Goal: Information Seeking & Learning: Learn about a topic

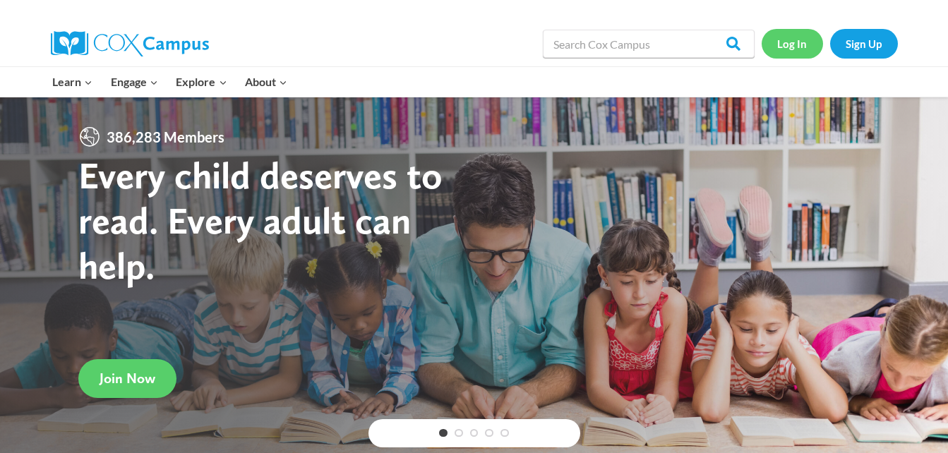
click at [799, 38] on link "Log In" at bounding box center [792, 43] width 61 height 29
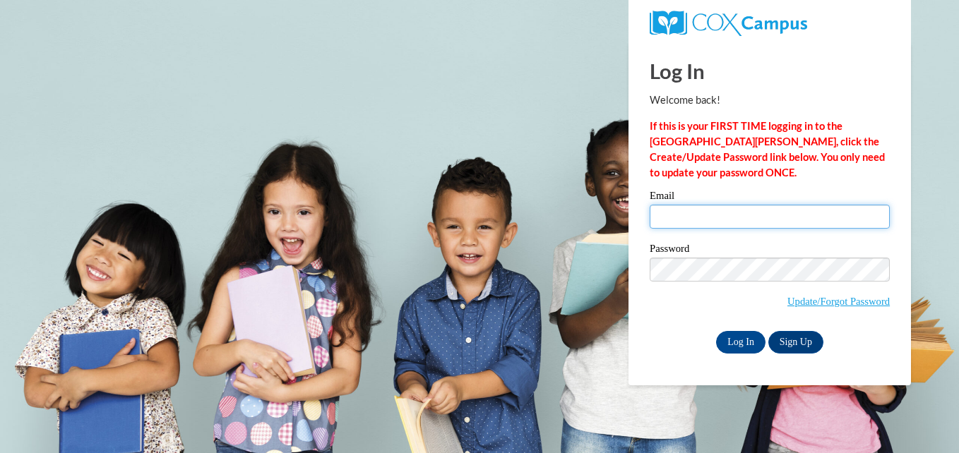
click at [731, 215] on input "Email" at bounding box center [770, 217] width 240 height 24
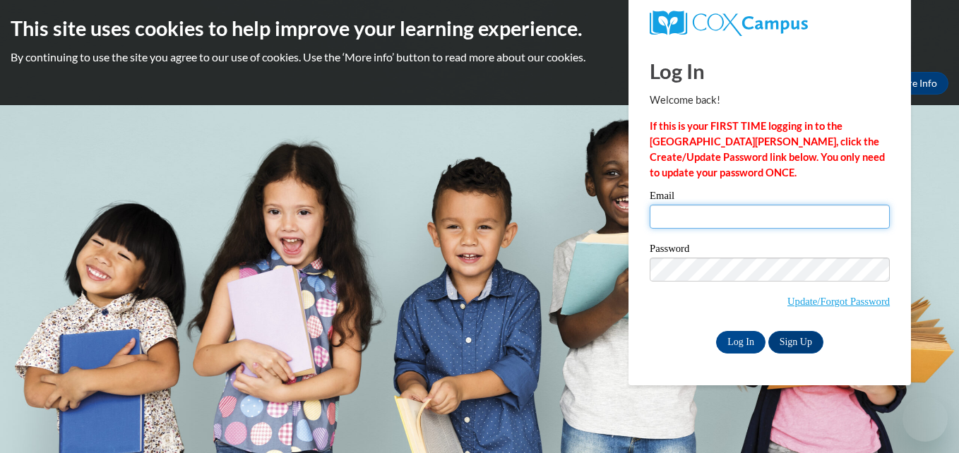
type input "tryme2day@aol.com"
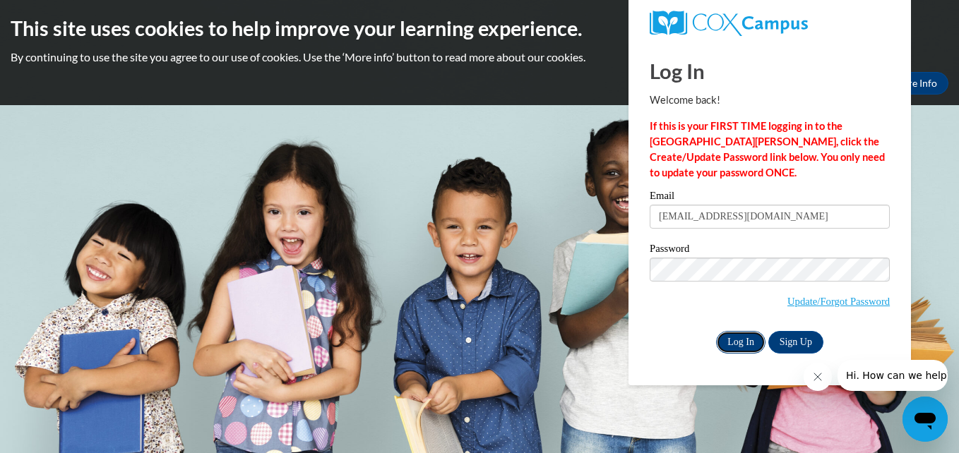
click at [732, 341] on input "Log In" at bounding box center [740, 342] width 49 height 23
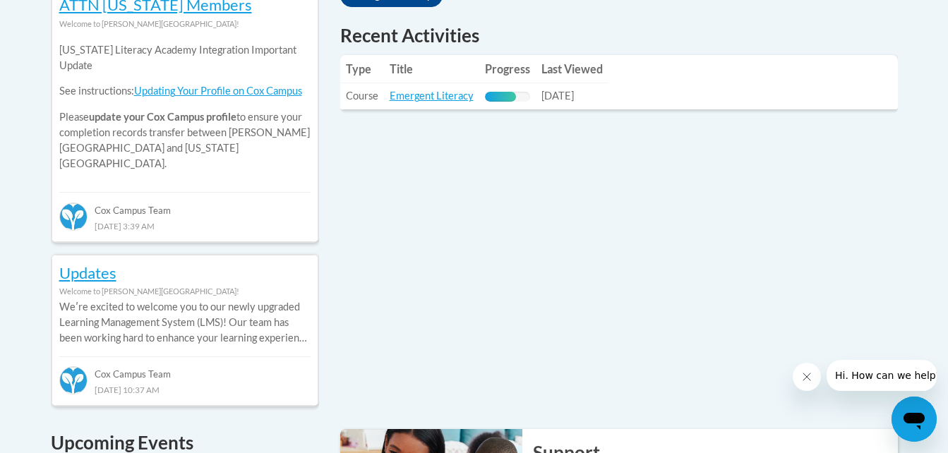
scroll to position [672, 0]
click at [427, 93] on link "Emergent Literacy" at bounding box center [432, 95] width 84 height 12
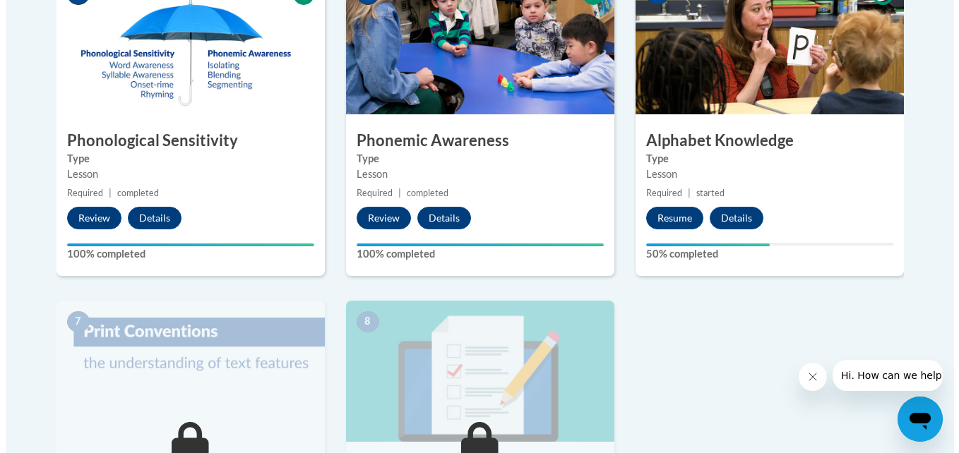
scroll to position [854, 0]
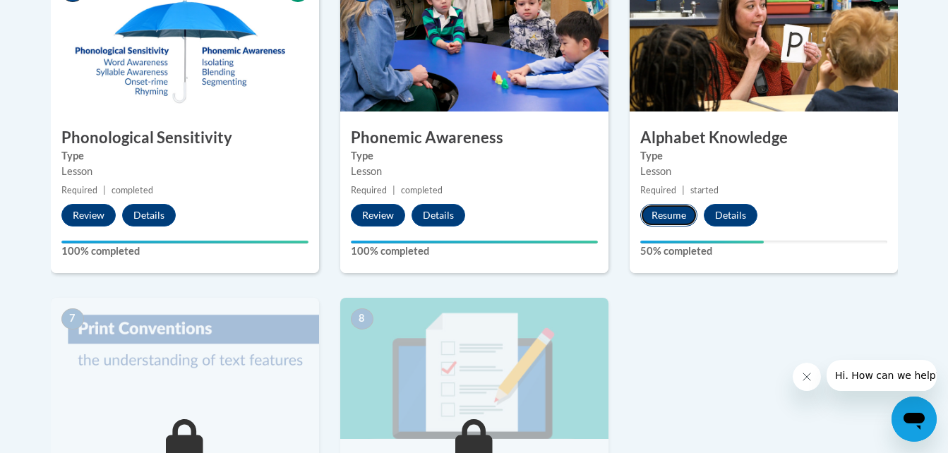
click at [688, 220] on button "Resume" at bounding box center [668, 215] width 57 height 23
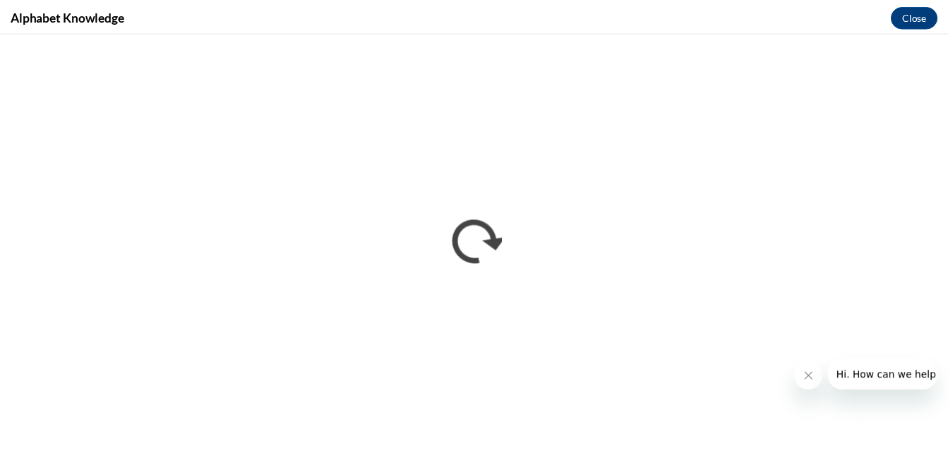
scroll to position [0, 0]
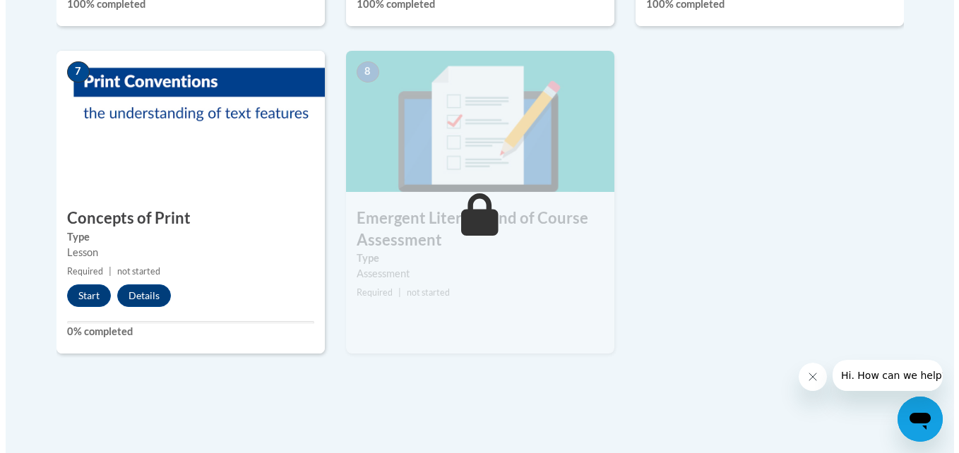
scroll to position [1104, 0]
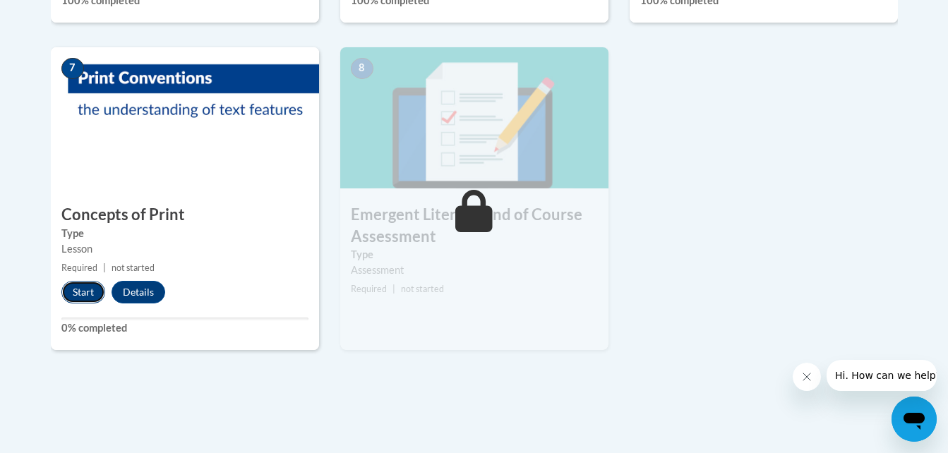
click at [82, 290] on button "Start" at bounding box center [83, 292] width 44 height 23
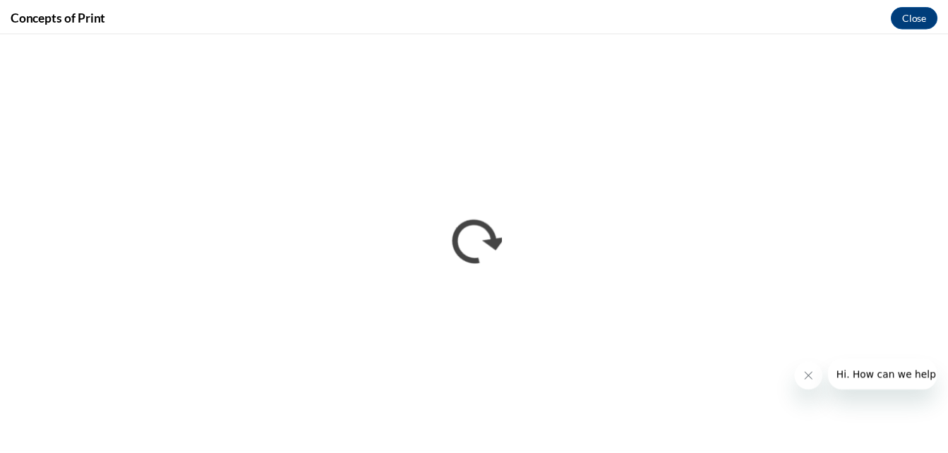
scroll to position [0, 0]
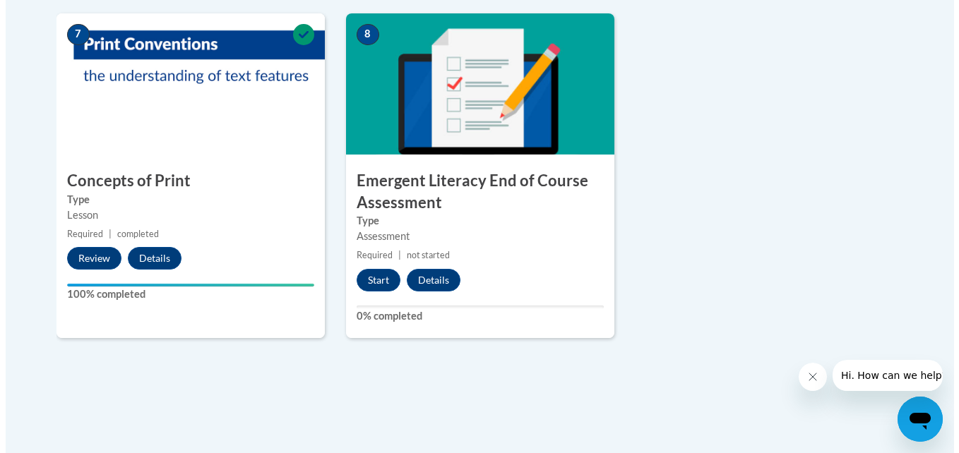
scroll to position [1142, 0]
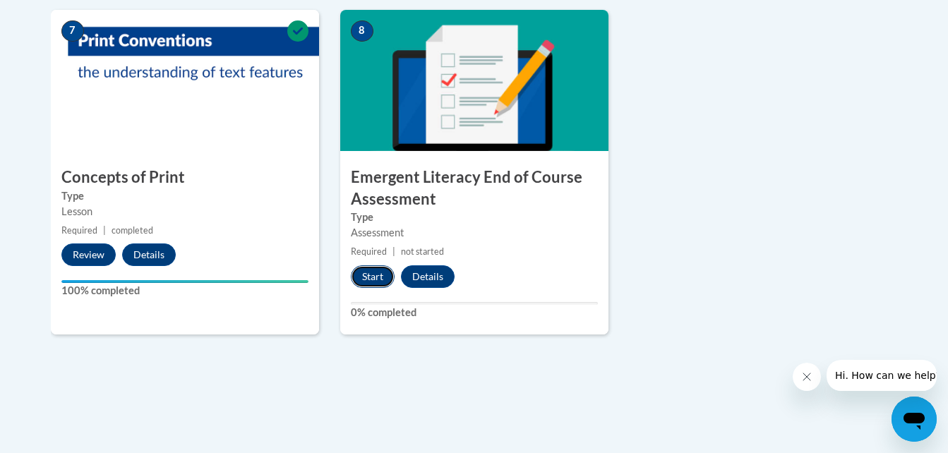
click at [378, 270] on button "Start" at bounding box center [373, 277] width 44 height 23
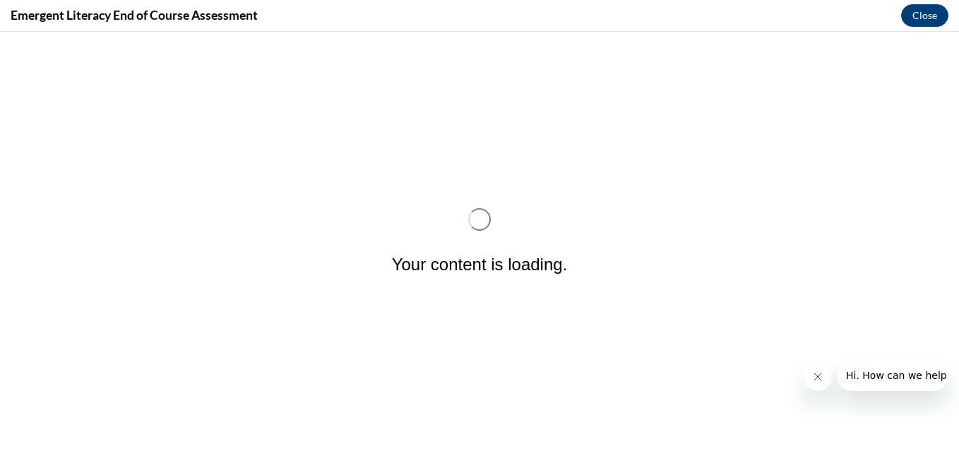
scroll to position [0, 0]
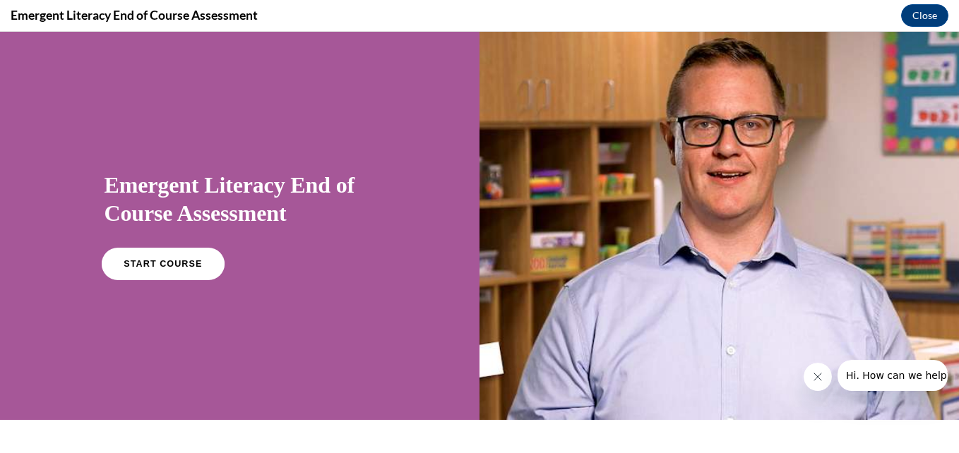
click at [156, 264] on span "START COURSE" at bounding box center [163, 264] width 78 height 11
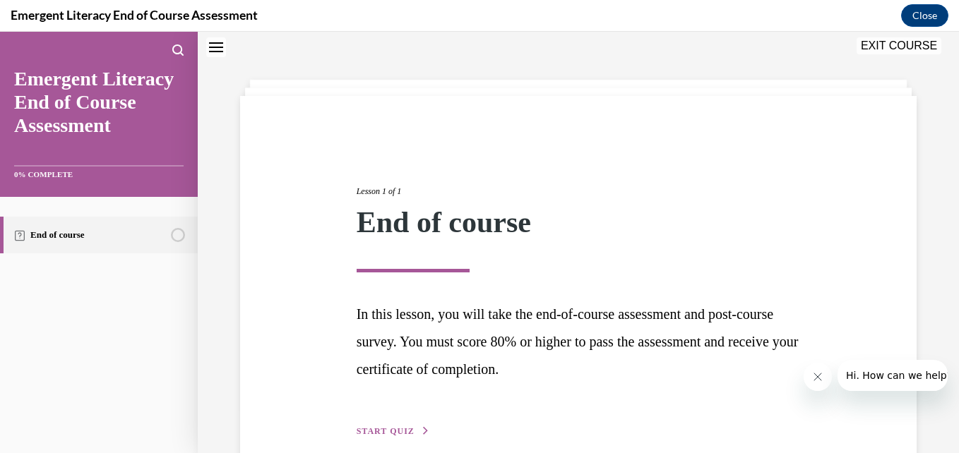
scroll to position [114, 0]
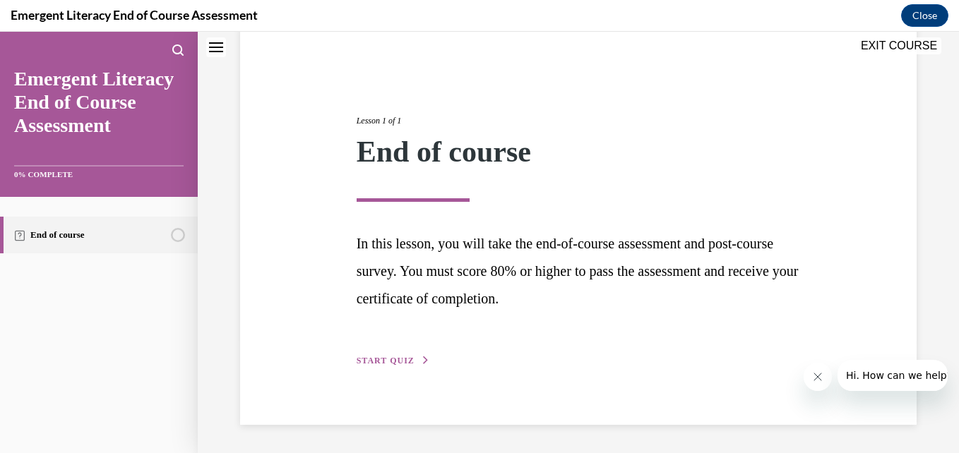
click at [369, 355] on button "START QUIZ" at bounding box center [393, 360] width 73 height 13
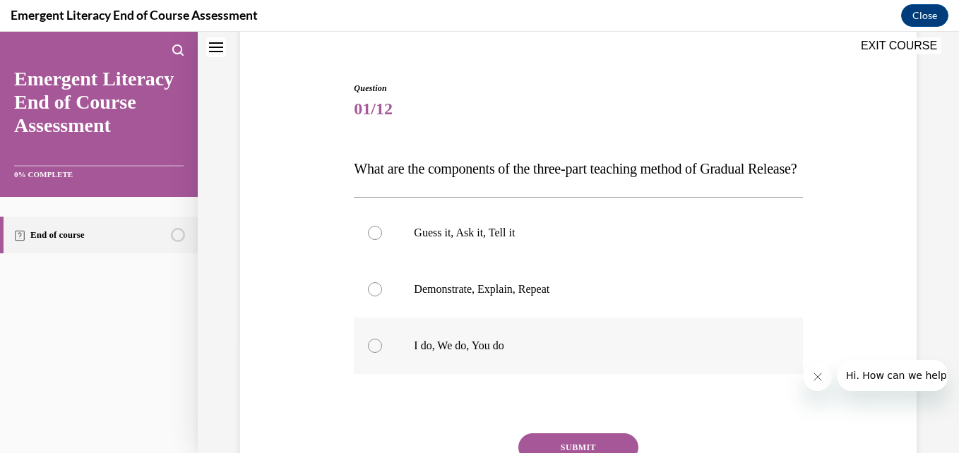
click at [375, 353] on div at bounding box center [375, 346] width 14 height 14
click at [375, 353] on input "I do, We do, You do" at bounding box center [375, 346] width 14 height 14
radio input "true"
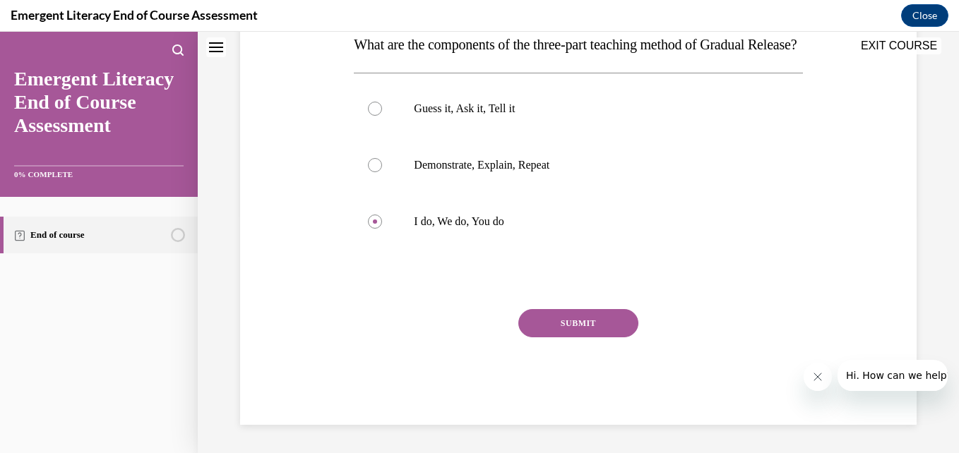
click at [557, 316] on button "SUBMIT" at bounding box center [578, 323] width 120 height 28
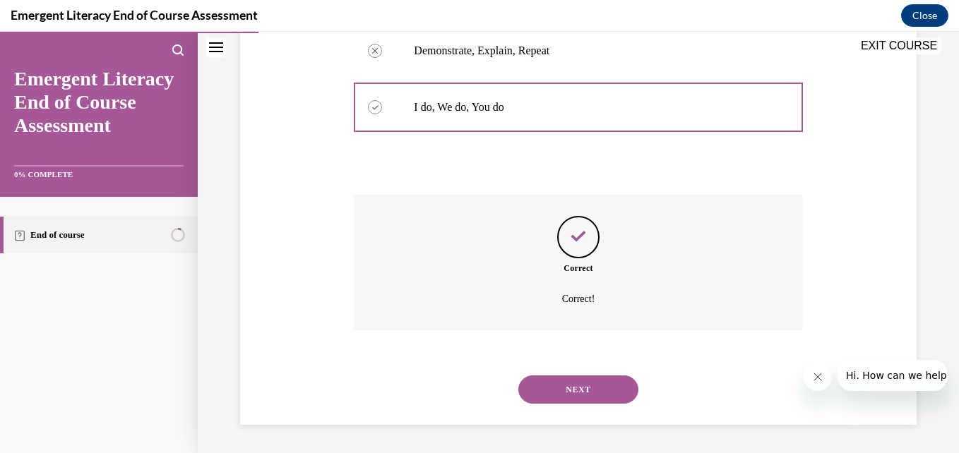
scroll to position [381, 0]
click at [551, 402] on button "NEXT" at bounding box center [578, 390] width 120 height 28
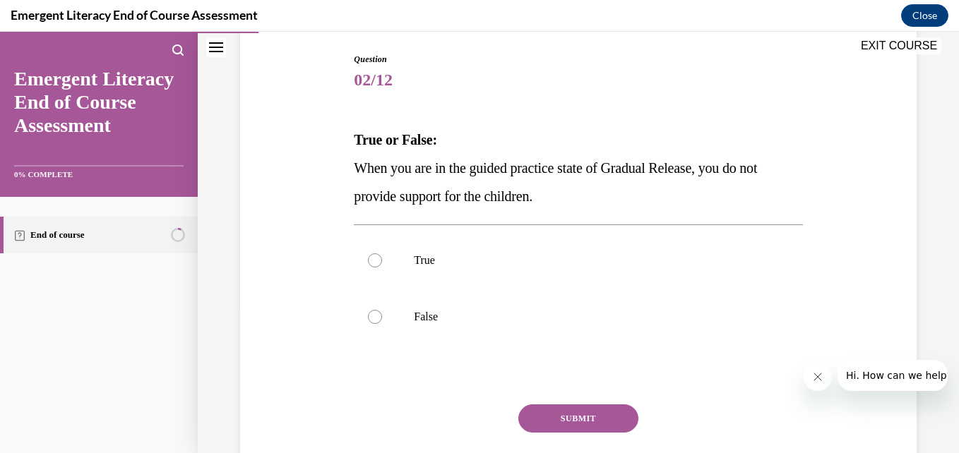
scroll to position [144, 0]
click at [373, 316] on div at bounding box center [375, 316] width 14 height 14
click at [373, 316] on input "False" at bounding box center [375, 316] width 14 height 14
radio input "true"
click at [572, 418] on button "SUBMIT" at bounding box center [578, 418] width 120 height 28
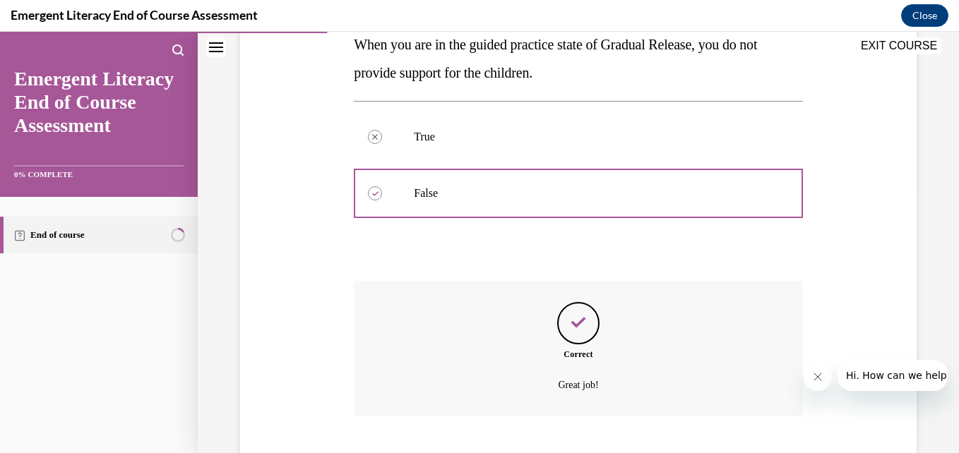
scroll to position [353, 0]
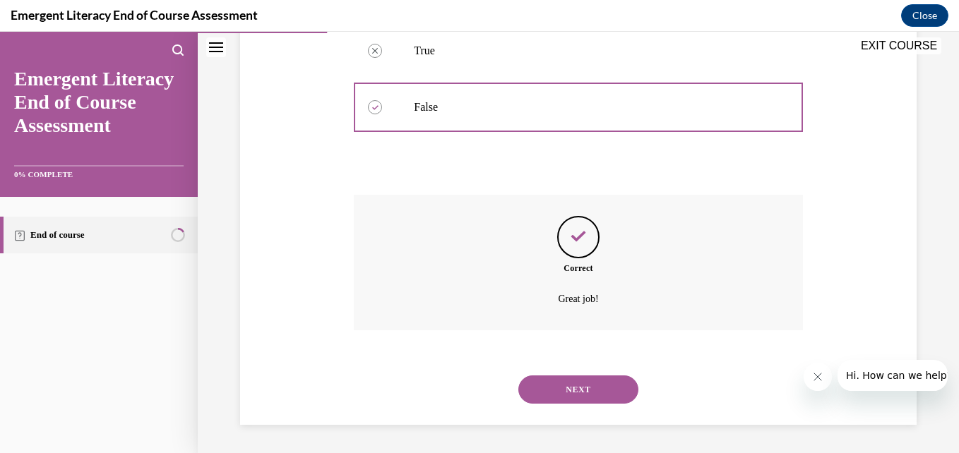
click at [571, 401] on button "NEXT" at bounding box center [578, 390] width 120 height 28
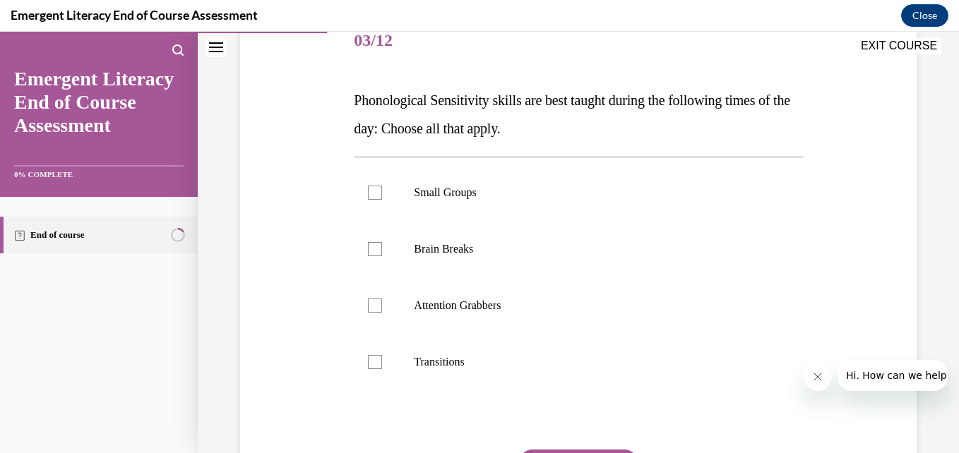
scroll to position [186, 0]
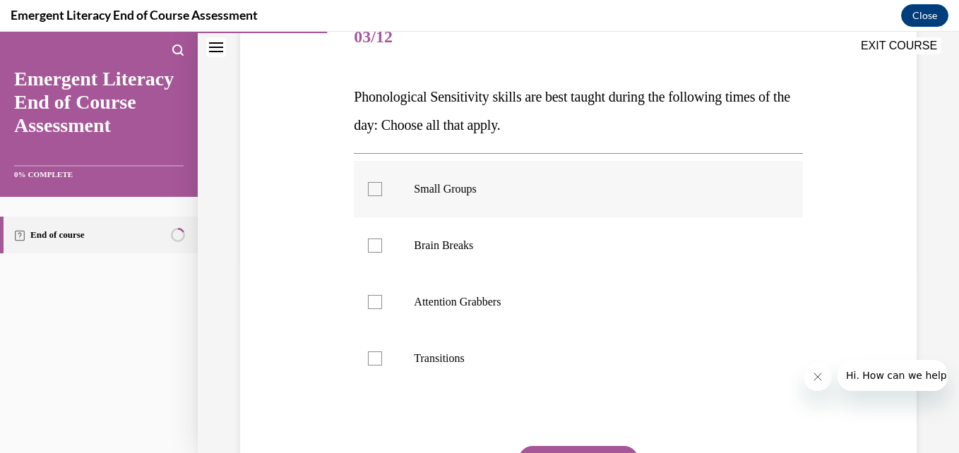
click at [363, 181] on label "Small Groups" at bounding box center [578, 189] width 448 height 56
click at [368, 182] on input "Small Groups" at bounding box center [375, 189] width 14 height 14
checkbox input "true"
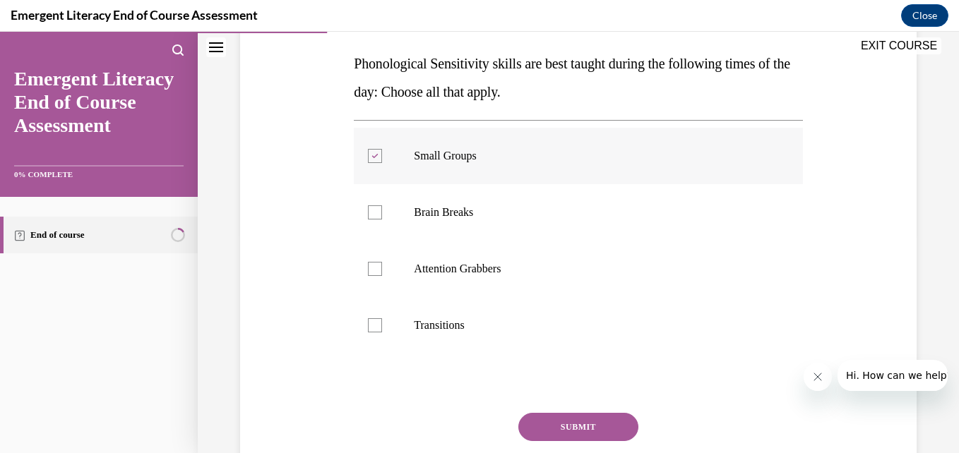
scroll to position [222, 0]
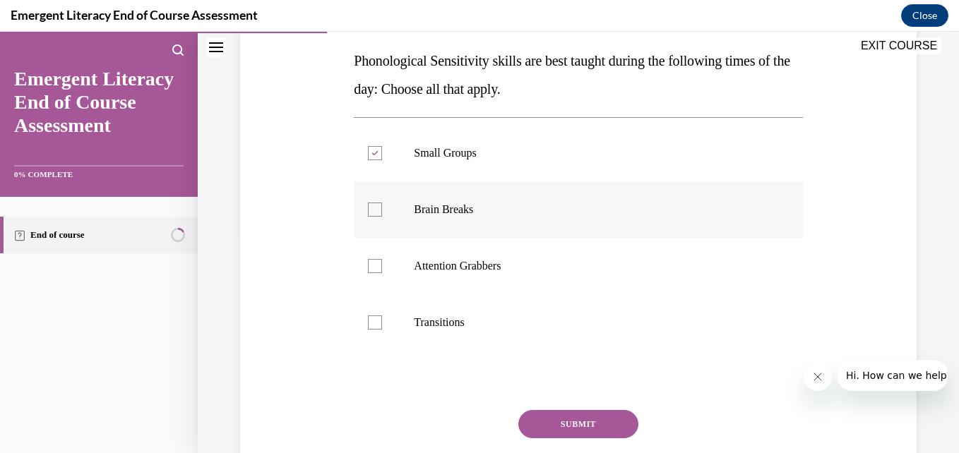
click at [375, 225] on label "Brain Breaks" at bounding box center [578, 209] width 448 height 56
click at [375, 217] on input "Brain Breaks" at bounding box center [375, 210] width 14 height 14
checkbox input "true"
click at [369, 314] on label "Transitions" at bounding box center [578, 322] width 448 height 56
click at [369, 316] on input "Transitions" at bounding box center [375, 323] width 14 height 14
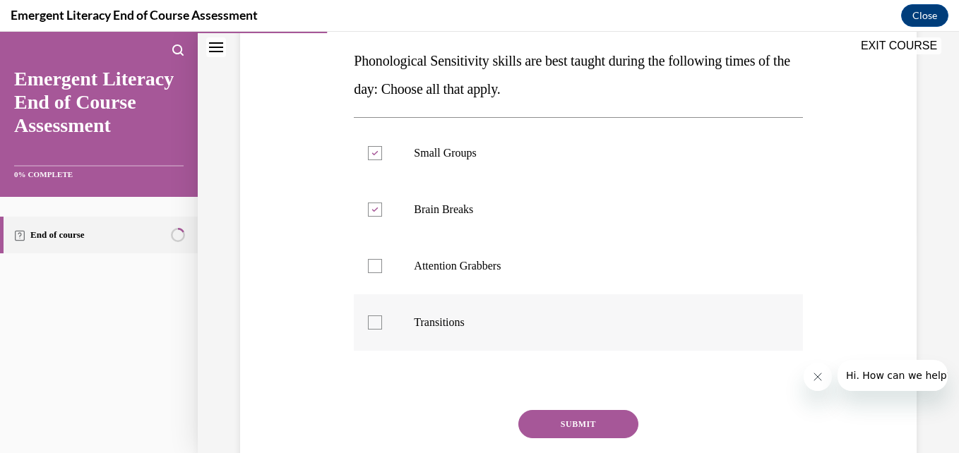
checkbox input "true"
click at [368, 265] on div at bounding box center [375, 266] width 14 height 14
click at [368, 265] on input "Attention Grabbers" at bounding box center [375, 266] width 14 height 14
checkbox input "true"
click at [549, 429] on button "SUBMIT" at bounding box center [578, 424] width 120 height 28
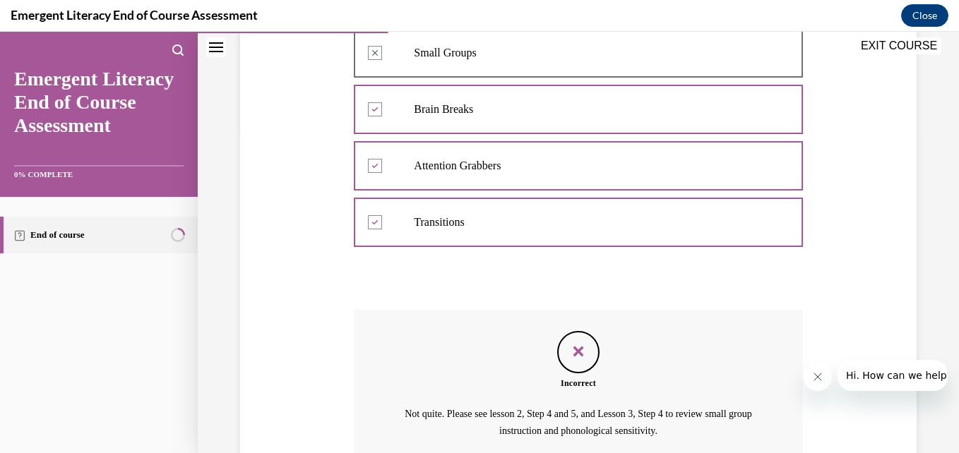
scroll to position [455, 0]
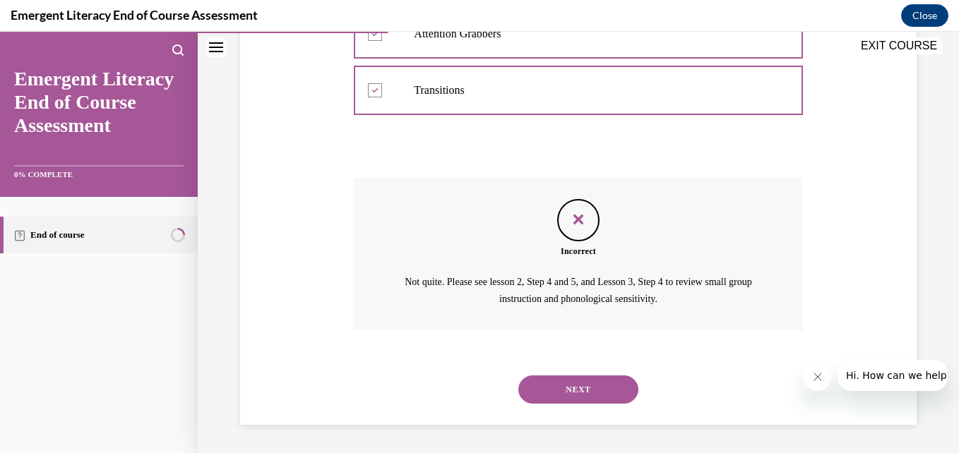
click at [540, 401] on button "NEXT" at bounding box center [578, 390] width 120 height 28
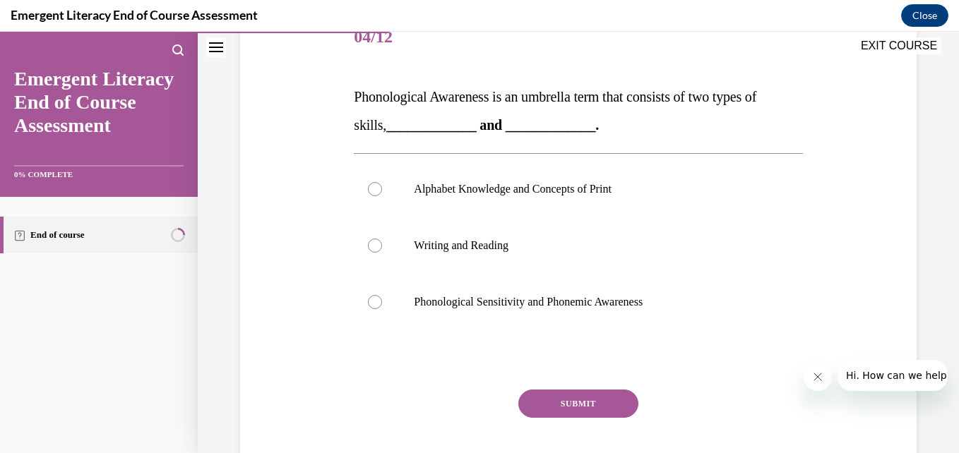
scroll to position [214, 0]
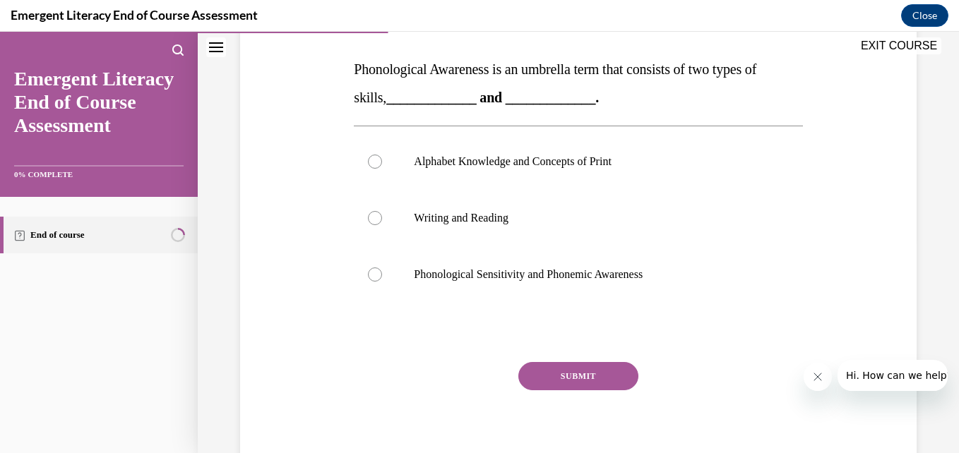
click at [688, 220] on p "Writing and Reading" at bounding box center [590, 218] width 353 height 14
click at [382, 220] on input "Writing and Reading" at bounding box center [375, 218] width 14 height 14
radio input "true"
click at [363, 275] on label "Phonological Sensitivity and Phonemic Awareness" at bounding box center [578, 274] width 448 height 56
click at [368, 275] on input "Phonological Sensitivity and Phonemic Awareness" at bounding box center [375, 275] width 14 height 14
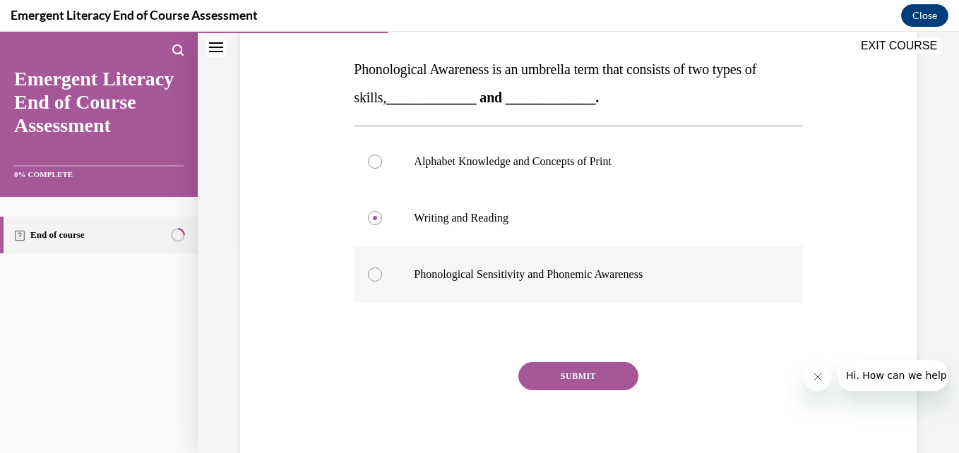
radio input "true"
click at [575, 376] on button "SUBMIT" at bounding box center [578, 376] width 120 height 28
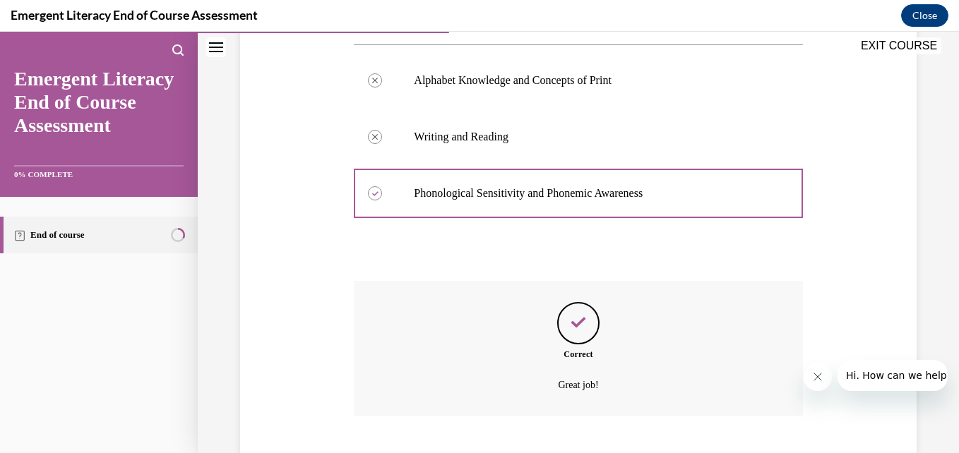
scroll to position [381, 0]
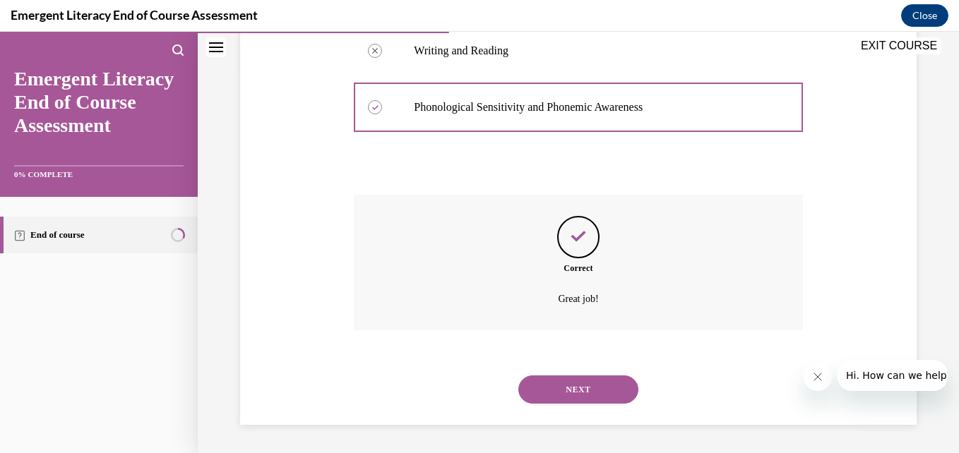
click at [578, 393] on button "NEXT" at bounding box center [578, 390] width 120 height 28
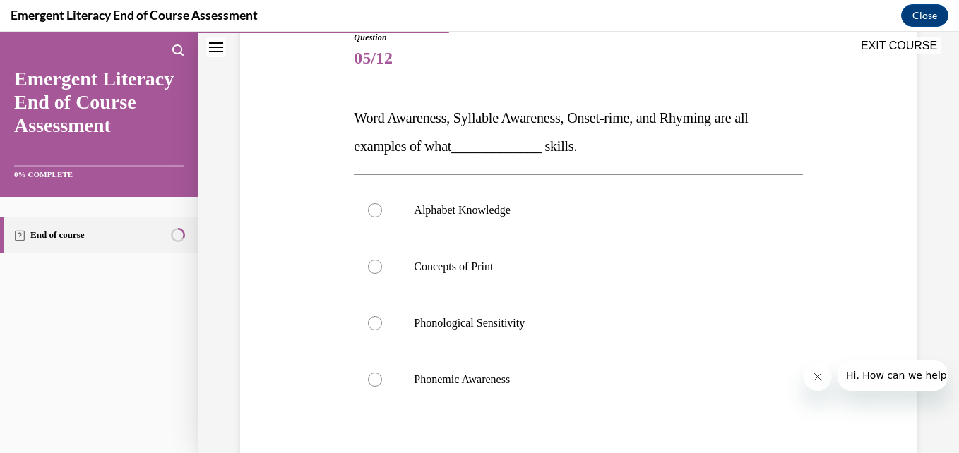
scroll to position [174, 0]
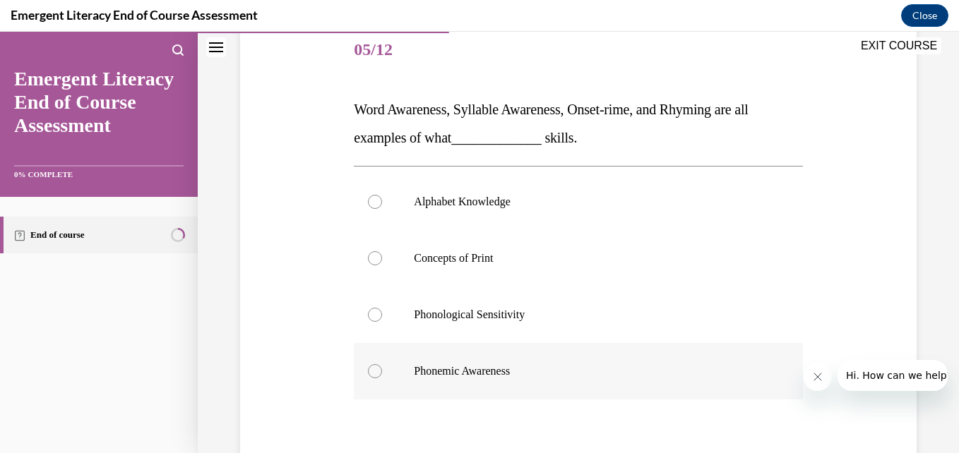
click at [367, 387] on label "Phonemic Awareness" at bounding box center [578, 371] width 448 height 56
click at [368, 378] on input "Phonemic Awareness" at bounding box center [375, 371] width 14 height 14
radio input "true"
click at [375, 330] on label "Phonological Sensitivity" at bounding box center [578, 315] width 448 height 56
click at [375, 322] on input "Phonological Sensitivity" at bounding box center [375, 315] width 14 height 14
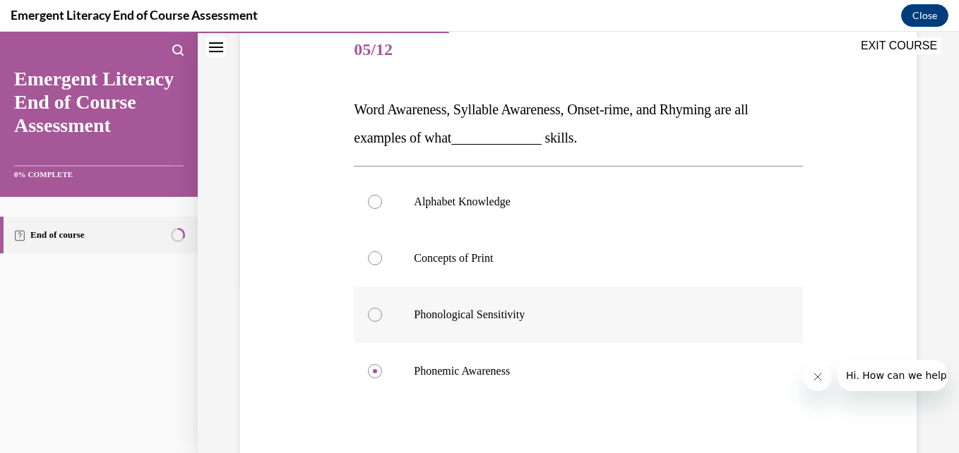
radio input "true"
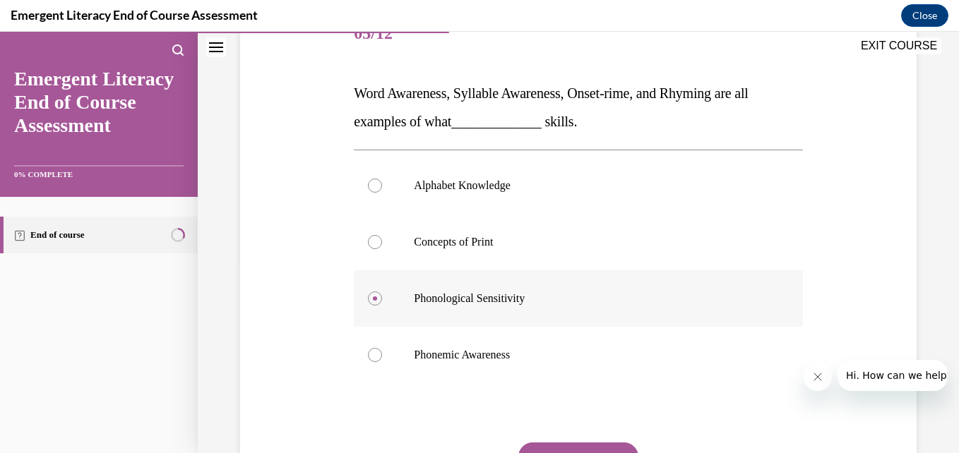
scroll to position [199, 0]
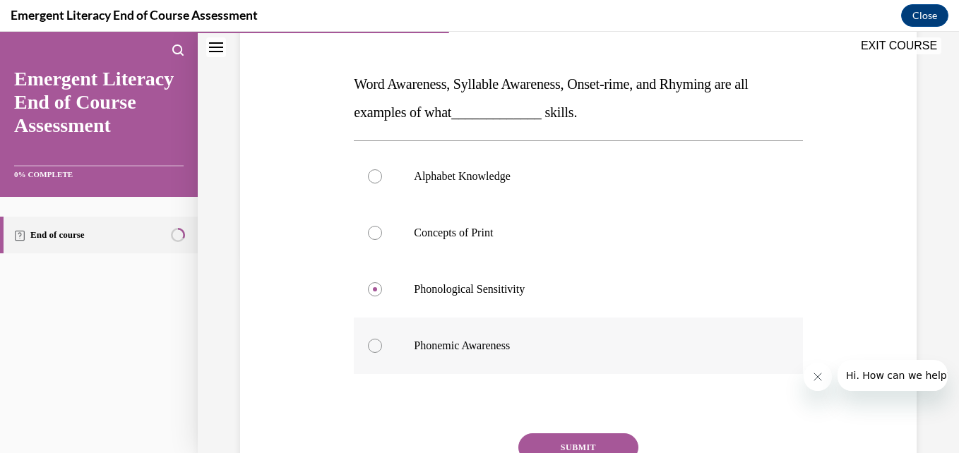
click at [376, 352] on div at bounding box center [375, 346] width 14 height 14
click at [376, 352] on input "Phonemic Awareness" at bounding box center [375, 346] width 14 height 14
radio input "true"
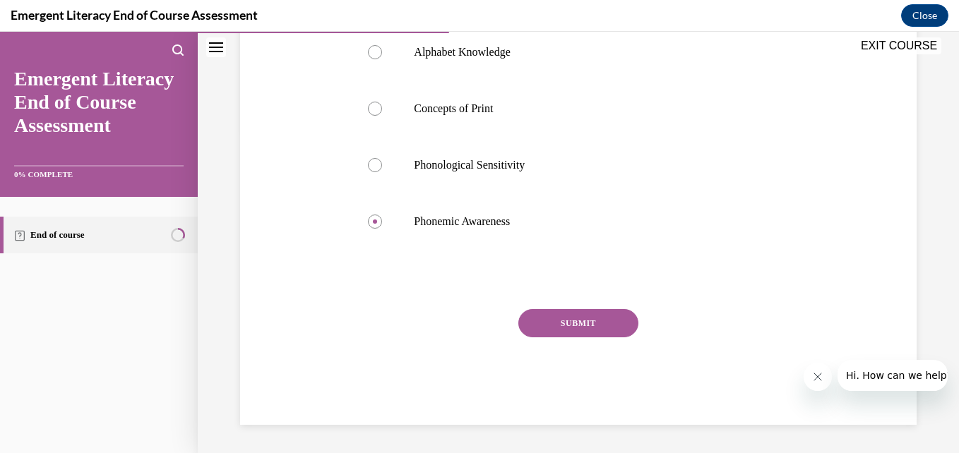
click at [572, 321] on button "SUBMIT" at bounding box center [578, 323] width 120 height 28
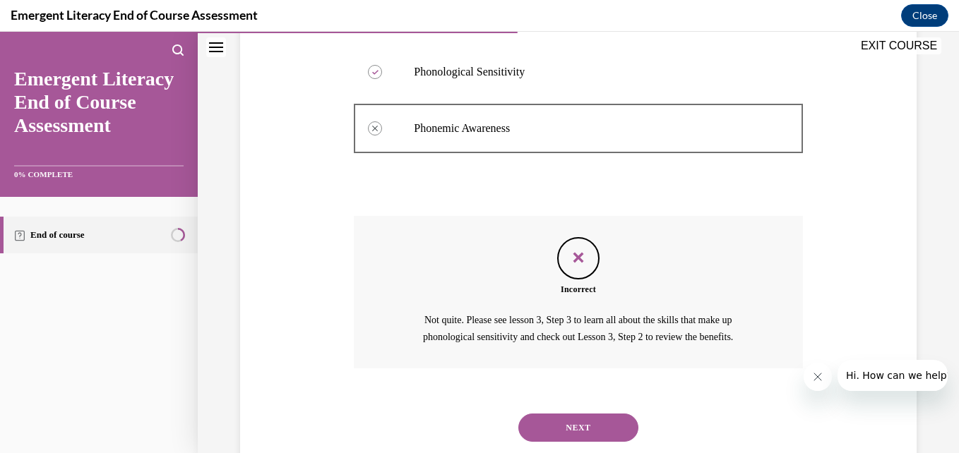
scroll to position [455, 0]
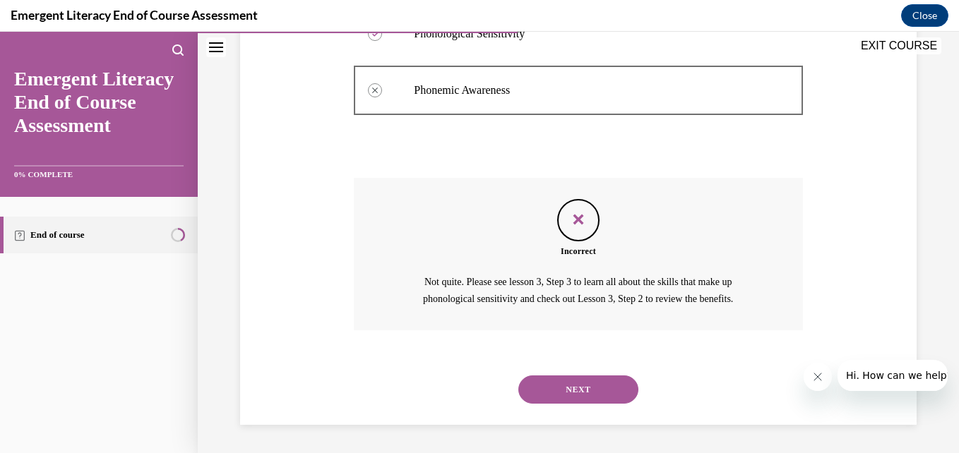
click at [561, 397] on button "NEXT" at bounding box center [578, 390] width 120 height 28
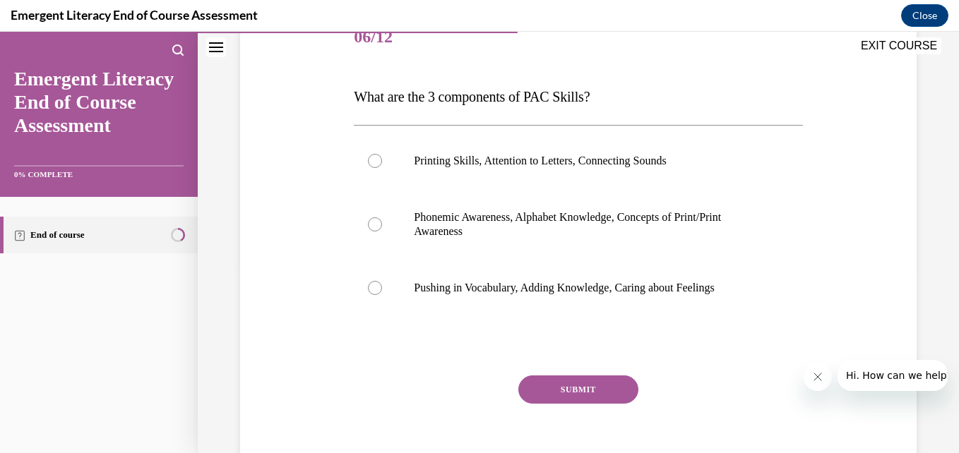
scroll to position [191, 0]
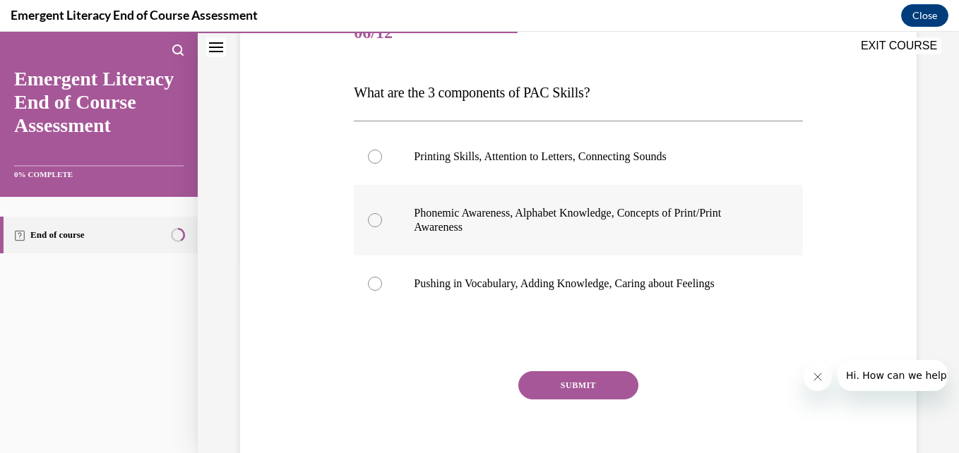
click at [369, 219] on div at bounding box center [375, 220] width 14 height 14
click at [369, 219] on input "Phonemic Awareness, Alphabet Knowledge, Concepts of Print/Print Awareness" at bounding box center [375, 220] width 14 height 14
radio input "true"
click at [561, 392] on button "SUBMIT" at bounding box center [578, 385] width 120 height 28
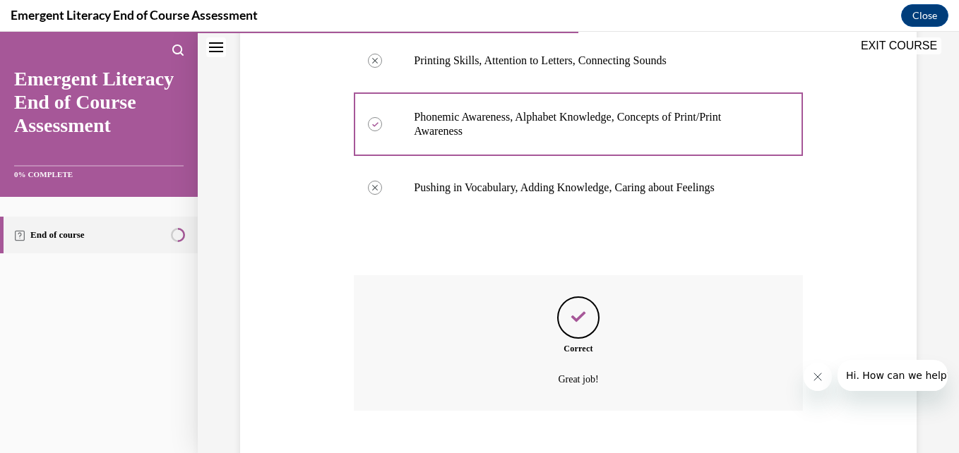
scroll to position [367, 0]
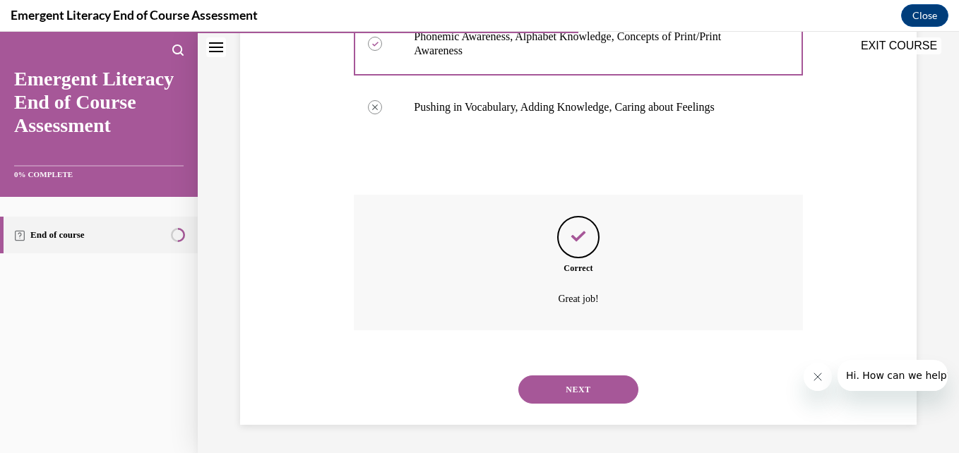
click at [554, 388] on button "NEXT" at bounding box center [578, 390] width 120 height 28
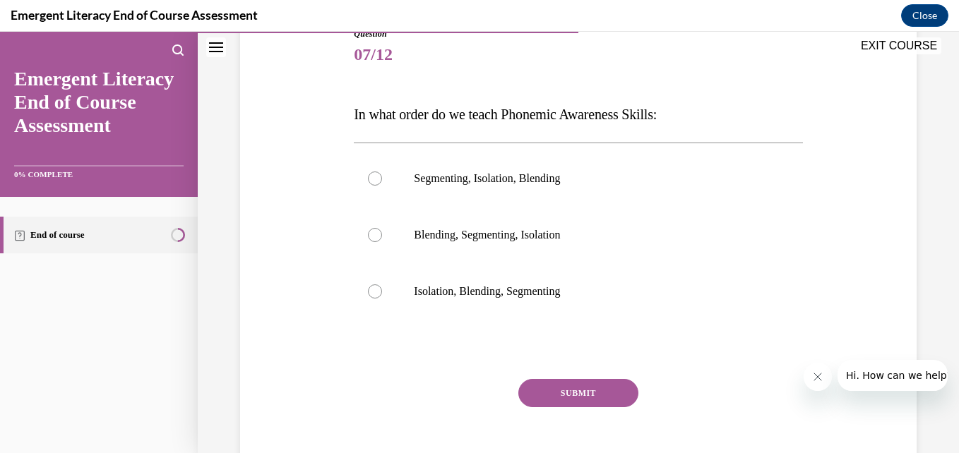
scroll to position [174, 0]
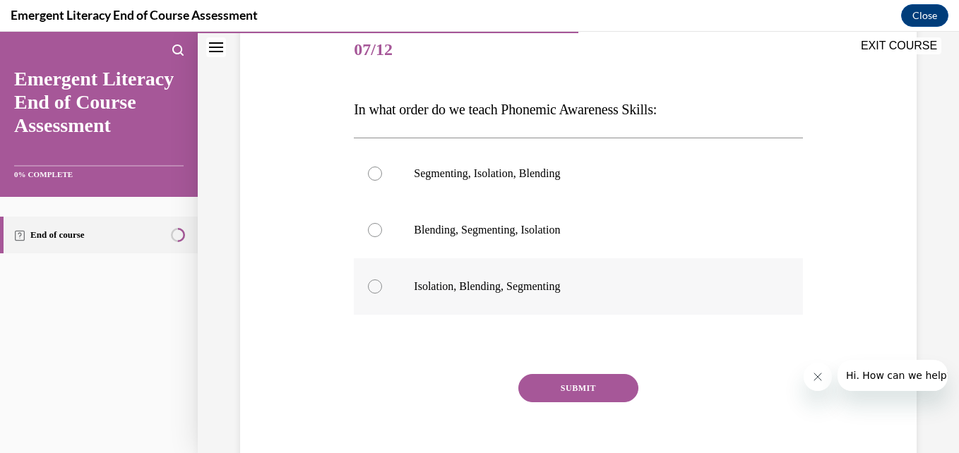
click at [368, 279] on label "Isolation, Blending, Segmenting" at bounding box center [578, 286] width 448 height 56
click at [368, 280] on input "Isolation, Blending, Segmenting" at bounding box center [375, 287] width 14 height 14
radio input "true"
click at [551, 398] on button "SUBMIT" at bounding box center [578, 388] width 120 height 28
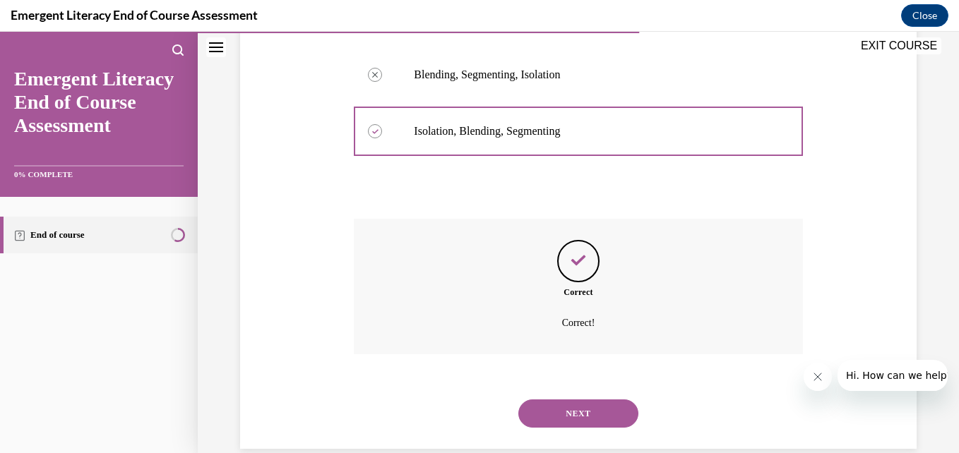
scroll to position [353, 0]
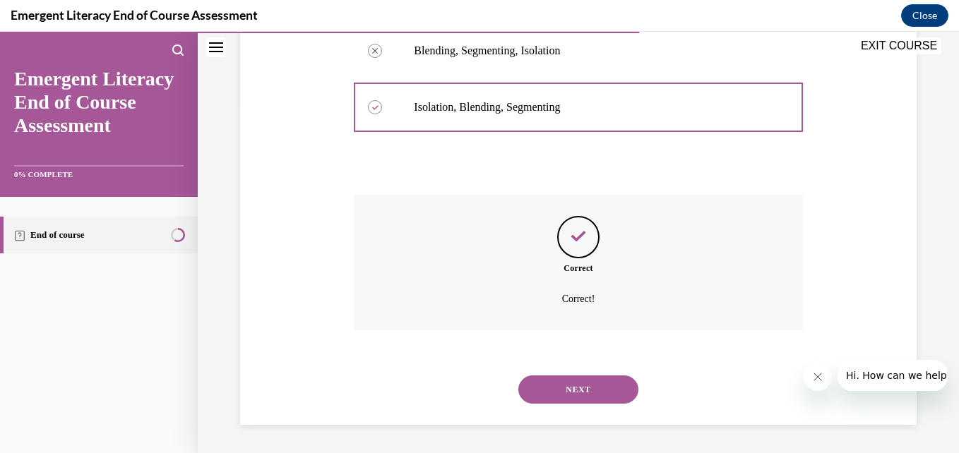
click at [575, 380] on button "NEXT" at bounding box center [578, 390] width 120 height 28
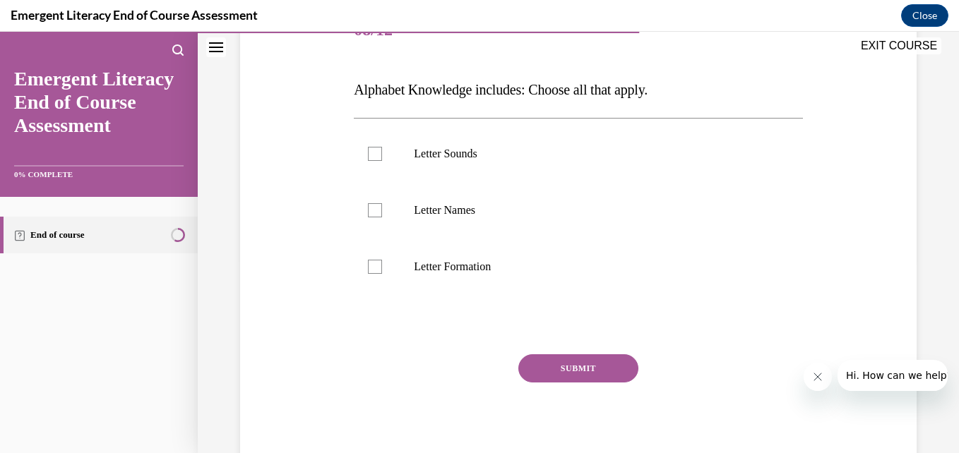
scroll to position [196, 0]
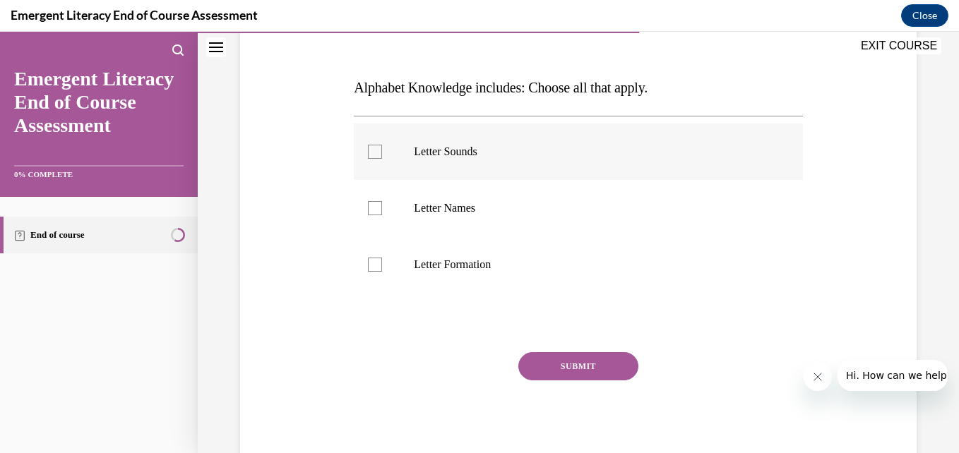
click at [384, 148] on label "Letter Sounds" at bounding box center [578, 152] width 448 height 56
click at [382, 148] on input "Letter Sounds" at bounding box center [375, 152] width 14 height 14
checkbox input "true"
click at [367, 219] on label "Letter Names" at bounding box center [578, 208] width 448 height 56
click at [368, 215] on input "Letter Names" at bounding box center [375, 208] width 14 height 14
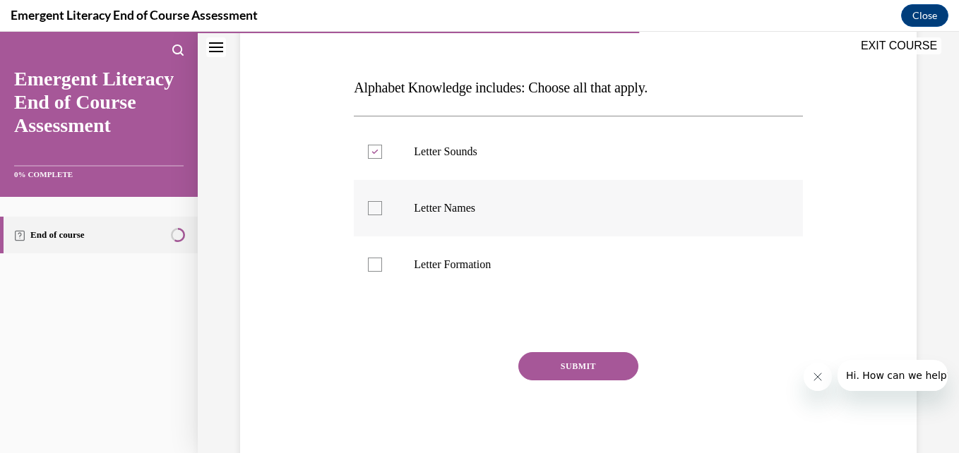
checkbox input "true"
click at [362, 280] on label "Letter Formation" at bounding box center [578, 265] width 448 height 56
click at [368, 272] on input "Letter Formation" at bounding box center [375, 265] width 14 height 14
checkbox input "true"
click at [570, 379] on button "SUBMIT" at bounding box center [578, 366] width 120 height 28
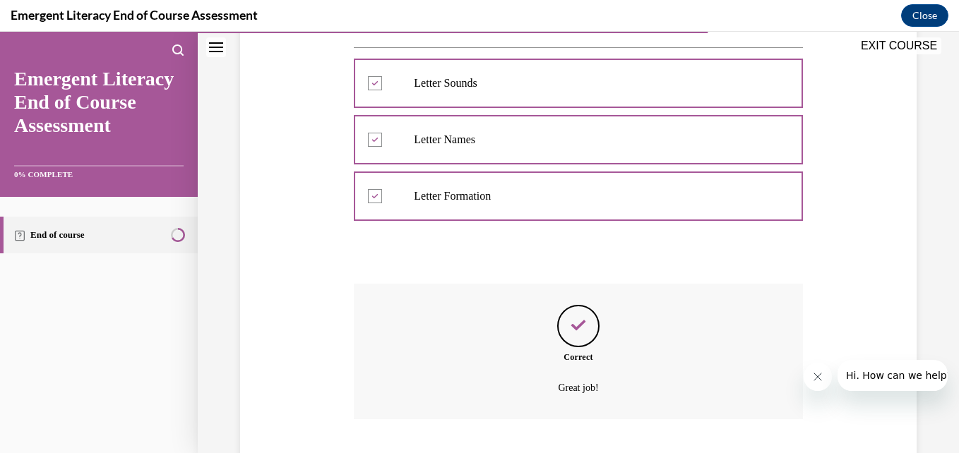
scroll to position [353, 0]
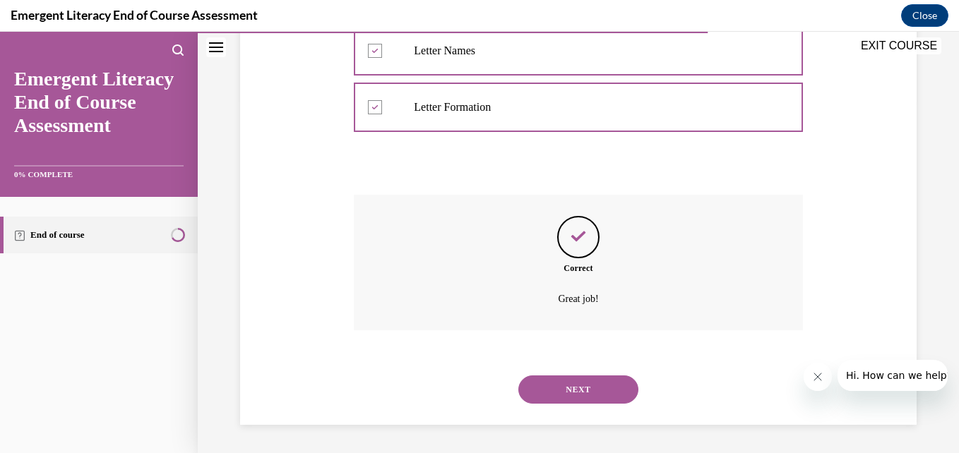
click at [561, 380] on button "NEXT" at bounding box center [578, 390] width 120 height 28
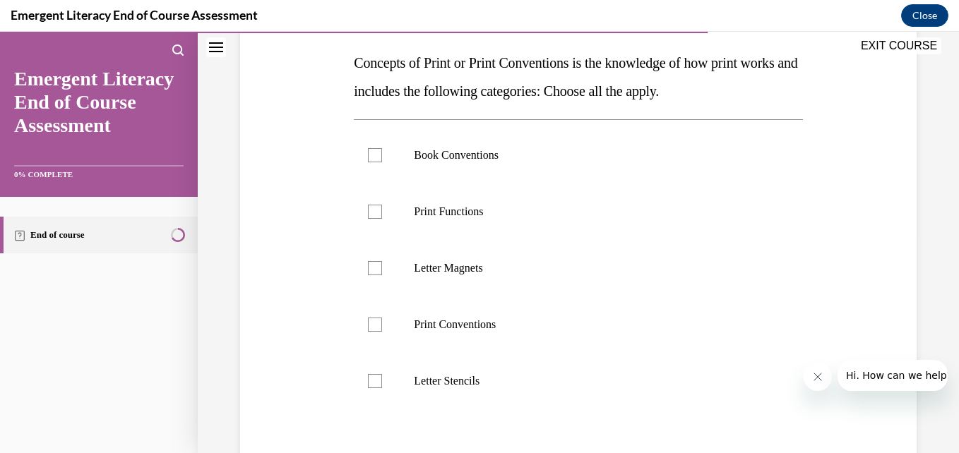
scroll to position [203, 0]
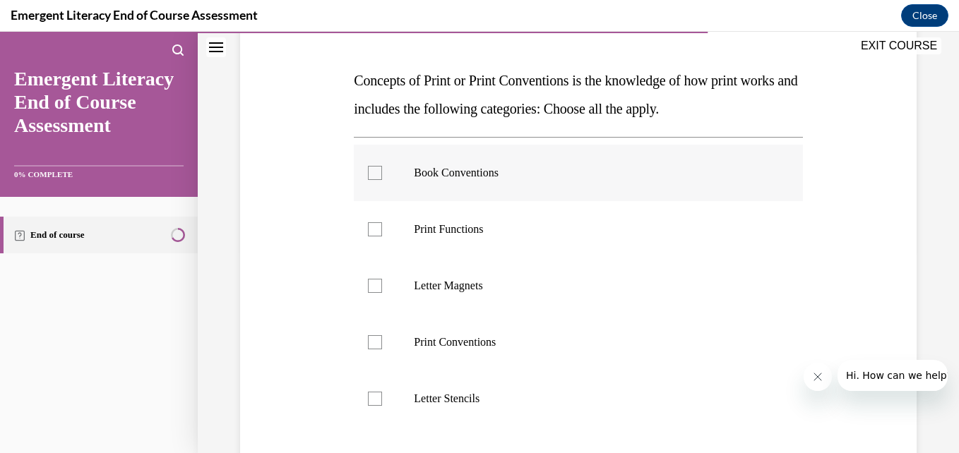
click at [368, 166] on div at bounding box center [375, 173] width 14 height 14
click at [368, 166] on input "Book Conventions" at bounding box center [375, 173] width 14 height 14
checkbox input "true"
click at [381, 227] on label "Print Functions" at bounding box center [578, 229] width 448 height 56
click at [381, 227] on input "Print Functions" at bounding box center [375, 229] width 14 height 14
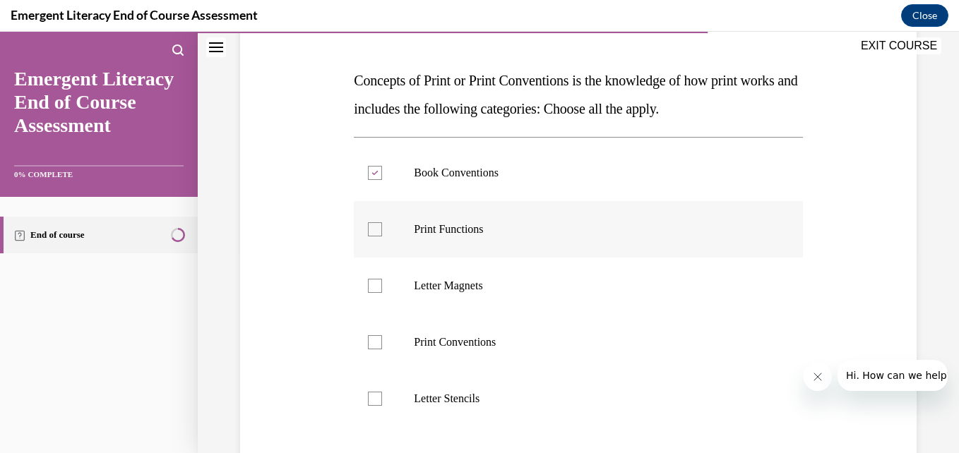
checkbox input "true"
click at [374, 349] on div at bounding box center [375, 342] width 14 height 14
click at [374, 349] on input "Print Conventions" at bounding box center [375, 342] width 14 height 14
checkbox input "true"
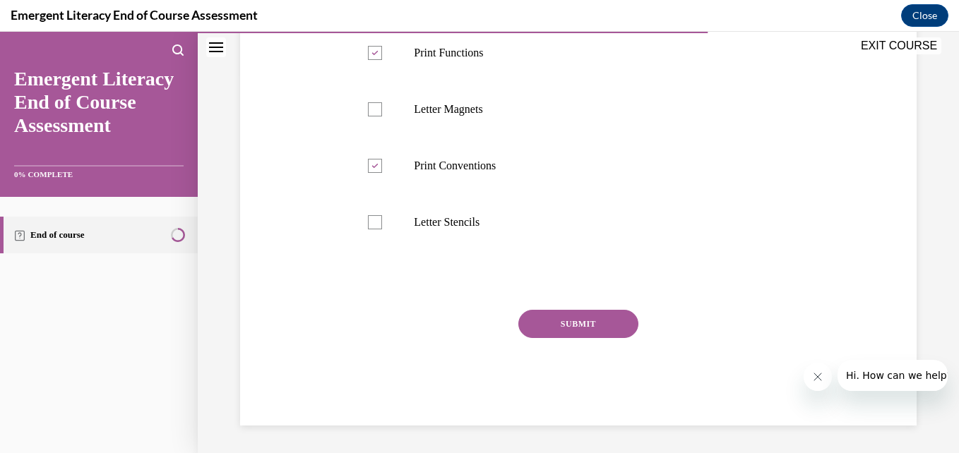
click at [548, 321] on button "SUBMIT" at bounding box center [578, 324] width 120 height 28
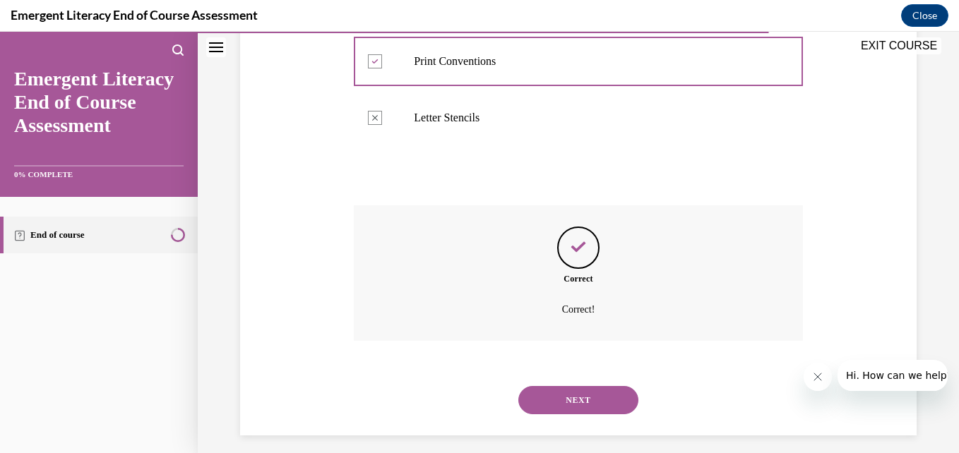
scroll to position [494, 0]
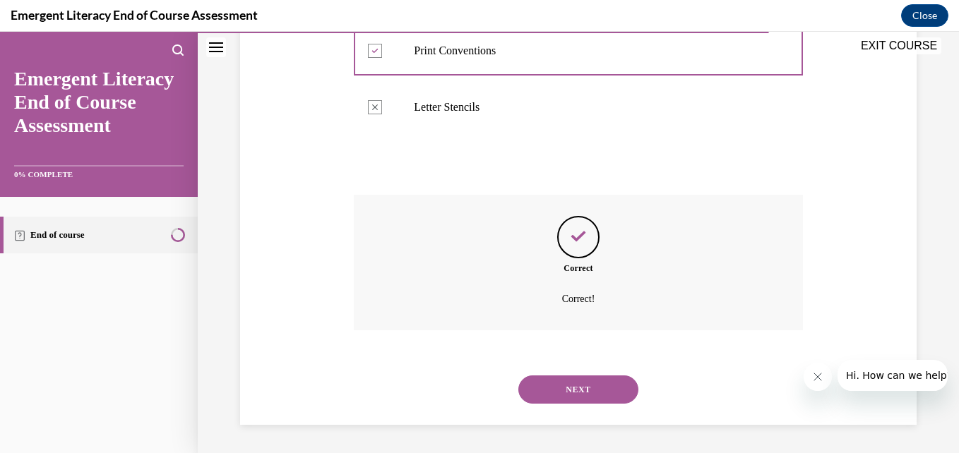
click at [595, 393] on button "NEXT" at bounding box center [578, 390] width 120 height 28
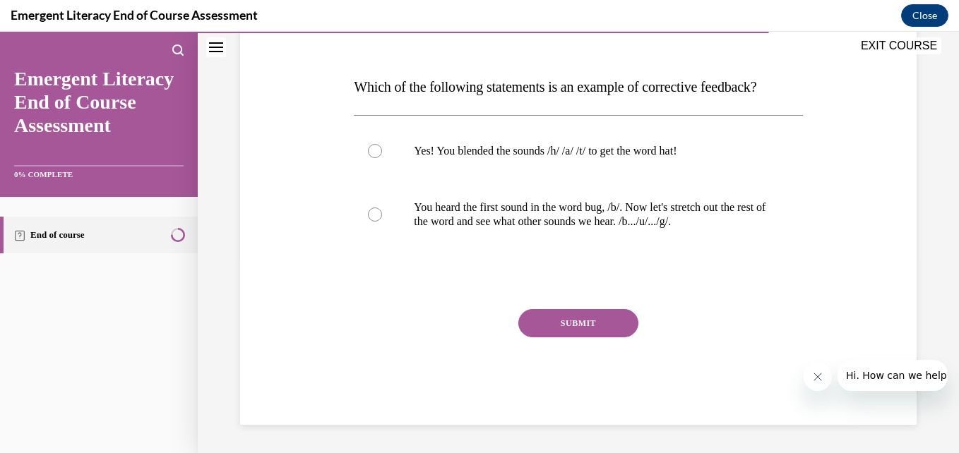
scroll to position [157, 0]
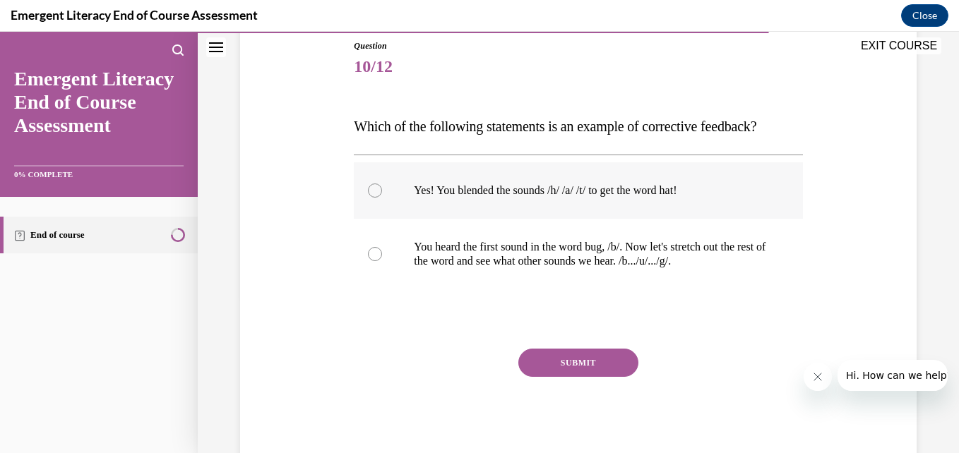
click at [354, 201] on label "Yes! You blended the sounds /h/ /a/ /t/ to get the word hat!" at bounding box center [578, 190] width 448 height 56
click at [368, 198] on input "Yes! You blended the sounds /h/ /a/ /t/ to get the word hat!" at bounding box center [375, 191] width 14 height 14
radio input "true"
click at [594, 357] on button "SUBMIT" at bounding box center [578, 363] width 120 height 28
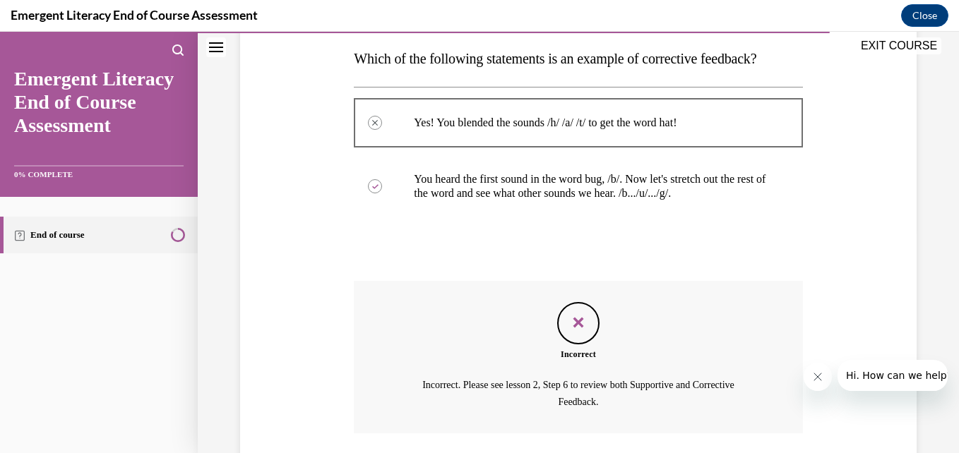
scroll to position [328, 0]
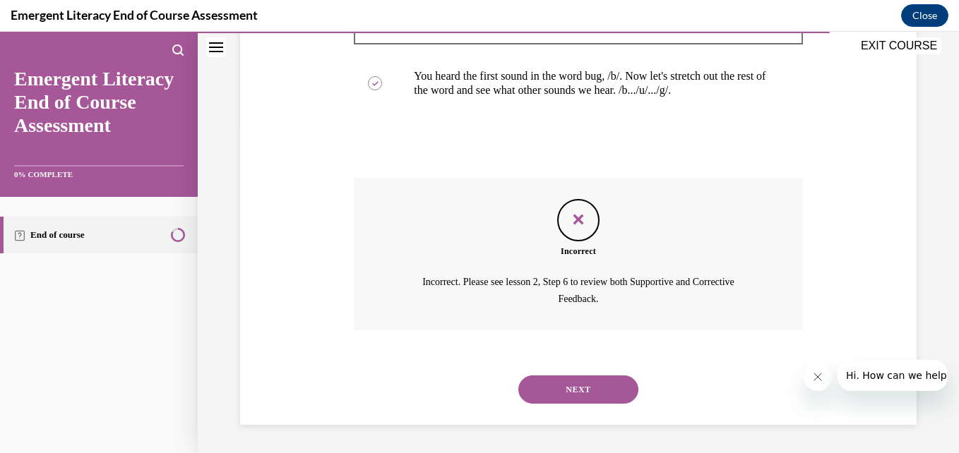
click at [590, 394] on button "NEXT" at bounding box center [578, 390] width 120 height 28
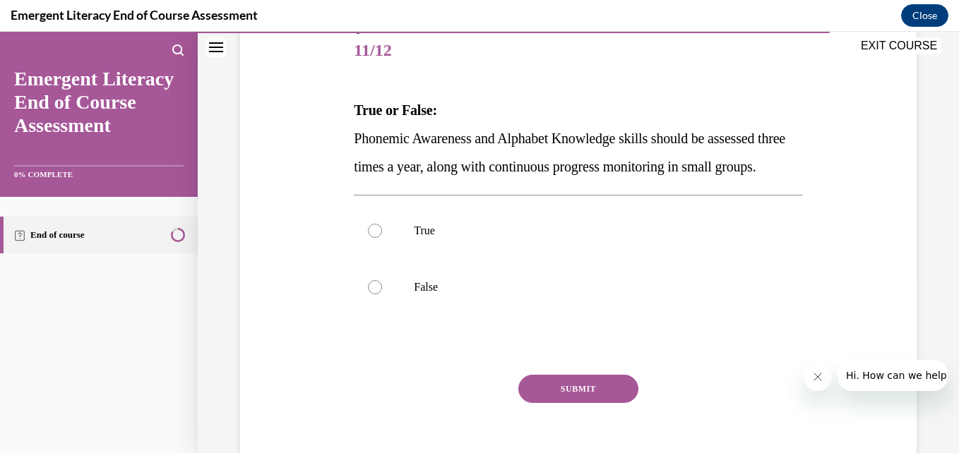
scroll to position [181, 0]
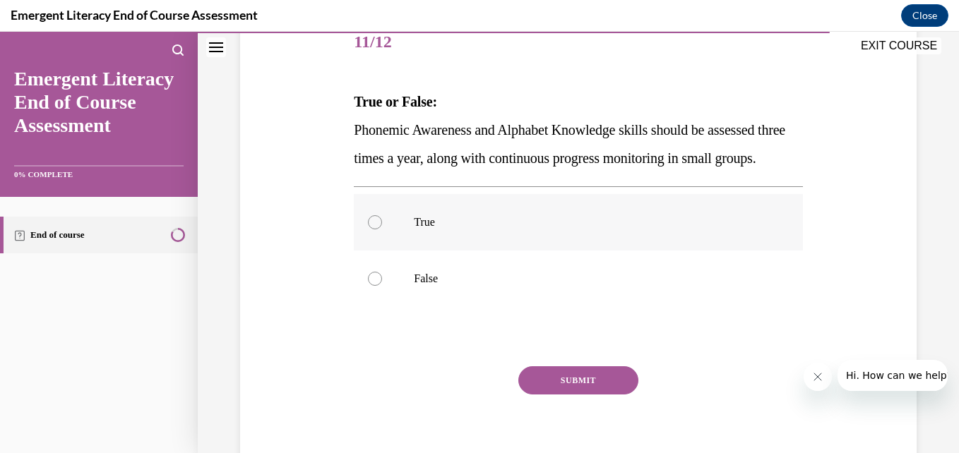
click at [384, 241] on label "True" at bounding box center [578, 222] width 448 height 56
click at [382, 229] on input "True" at bounding box center [375, 222] width 14 height 14
radio input "true"
click at [568, 395] on button "SUBMIT" at bounding box center [578, 380] width 120 height 28
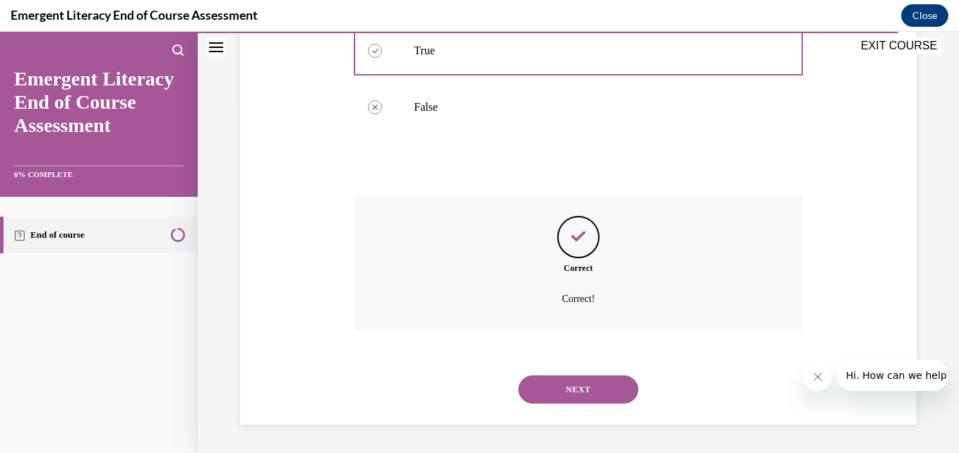
scroll to position [381, 0]
click at [566, 390] on button "NEXT" at bounding box center [578, 390] width 120 height 28
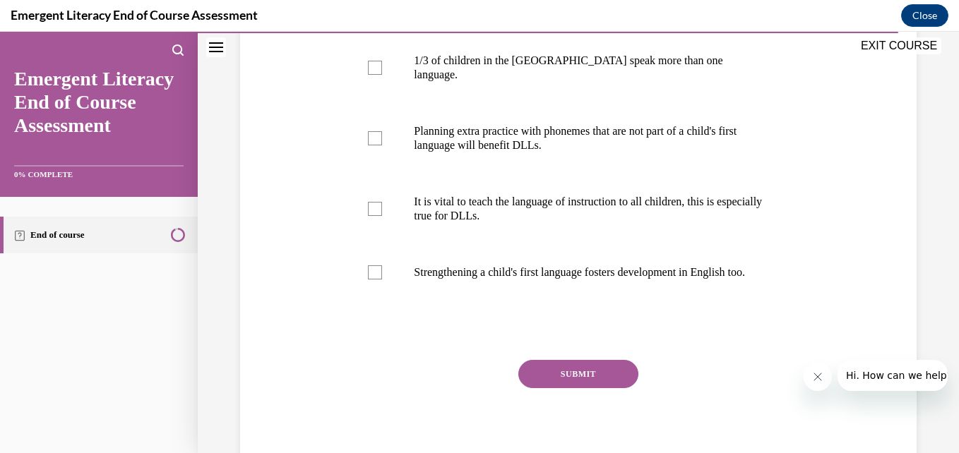
scroll to position [260, 0]
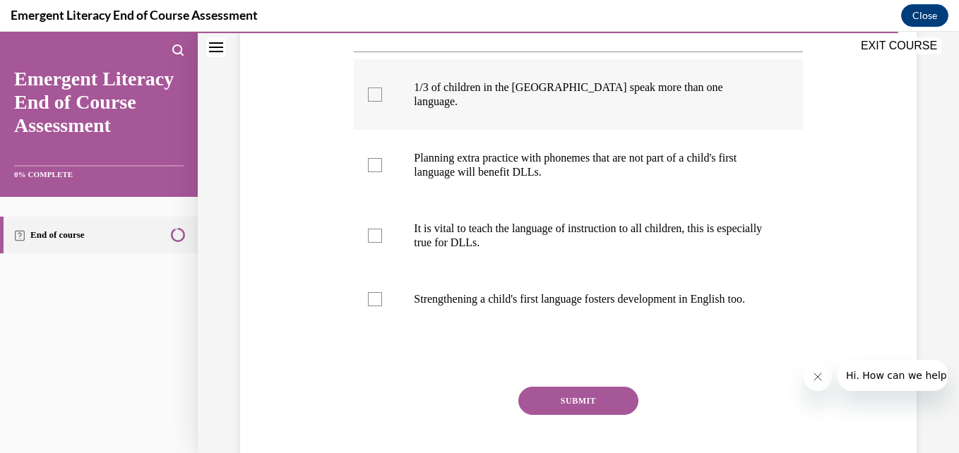
click at [366, 127] on label "1/3 of children in the [GEOGRAPHIC_DATA] speak more than one language." at bounding box center [578, 94] width 448 height 71
click at [368, 102] on input "1/3 of children in the [GEOGRAPHIC_DATA] speak more than one language." at bounding box center [375, 95] width 14 height 14
checkbox input "true"
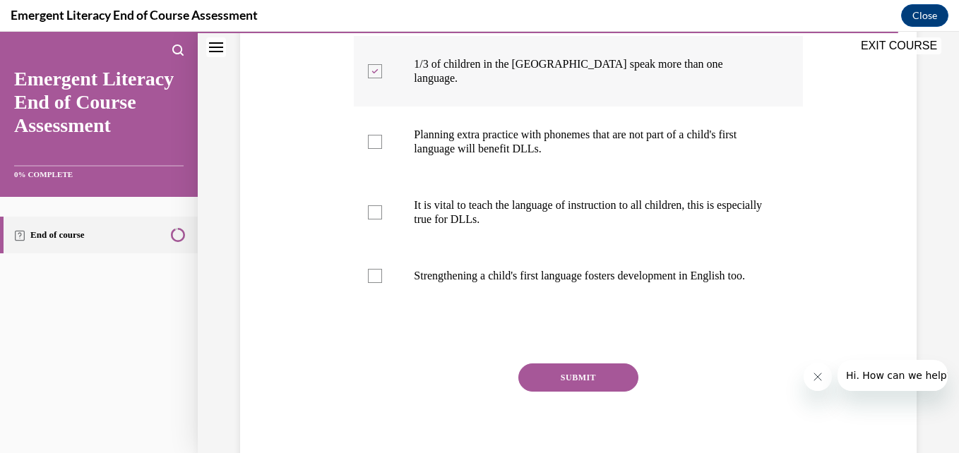
scroll to position [290, 0]
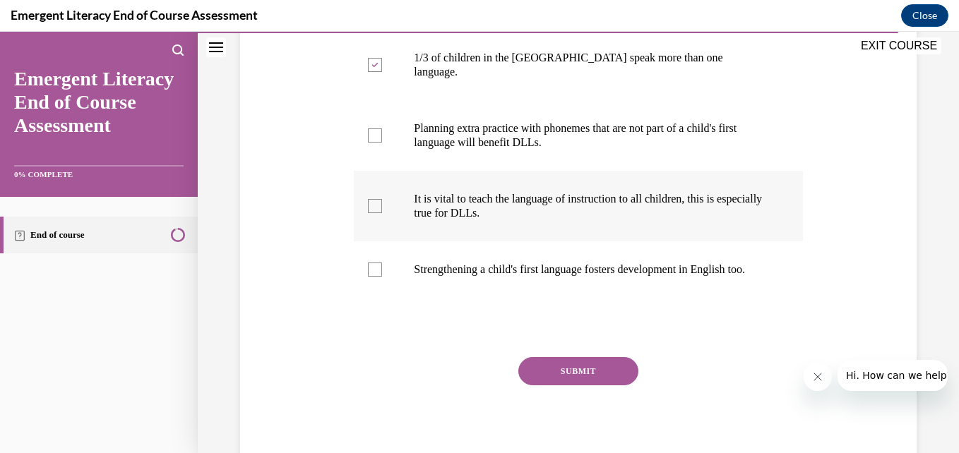
click at [380, 210] on label "It is vital to teach the language of instruction to all children, this is espec…" at bounding box center [578, 206] width 448 height 71
click at [380, 210] on input "It is vital to teach the language of instruction to all children, this is espec…" at bounding box center [375, 206] width 14 height 14
checkbox input "true"
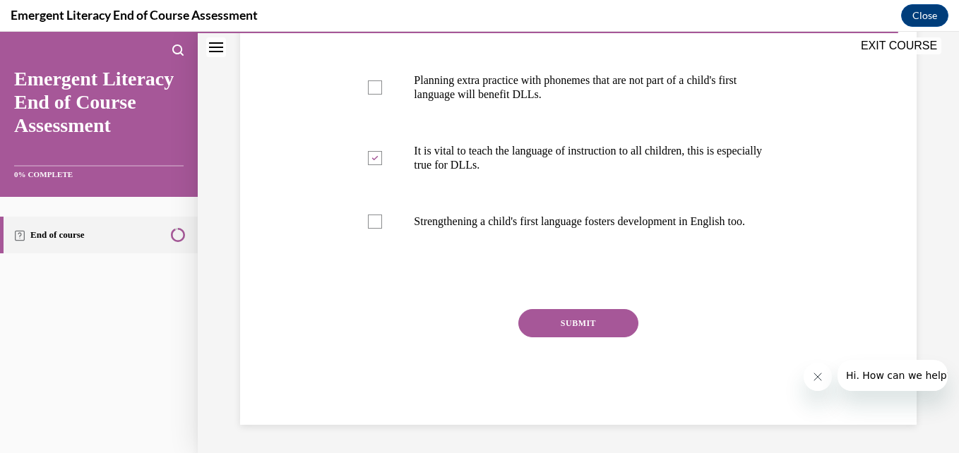
click at [558, 330] on button "SUBMIT" at bounding box center [578, 323] width 120 height 28
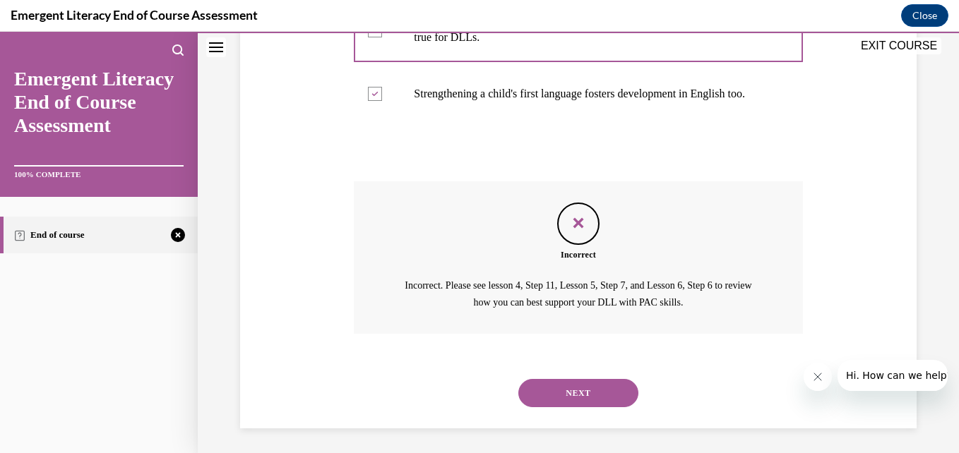
scroll to position [497, 0]
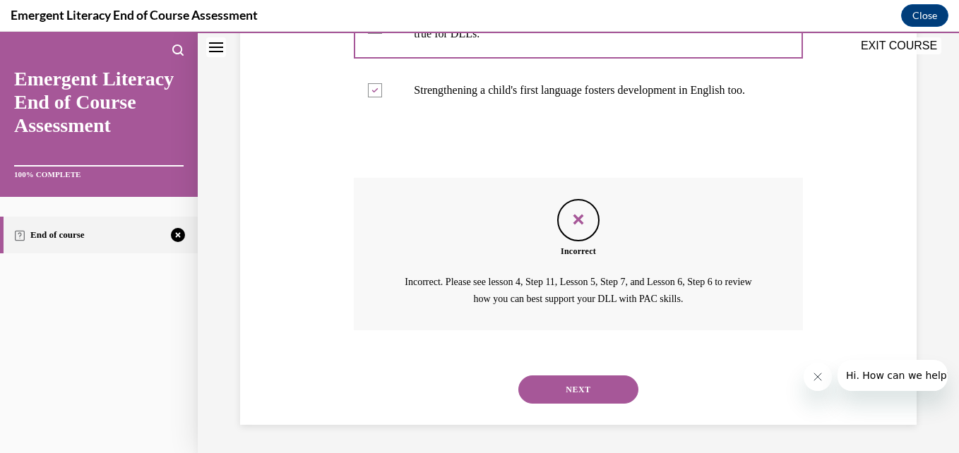
click at [561, 370] on div "NEXT" at bounding box center [578, 390] width 448 height 56
click at [549, 402] on button "NEXT" at bounding box center [578, 390] width 120 height 28
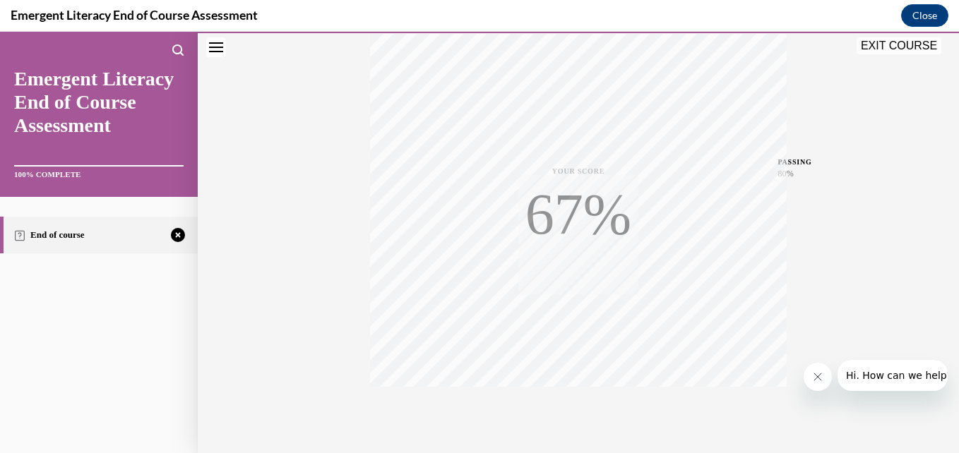
scroll to position [302, 0]
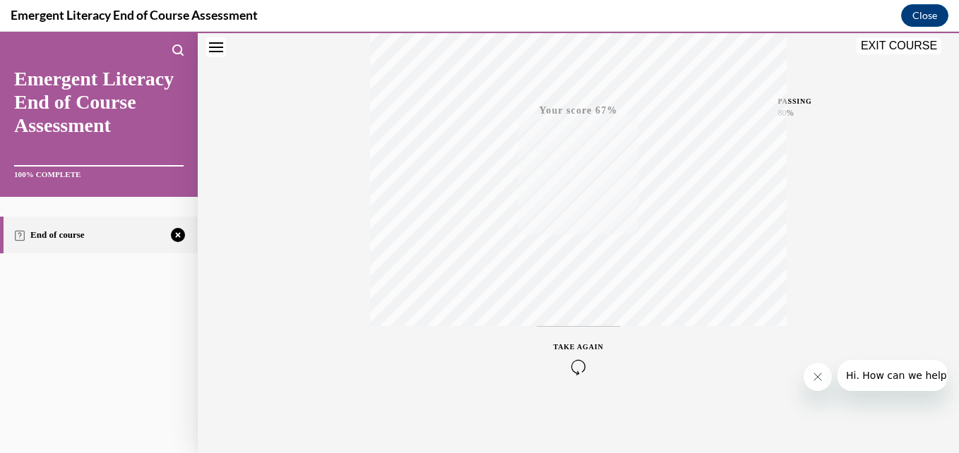
click at [571, 353] on div "TAKE AGAIN" at bounding box center [579, 358] width 50 height 33
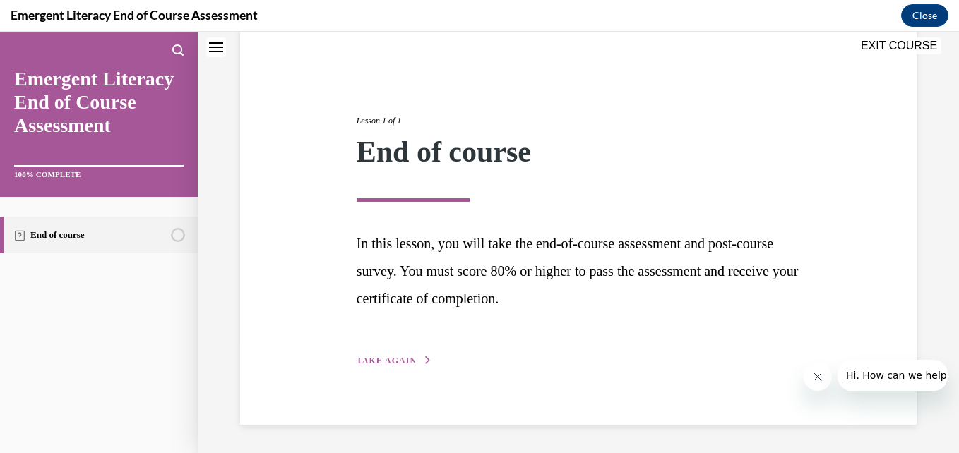
click at [401, 357] on span "TAKE AGAIN" at bounding box center [387, 361] width 60 height 10
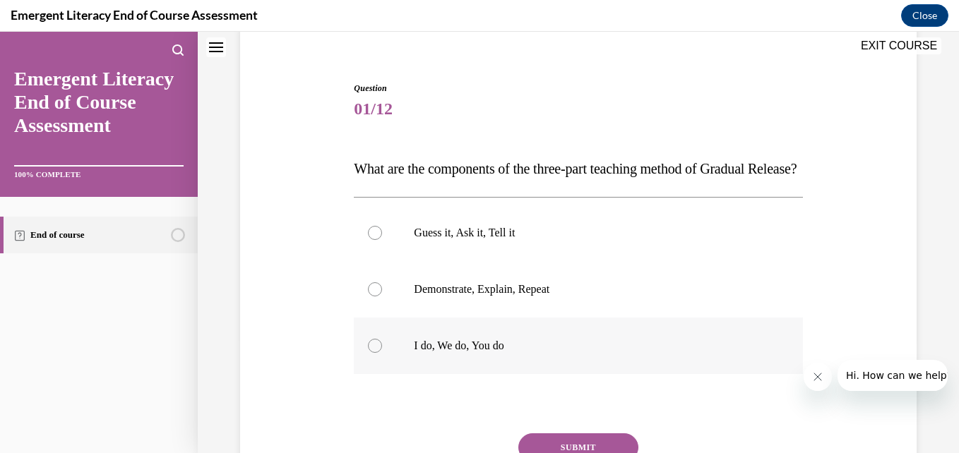
click at [382, 374] on label "I do, We do, You do" at bounding box center [578, 346] width 448 height 56
click at [382, 353] on input "I do, We do, You do" at bounding box center [375, 346] width 14 height 14
radio input "true"
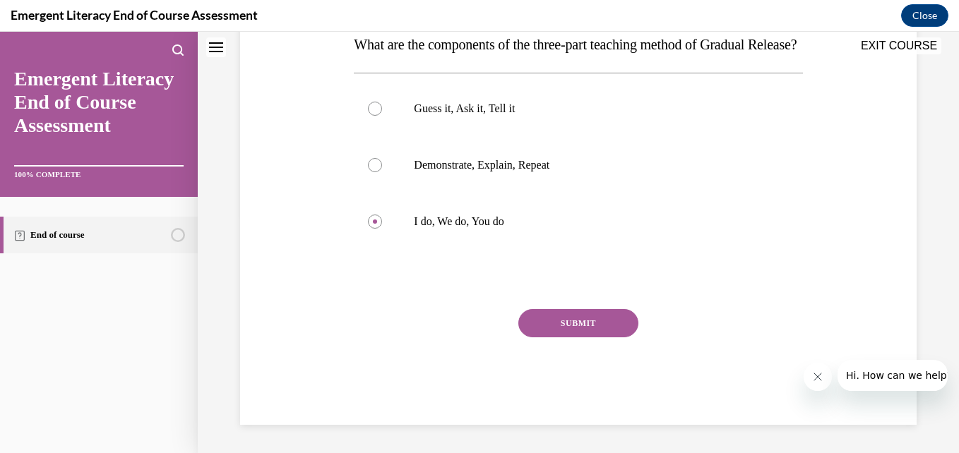
click at [580, 320] on button "SUBMIT" at bounding box center [578, 323] width 120 height 28
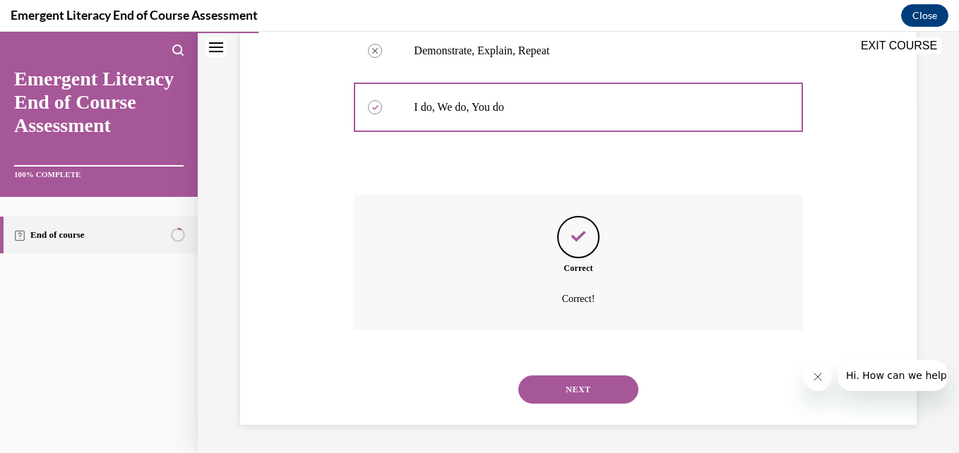
scroll to position [381, 0]
click at [563, 390] on button "NEXT" at bounding box center [578, 390] width 120 height 28
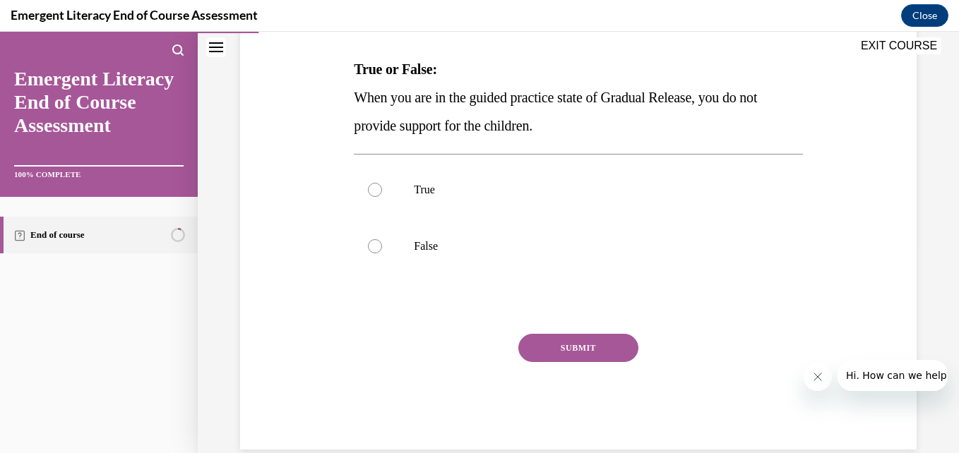
scroll to position [239, 0]
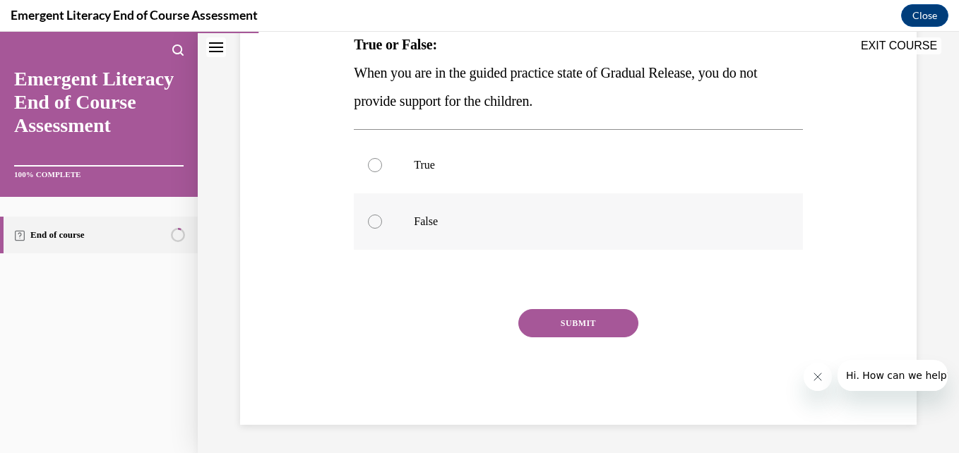
click at [387, 224] on label "False" at bounding box center [578, 221] width 448 height 56
click at [382, 224] on input "False" at bounding box center [375, 222] width 14 height 14
radio input "true"
click at [573, 323] on button "SUBMIT" at bounding box center [578, 323] width 120 height 28
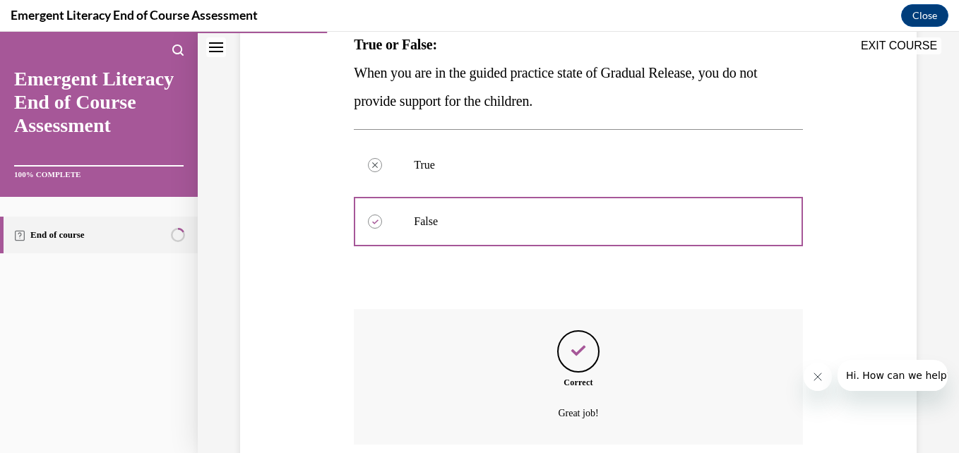
scroll to position [353, 0]
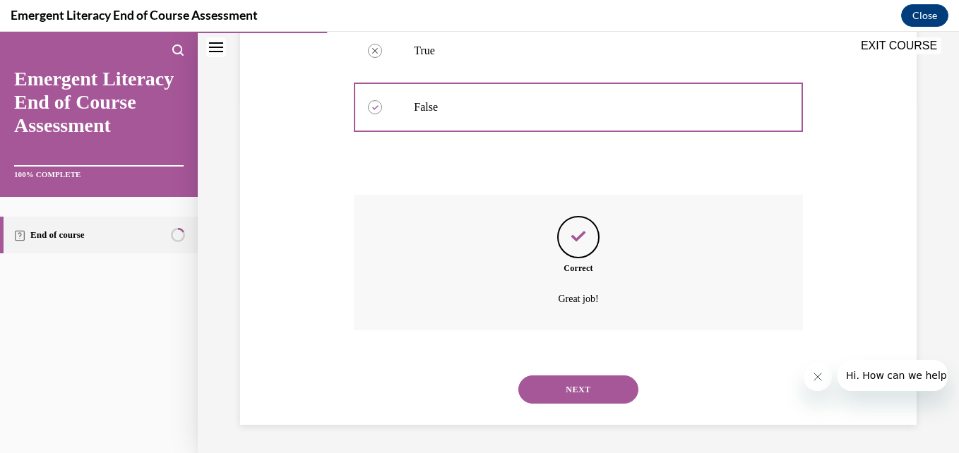
click at [558, 393] on button "NEXT" at bounding box center [578, 390] width 120 height 28
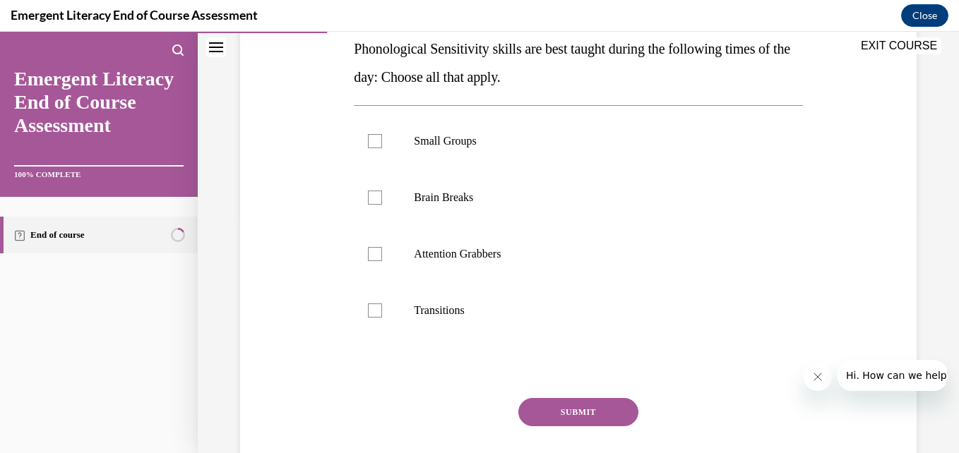
scroll to position [261, 0]
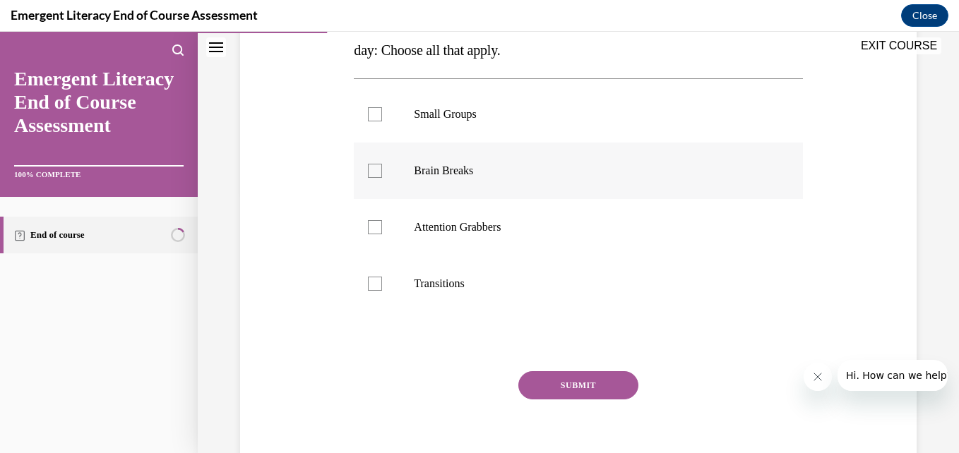
click at [378, 172] on div at bounding box center [375, 171] width 14 height 14
click at [378, 172] on input "Brain Breaks" at bounding box center [375, 171] width 14 height 14
checkbox input "true"
click at [370, 236] on label "Attention Grabbers" at bounding box center [578, 227] width 448 height 56
click at [370, 234] on input "Attention Grabbers" at bounding box center [375, 227] width 14 height 14
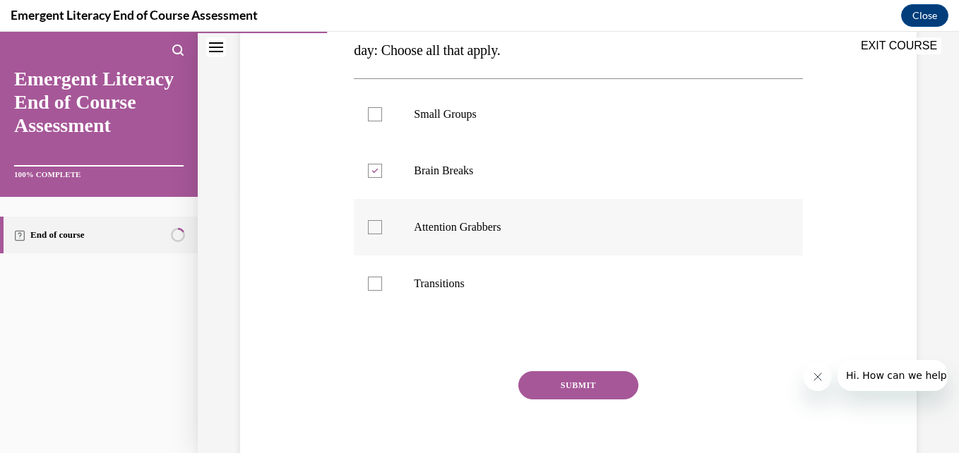
checkbox input "true"
click at [378, 292] on label "Transitions" at bounding box center [578, 284] width 448 height 56
click at [378, 291] on input "Transitions" at bounding box center [375, 284] width 14 height 14
checkbox input "true"
click at [539, 382] on button "SUBMIT" at bounding box center [578, 385] width 120 height 28
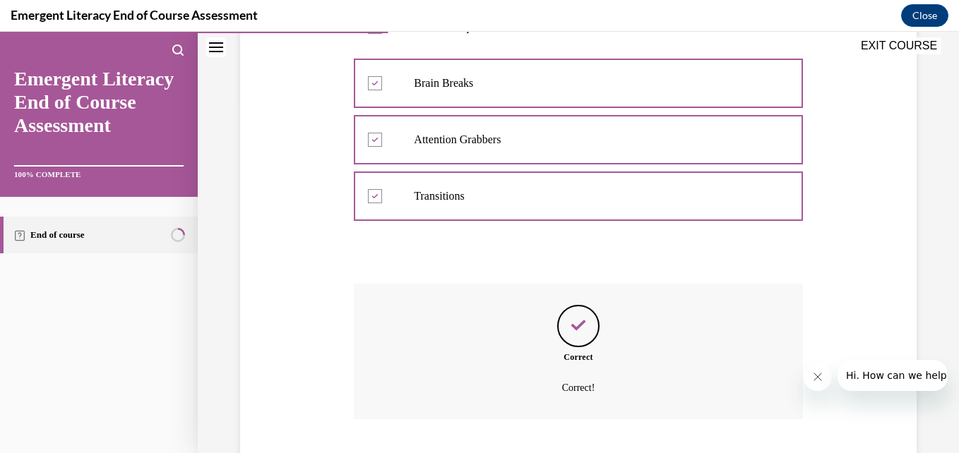
scroll to position [438, 0]
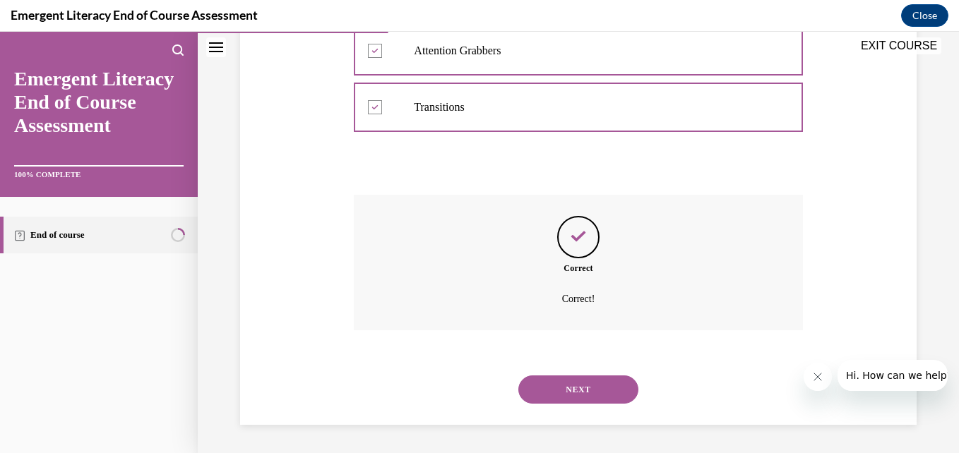
click at [558, 392] on button "NEXT" at bounding box center [578, 390] width 120 height 28
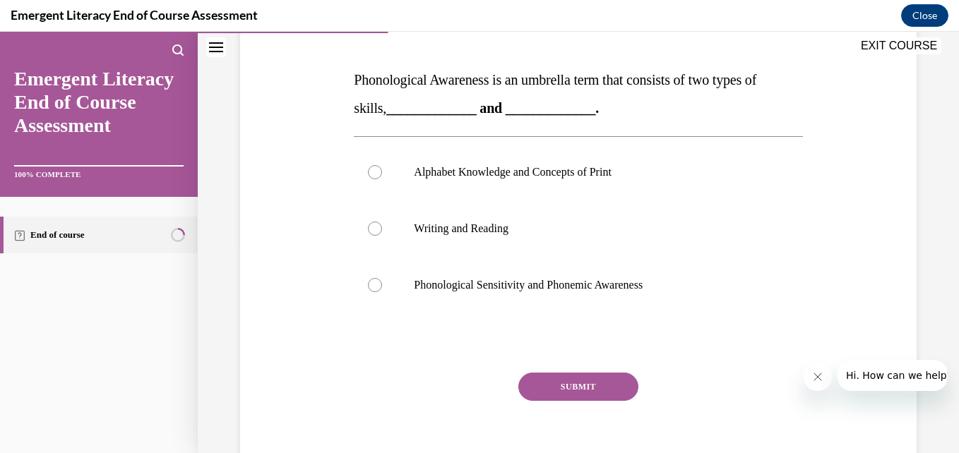
scroll to position [222, 0]
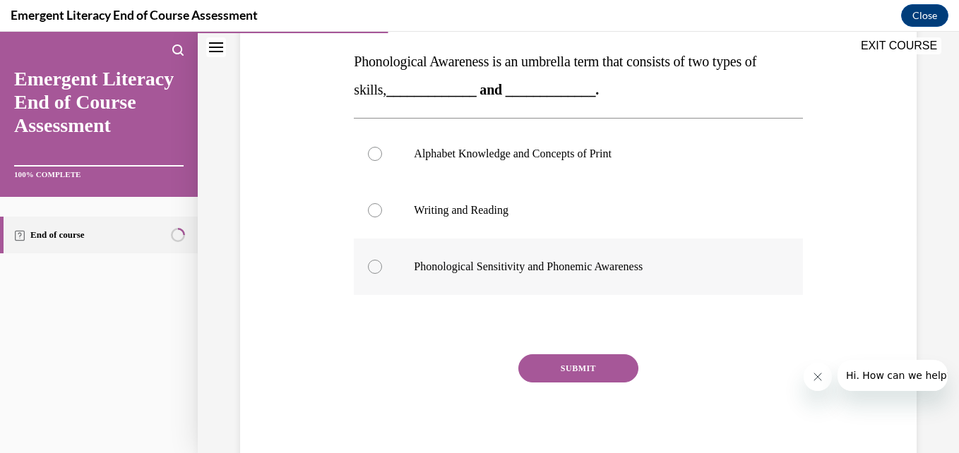
click at [377, 262] on div at bounding box center [375, 267] width 14 height 14
click at [377, 262] on input "Phonological Sensitivity and Phonemic Awareness" at bounding box center [375, 267] width 14 height 14
radio input "true"
click at [587, 364] on button "SUBMIT" at bounding box center [578, 368] width 120 height 28
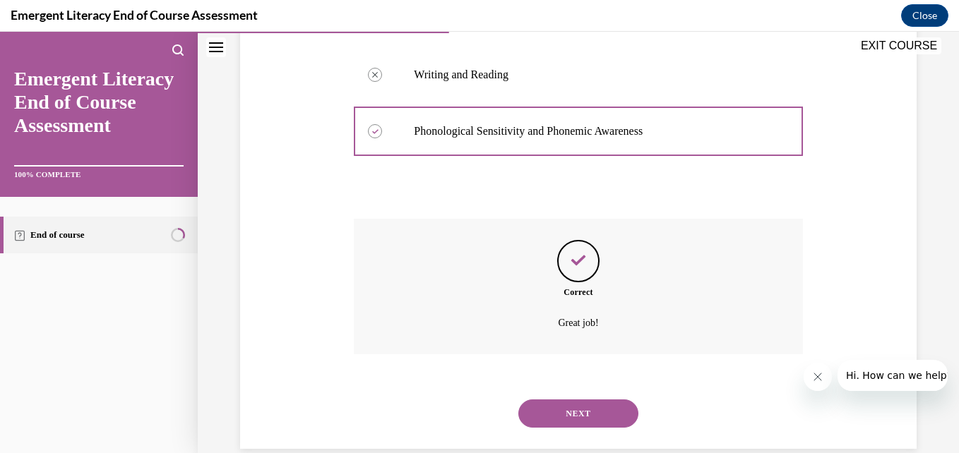
scroll to position [381, 0]
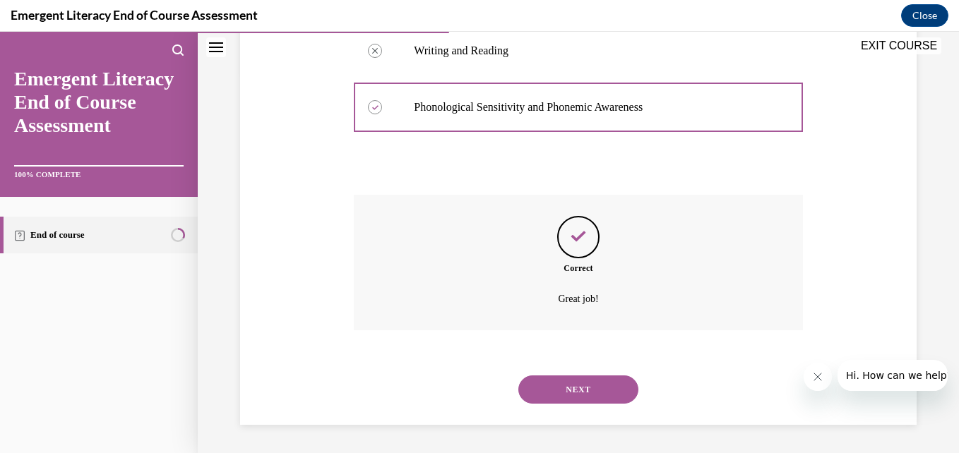
click at [572, 399] on button "NEXT" at bounding box center [578, 390] width 120 height 28
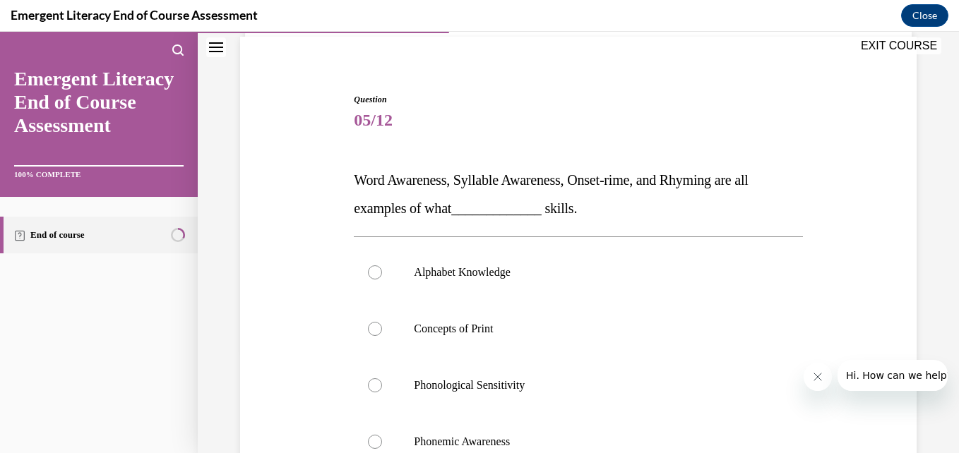
scroll to position [177, 0]
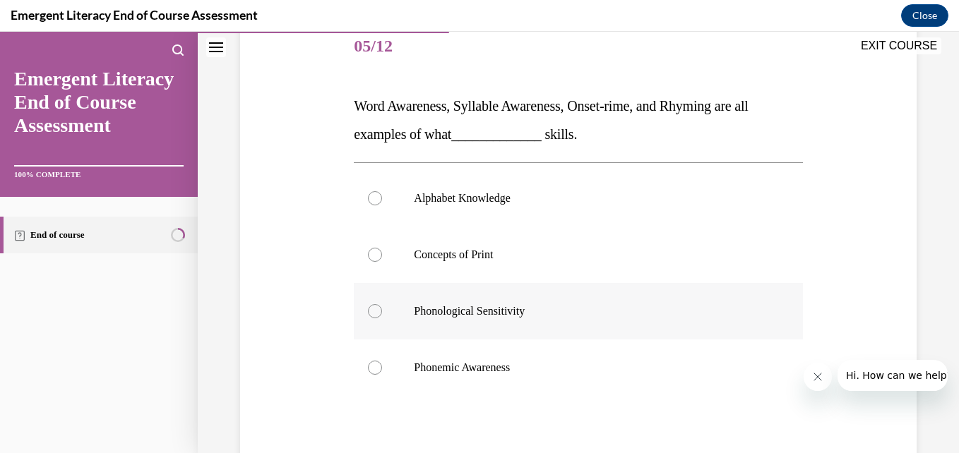
click at [394, 316] on label "Phonological Sensitivity" at bounding box center [578, 311] width 448 height 56
click at [382, 316] on input "Phonological Sensitivity" at bounding box center [375, 311] width 14 height 14
radio input "true"
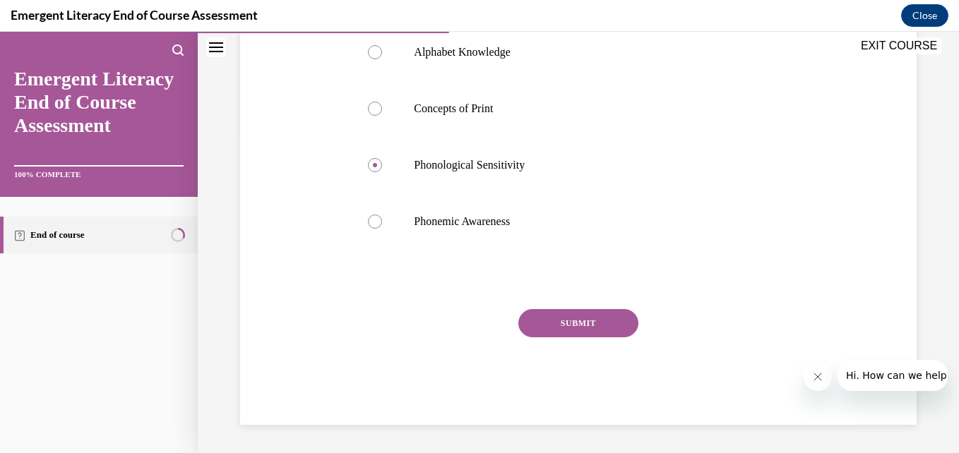
click at [559, 335] on button "SUBMIT" at bounding box center [578, 323] width 120 height 28
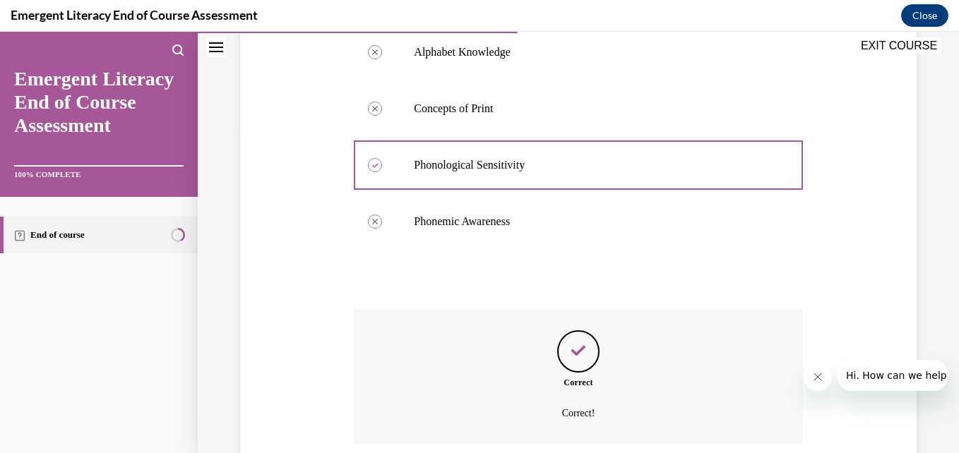
scroll to position [438, 0]
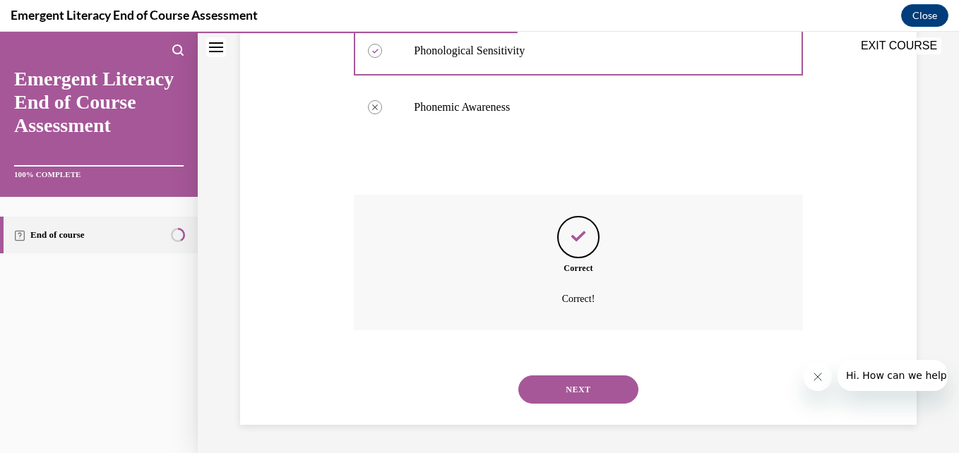
click at [554, 400] on button "NEXT" at bounding box center [578, 390] width 120 height 28
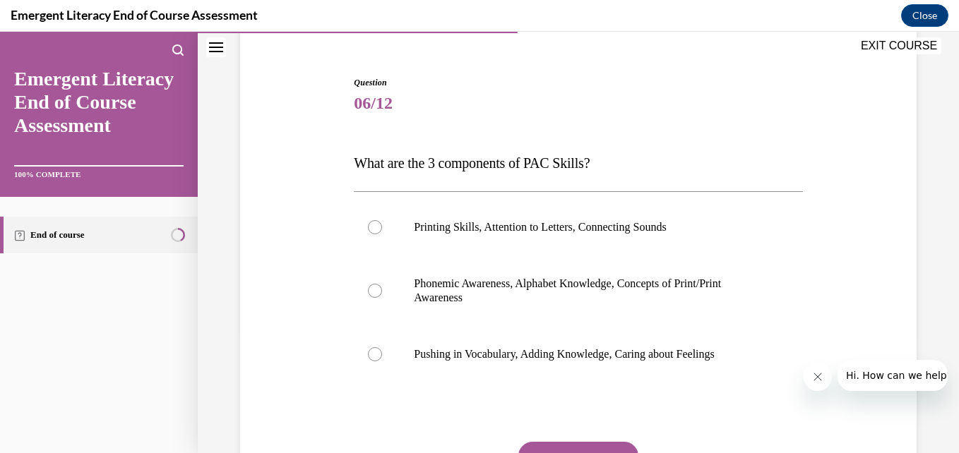
scroll to position [121, 0]
click at [384, 295] on label "Phonemic Awareness, Alphabet Knowledge, Concepts of Print/Print Awareness" at bounding box center [578, 290] width 448 height 71
click at [382, 295] on input "Phonemic Awareness, Alphabet Knowledge, Concepts of Print/Print Awareness" at bounding box center [375, 290] width 14 height 14
radio input "true"
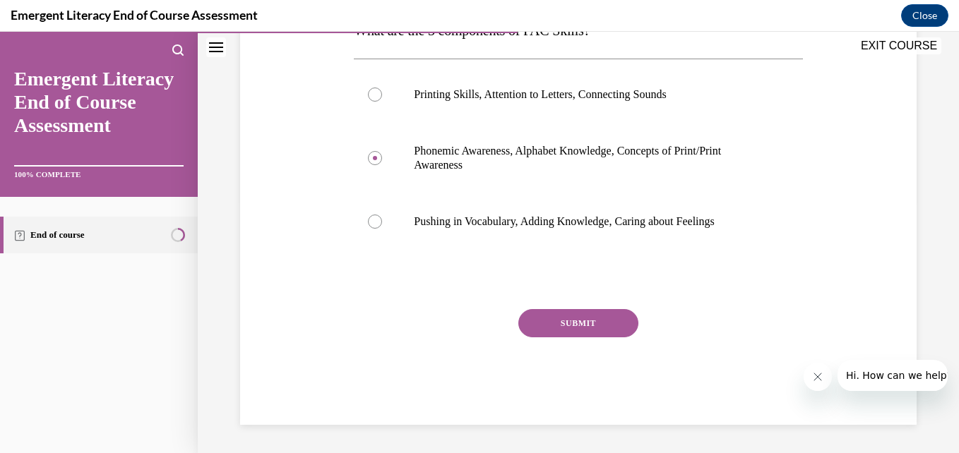
click at [547, 337] on button "SUBMIT" at bounding box center [578, 323] width 120 height 28
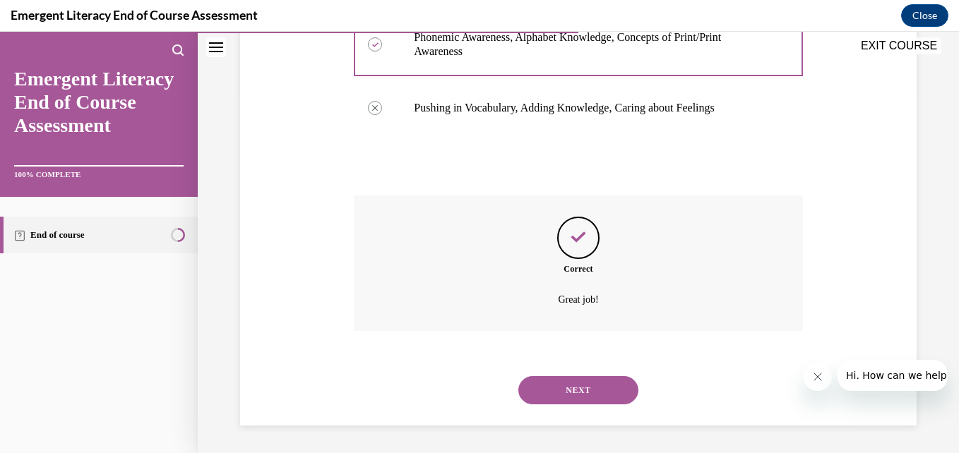
scroll to position [367, 0]
click at [539, 393] on button "NEXT" at bounding box center [578, 390] width 120 height 28
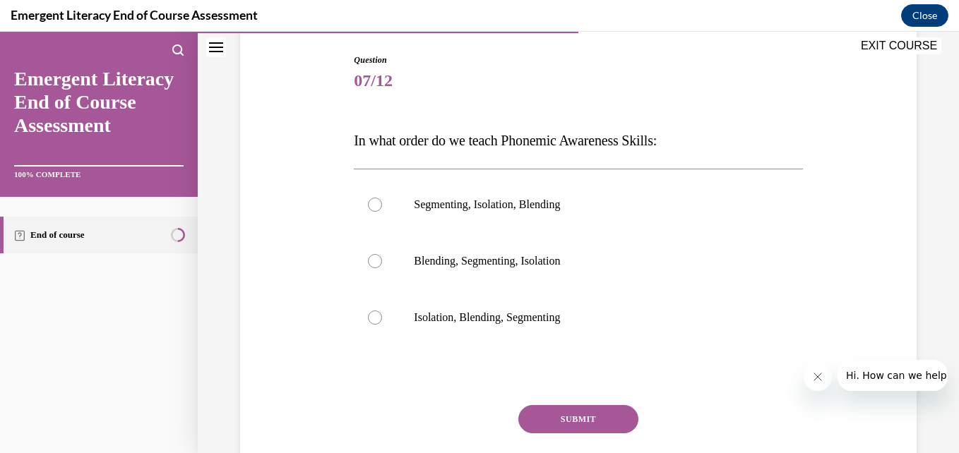
scroll to position [143, 0]
click at [388, 328] on label "Isolation, Blending, Segmenting" at bounding box center [578, 317] width 448 height 56
click at [382, 324] on input "Isolation, Blending, Segmenting" at bounding box center [375, 317] width 14 height 14
radio input "true"
click at [582, 424] on button "SUBMIT" at bounding box center [578, 419] width 120 height 28
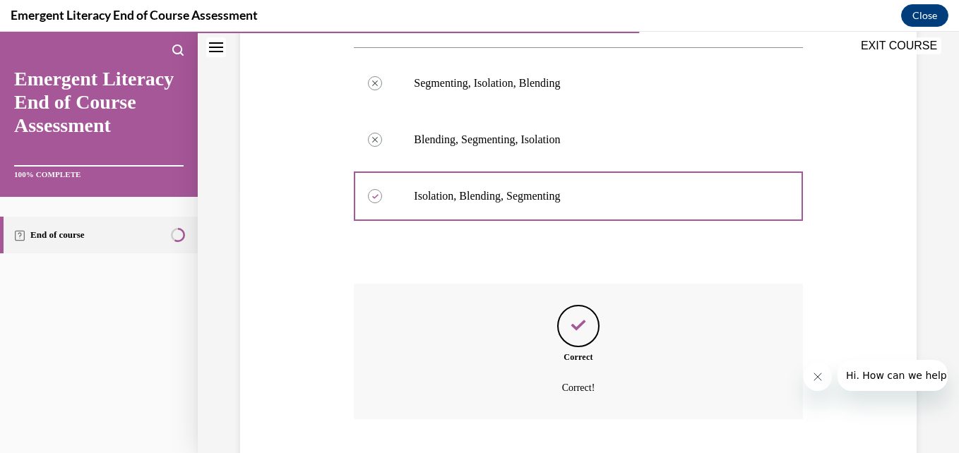
scroll to position [353, 0]
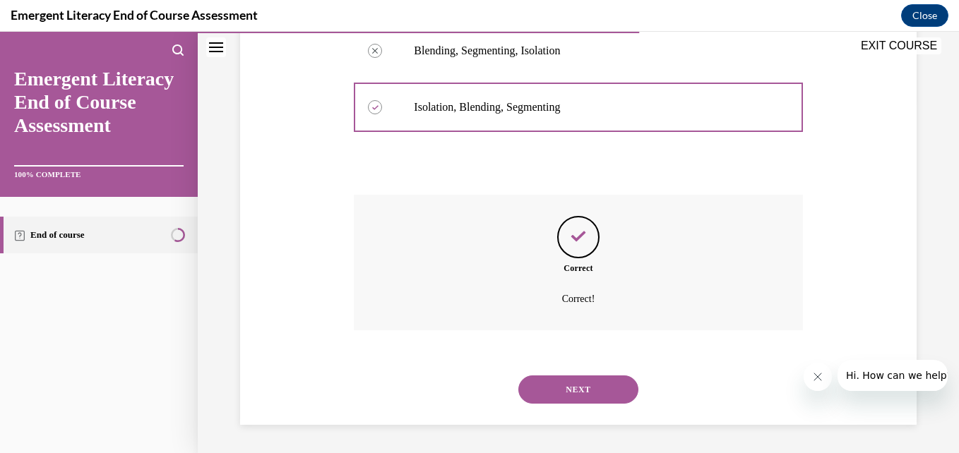
click at [585, 393] on button "NEXT" at bounding box center [578, 390] width 120 height 28
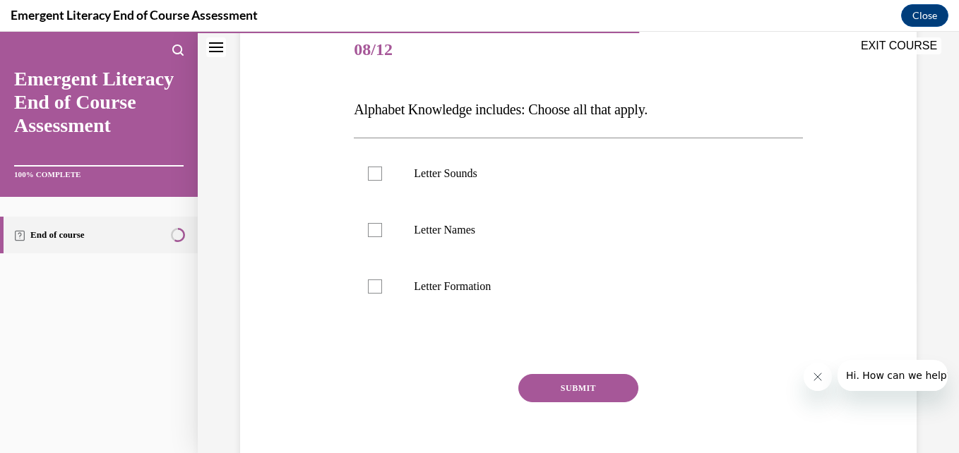
scroll to position [183, 0]
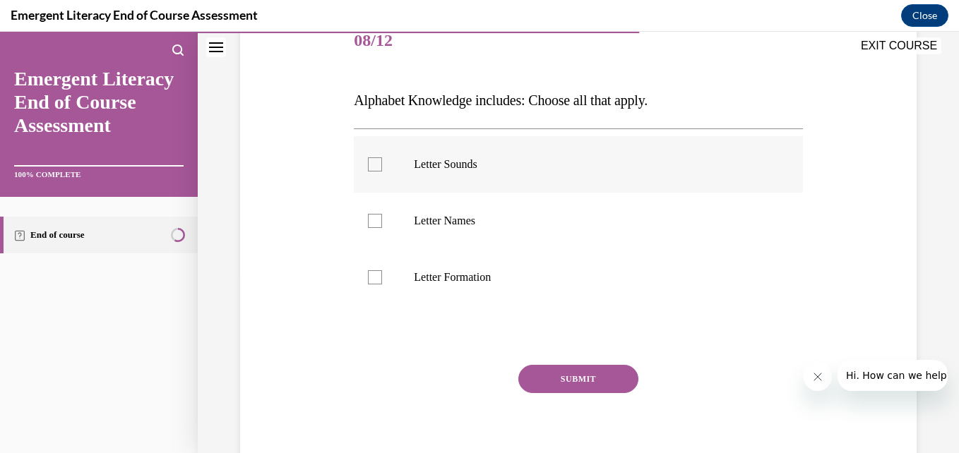
click at [364, 163] on label "Letter Sounds" at bounding box center [578, 164] width 448 height 56
click at [368, 163] on input "Letter Sounds" at bounding box center [375, 164] width 14 height 14
checkbox input "true"
click at [381, 230] on label "Letter Names" at bounding box center [578, 221] width 448 height 56
click at [381, 228] on input "Letter Names" at bounding box center [375, 221] width 14 height 14
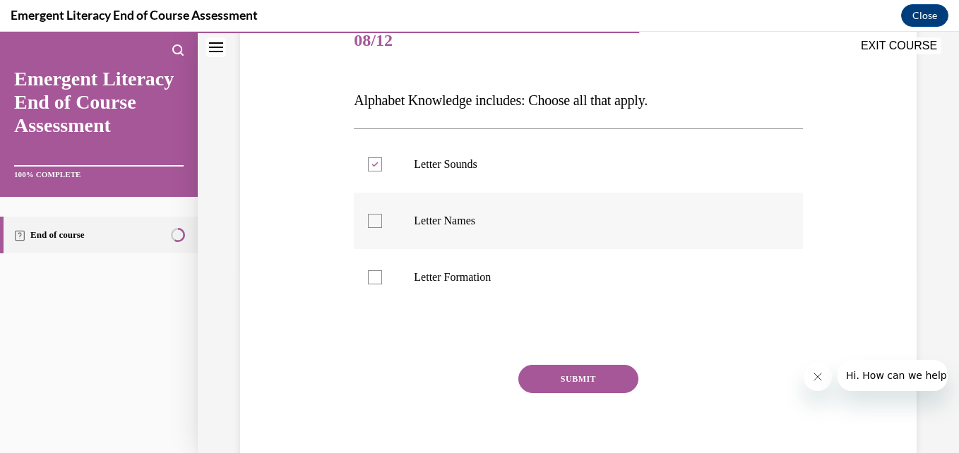
checkbox input "true"
click at [373, 285] on label "Letter Formation" at bounding box center [578, 277] width 448 height 56
click at [373, 285] on input "Letter Formation" at bounding box center [375, 277] width 14 height 14
checkbox input "true"
click at [571, 382] on button "SUBMIT" at bounding box center [578, 379] width 120 height 28
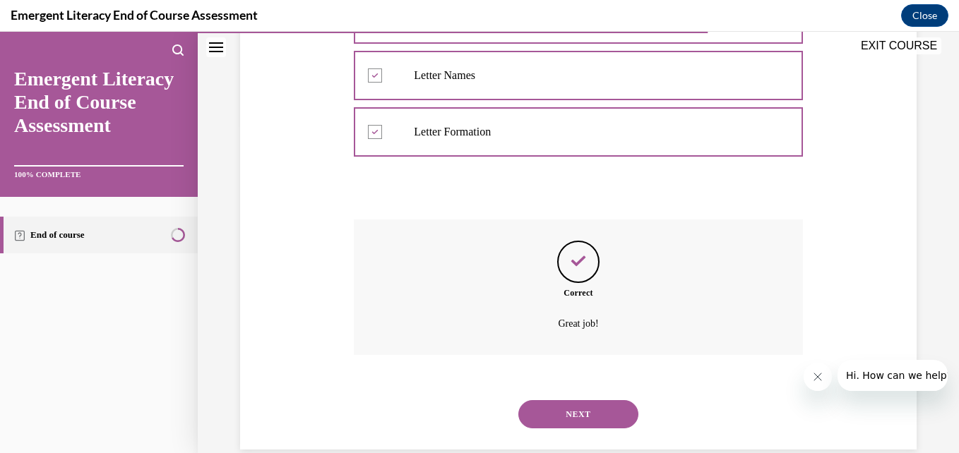
scroll to position [353, 0]
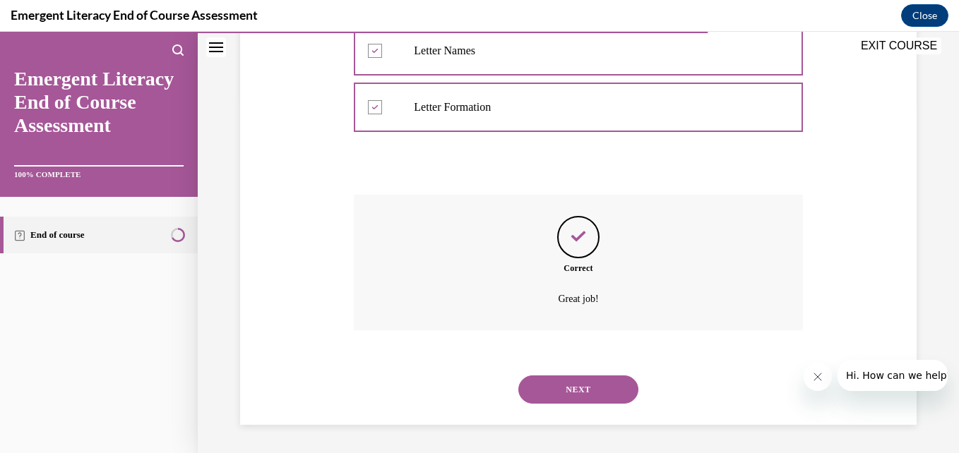
click at [541, 402] on button "NEXT" at bounding box center [578, 390] width 120 height 28
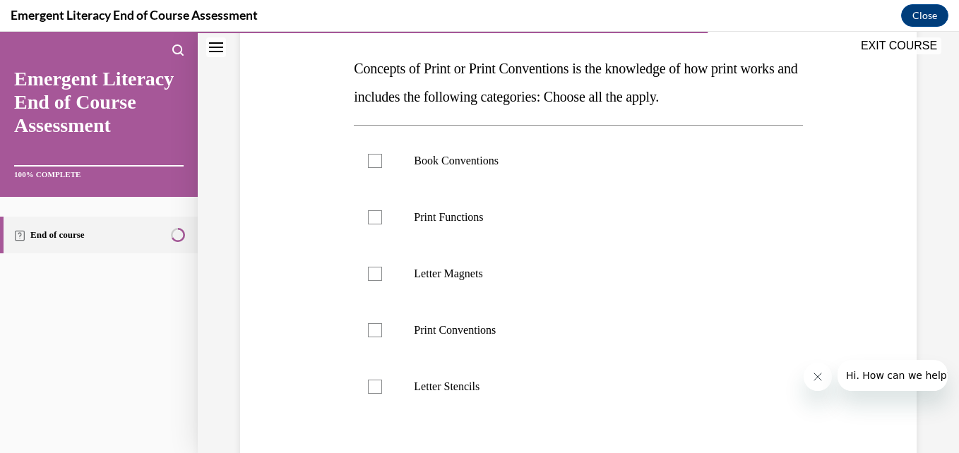
scroll to position [235, 0]
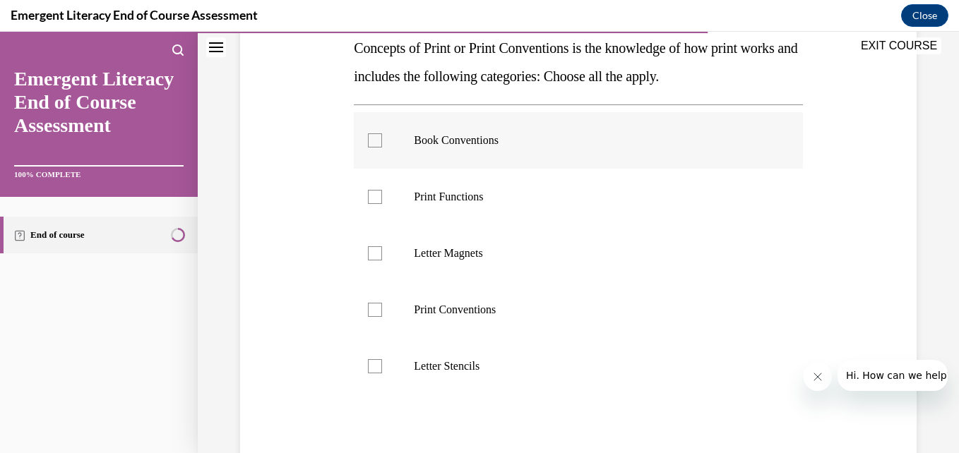
click at [378, 131] on label "Book Conventions" at bounding box center [578, 140] width 448 height 56
click at [378, 133] on input "Book Conventions" at bounding box center [375, 140] width 14 height 14
checkbox input "true"
click at [393, 198] on label "Print Functions" at bounding box center [578, 197] width 448 height 56
click at [382, 198] on input "Print Functions" at bounding box center [375, 197] width 14 height 14
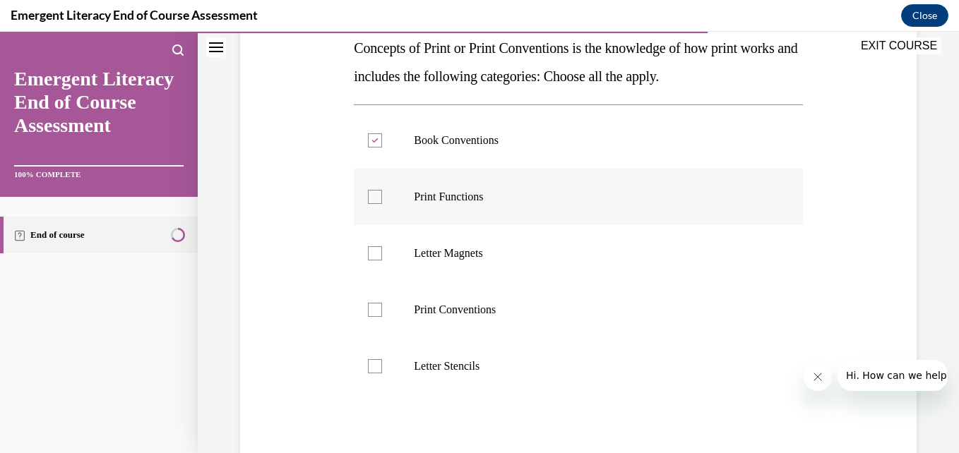
checkbox input "true"
click at [388, 311] on label "Print Conventions" at bounding box center [578, 310] width 448 height 56
click at [382, 311] on input "Print Conventions" at bounding box center [375, 310] width 14 height 14
checkbox input "true"
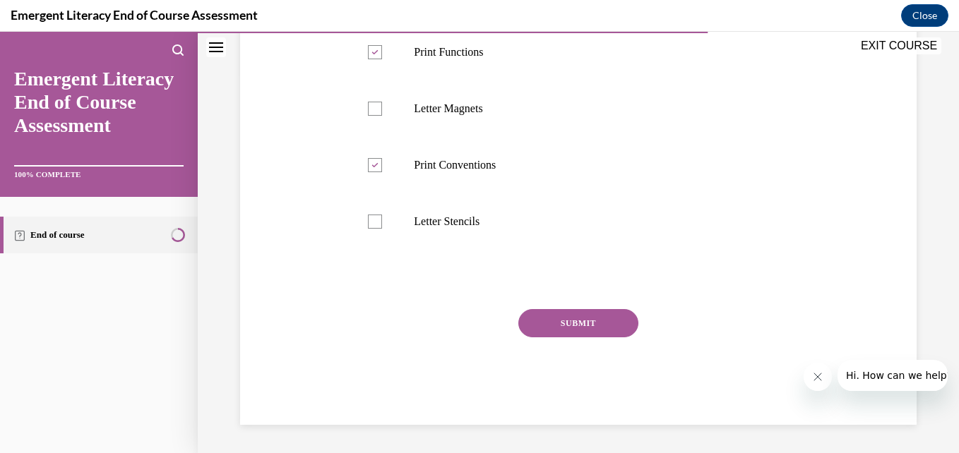
click at [578, 319] on button "SUBMIT" at bounding box center [578, 323] width 120 height 28
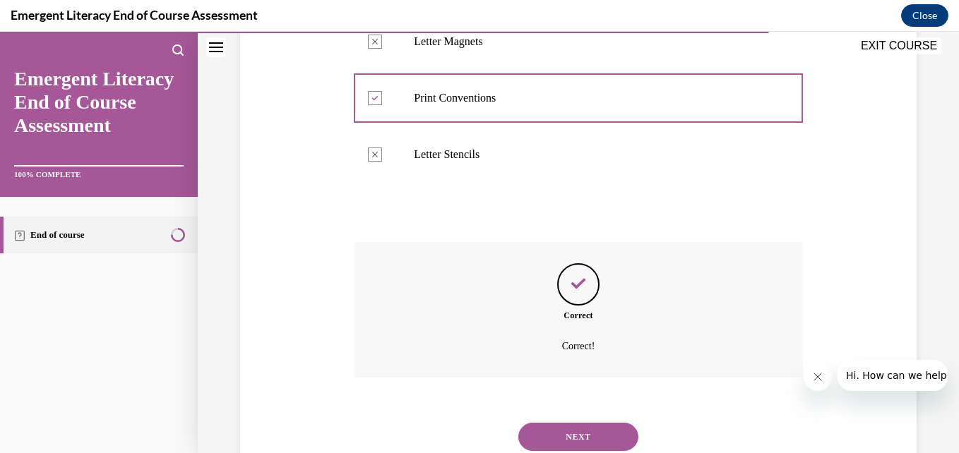
scroll to position [494, 0]
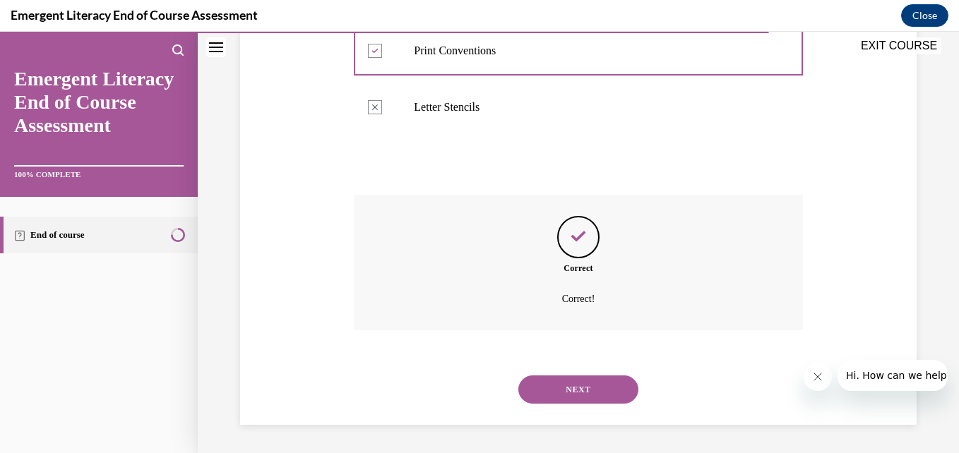
click at [542, 390] on button "NEXT" at bounding box center [578, 390] width 120 height 28
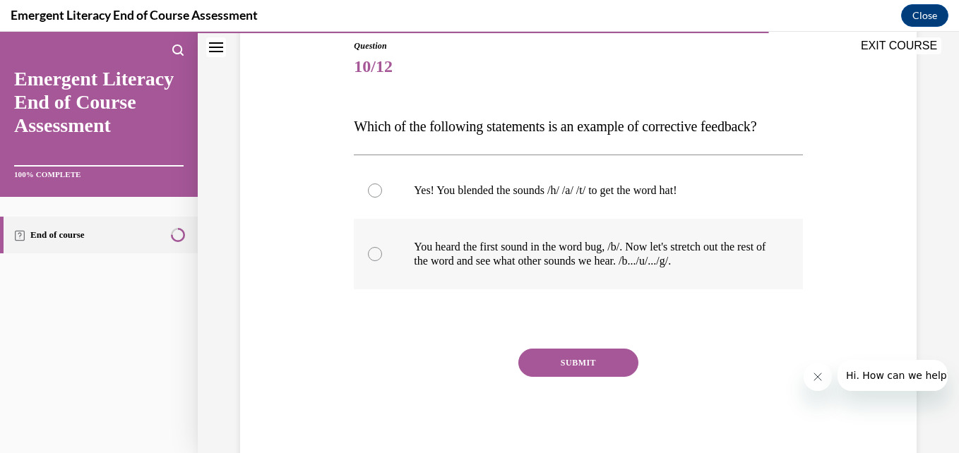
click at [371, 253] on div at bounding box center [375, 254] width 14 height 14
click at [371, 253] on input "You heard the first sound in the word bug, /b/. Now let's stretch out the rest …" at bounding box center [375, 254] width 14 height 14
radio input "true"
click at [555, 366] on button "SUBMIT" at bounding box center [578, 363] width 120 height 28
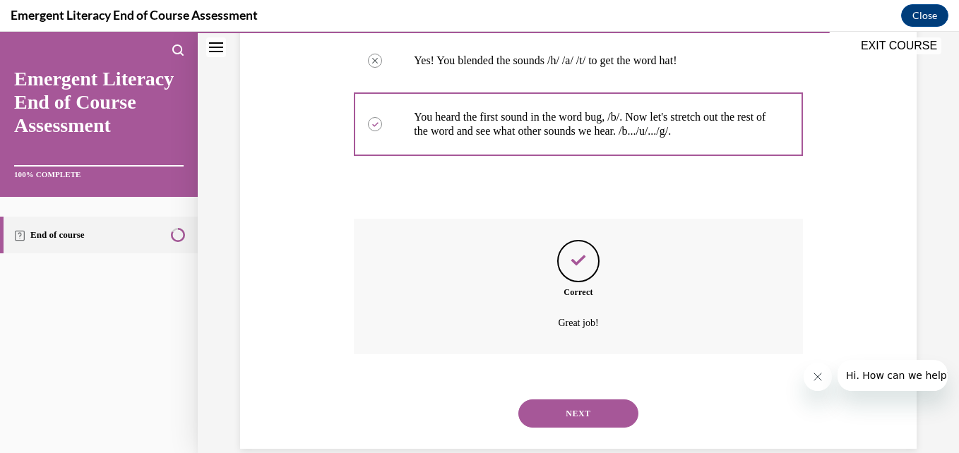
scroll to position [311, 0]
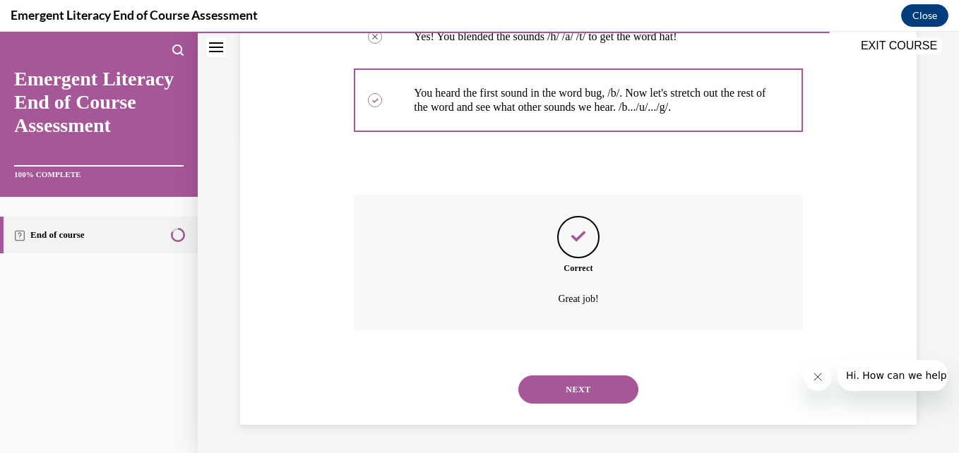
click at [555, 390] on button "NEXT" at bounding box center [578, 390] width 120 height 28
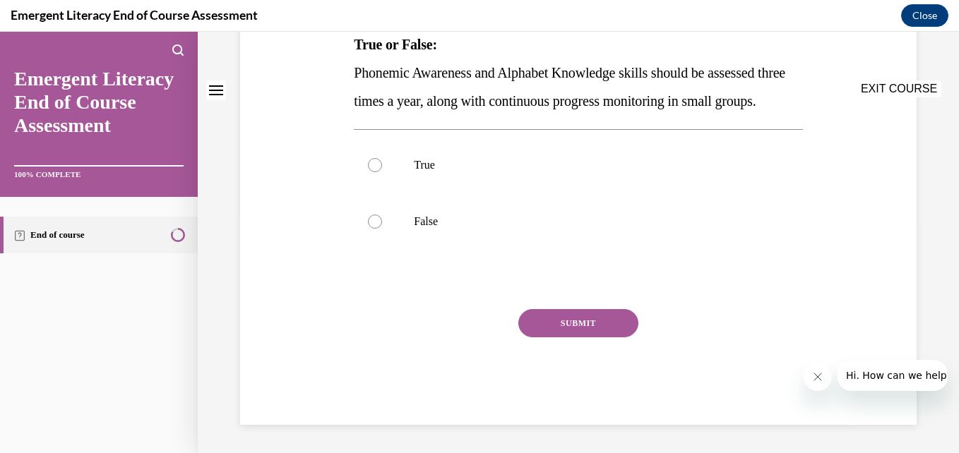
scroll to position [0, 0]
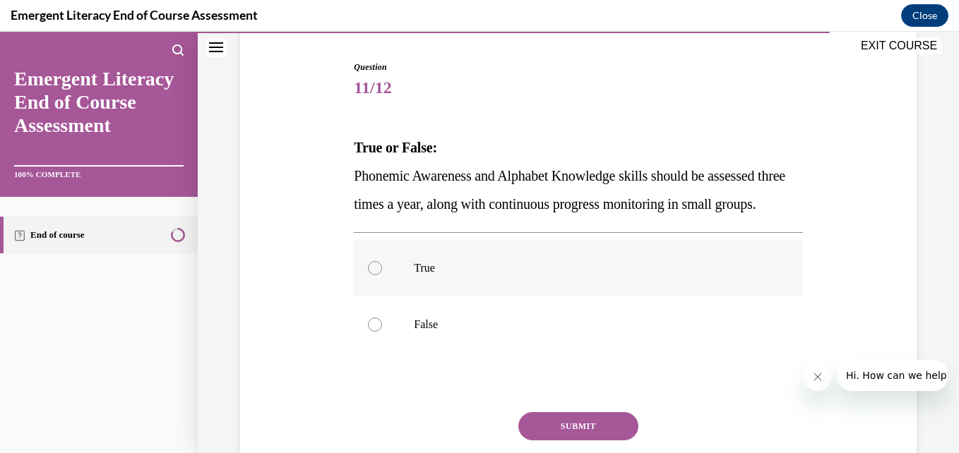
click at [367, 297] on label "True" at bounding box center [578, 268] width 448 height 56
click at [368, 275] on input "True" at bounding box center [375, 268] width 14 height 14
radio input "true"
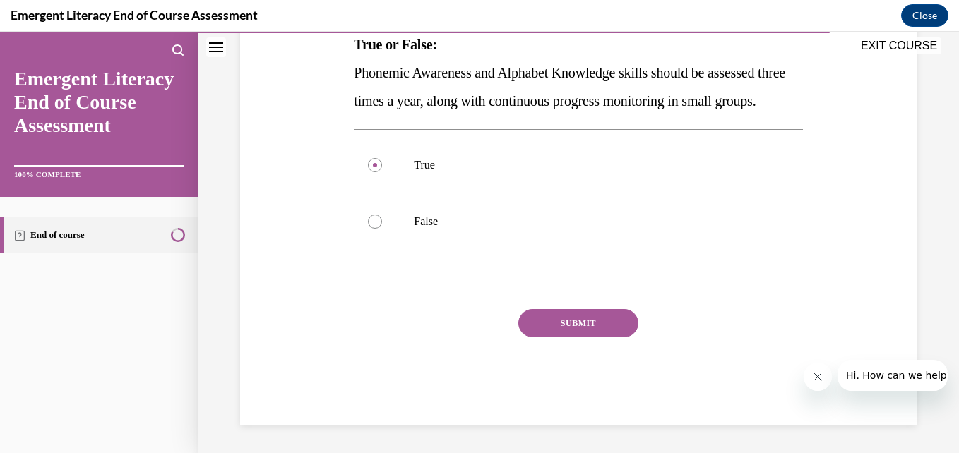
click at [575, 323] on button "SUBMIT" at bounding box center [578, 323] width 120 height 28
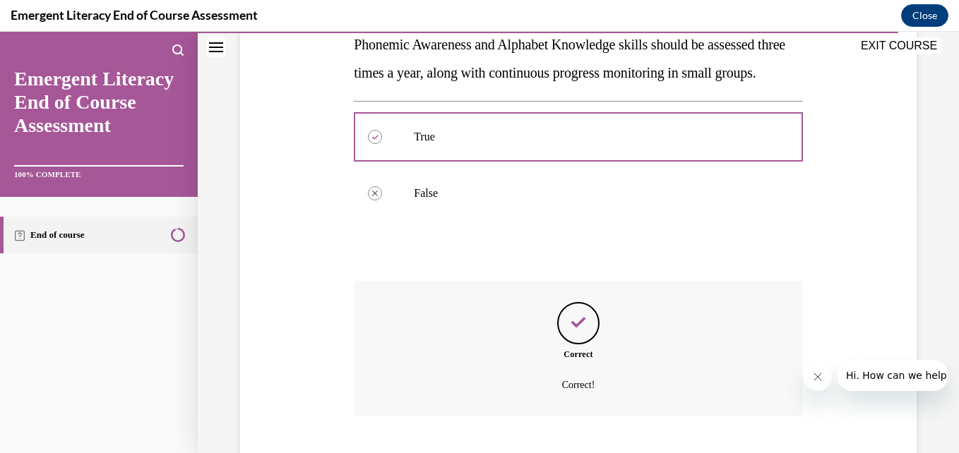
scroll to position [381, 0]
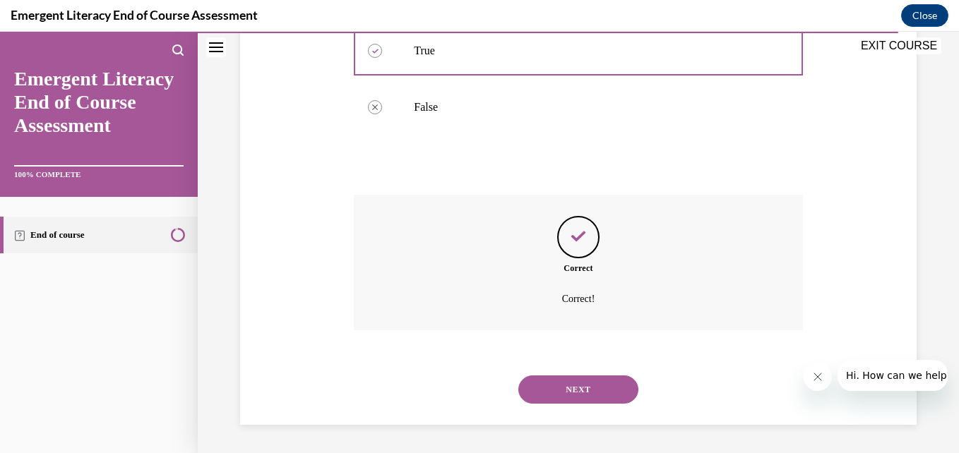
click at [566, 384] on button "NEXT" at bounding box center [578, 390] width 120 height 28
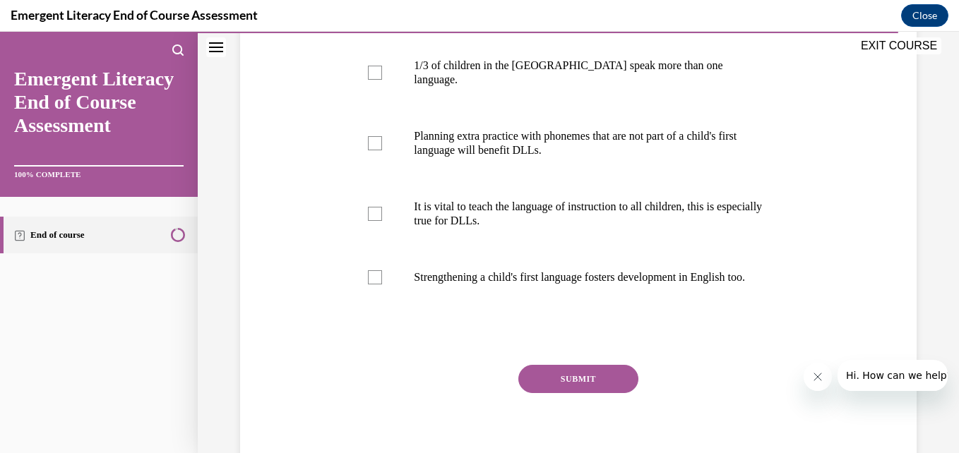
scroll to position [283, 0]
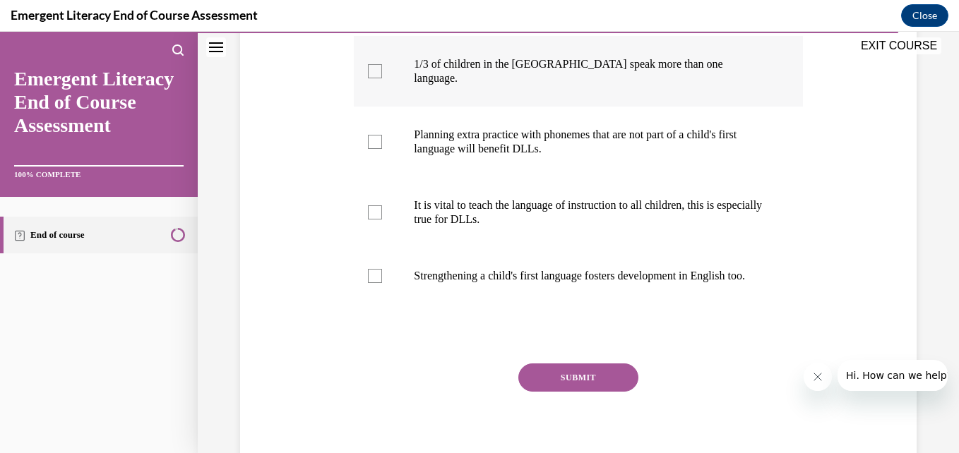
click at [376, 78] on div at bounding box center [375, 71] width 14 height 14
click at [376, 78] on input "1/3 of children in the [GEOGRAPHIC_DATA] speak more than one language." at bounding box center [375, 71] width 14 height 14
checkbox input "true"
click at [382, 170] on label "Planning extra practice with phonemes that are not part of a child's first lang…" at bounding box center [578, 142] width 448 height 71
click at [382, 149] on input "Planning extra practice with phonemes that are not part of a child's first lang…" at bounding box center [375, 142] width 14 height 14
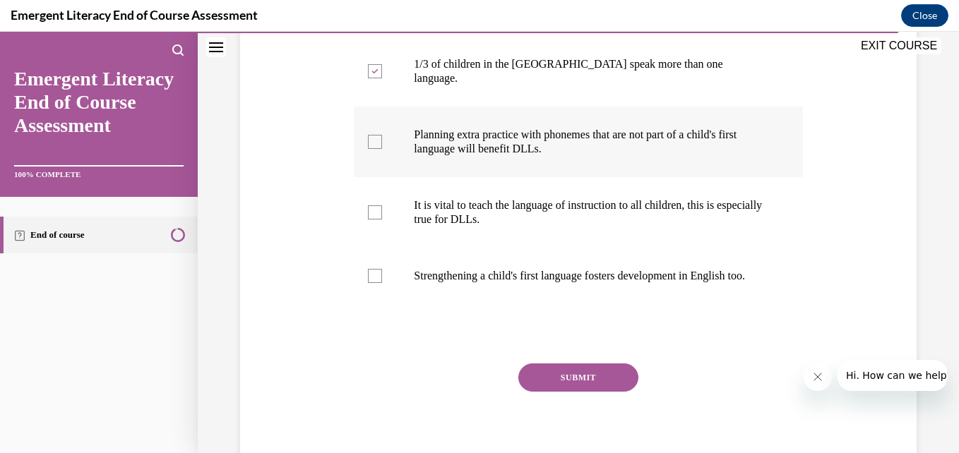
checkbox input "true"
click at [375, 220] on div at bounding box center [375, 212] width 14 height 14
click at [375, 220] on input "It is vital to teach the language of instruction to all children, this is espec…" at bounding box center [375, 212] width 14 height 14
checkbox input "true"
click at [371, 283] on div at bounding box center [375, 276] width 14 height 14
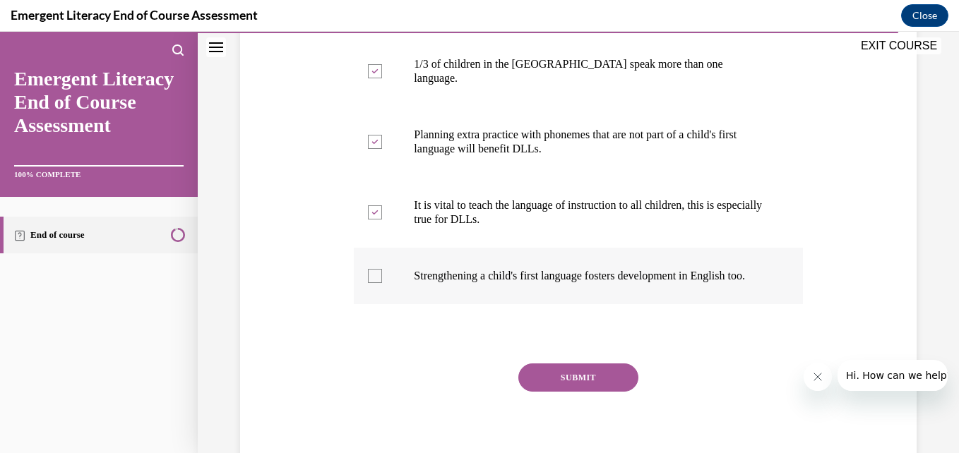
click at [371, 283] on input "Strengthening a child's first language fosters development in English too." at bounding box center [375, 276] width 14 height 14
checkbox input "true"
click at [573, 392] on button "SUBMIT" at bounding box center [578, 378] width 120 height 28
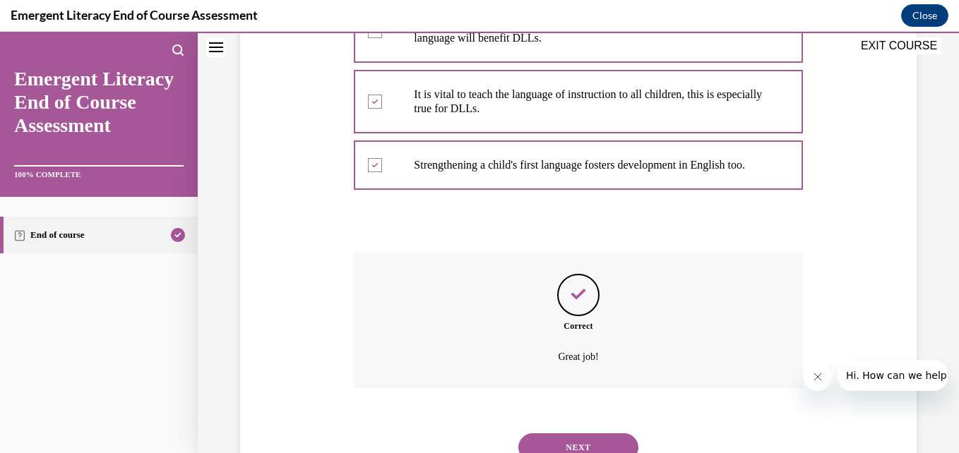
scroll to position [480, 0]
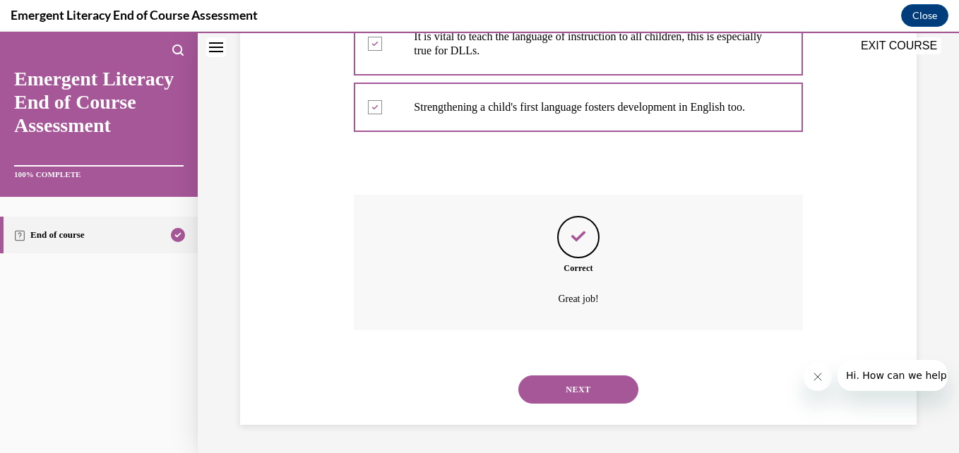
click at [539, 388] on button "NEXT" at bounding box center [578, 390] width 120 height 28
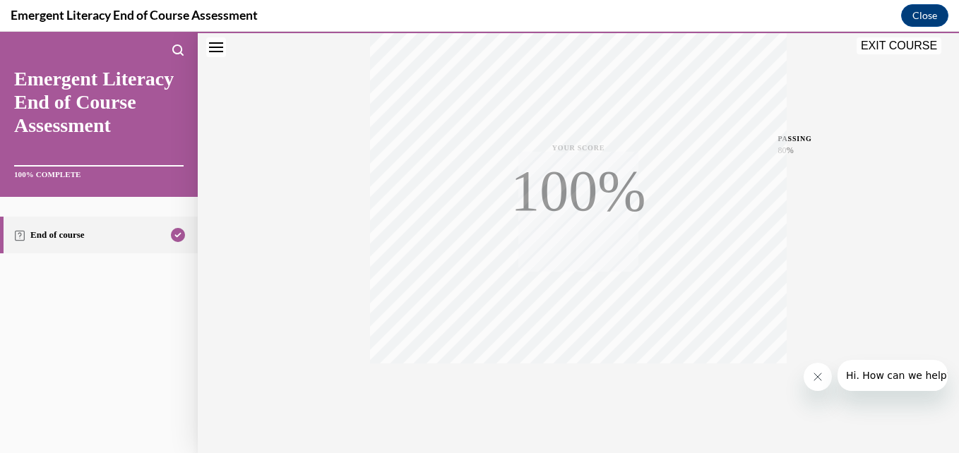
scroll to position [302, 0]
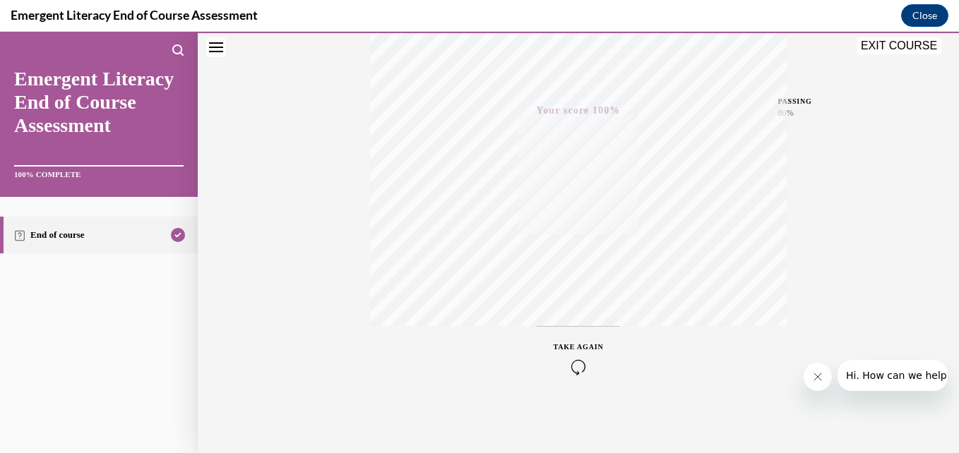
click at [894, 54] on button "EXIT COURSE" at bounding box center [899, 45] width 85 height 17
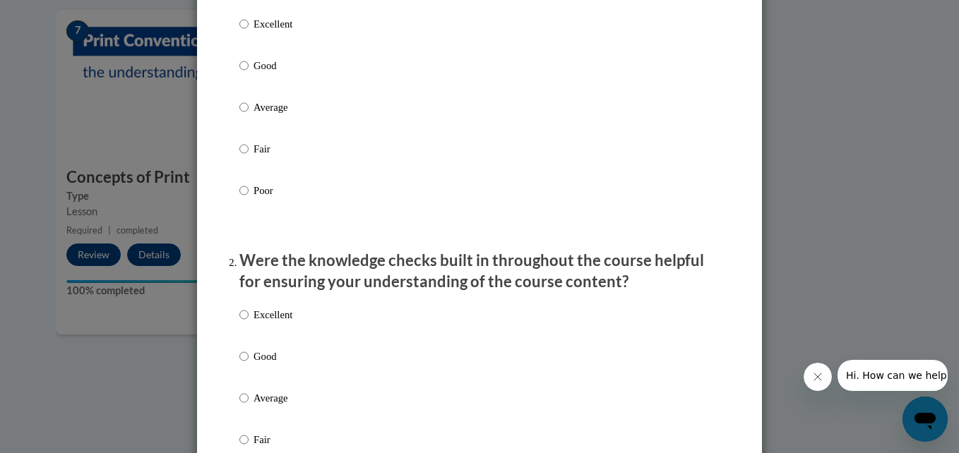
scroll to position [220, 0]
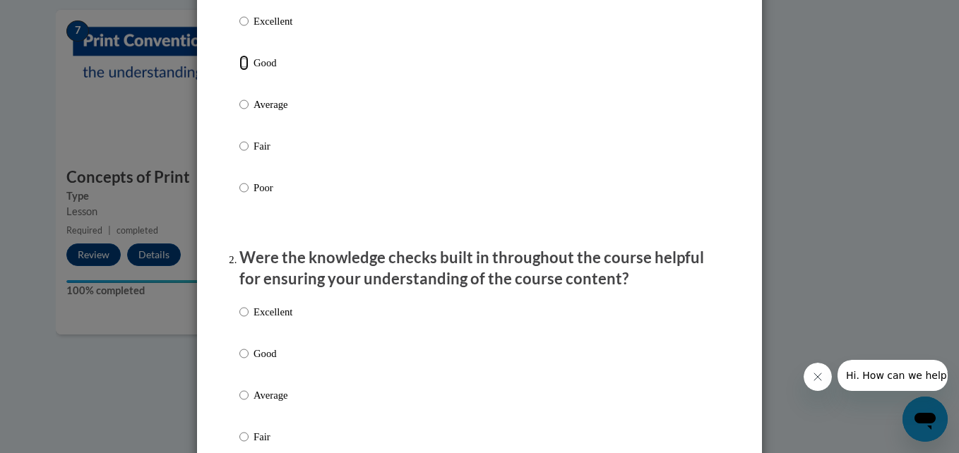
click at [239, 71] on input "Good" at bounding box center [243, 63] width 9 height 16
radio input "true"
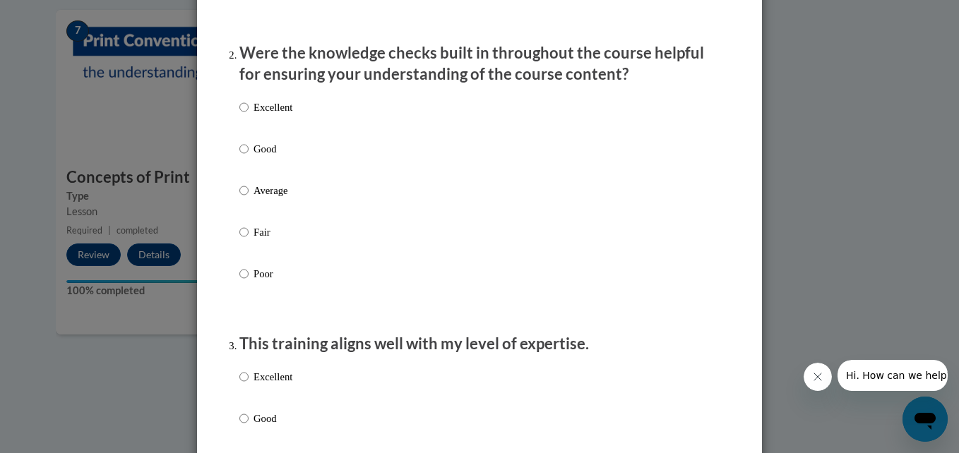
scroll to position [431, 0]
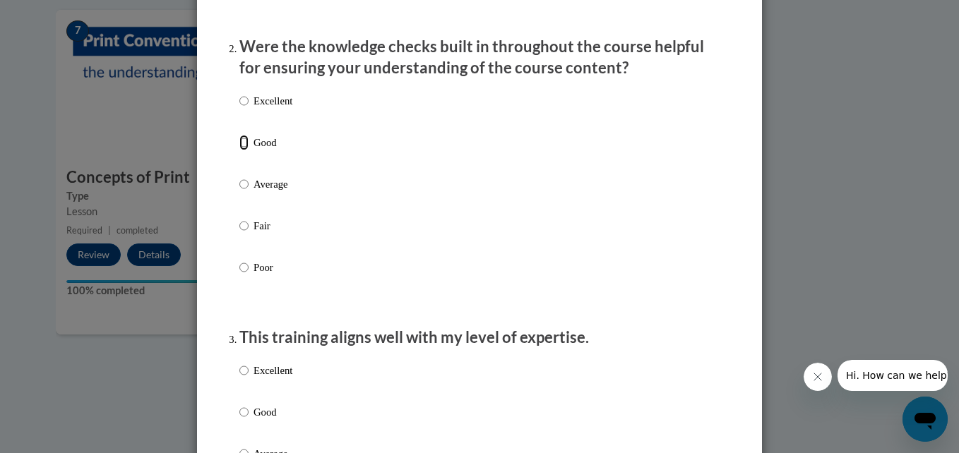
click at [239, 150] on input "Good" at bounding box center [243, 143] width 9 height 16
radio input "true"
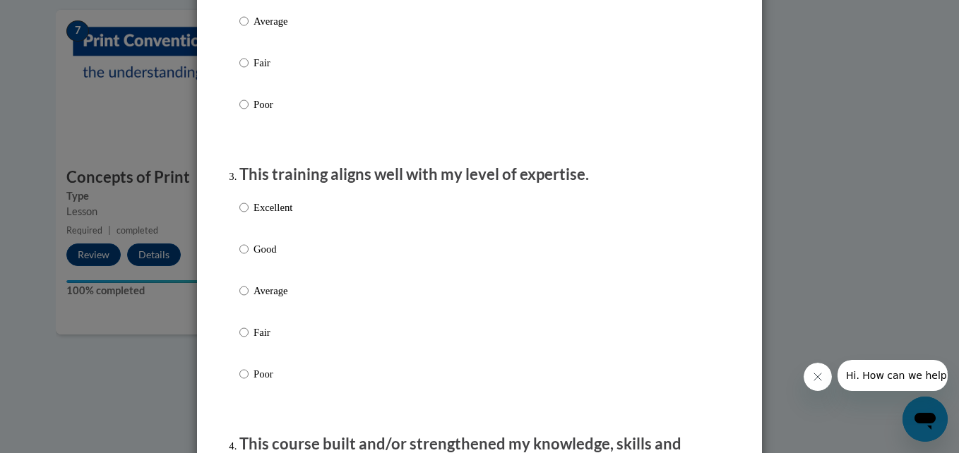
scroll to position [596, 0]
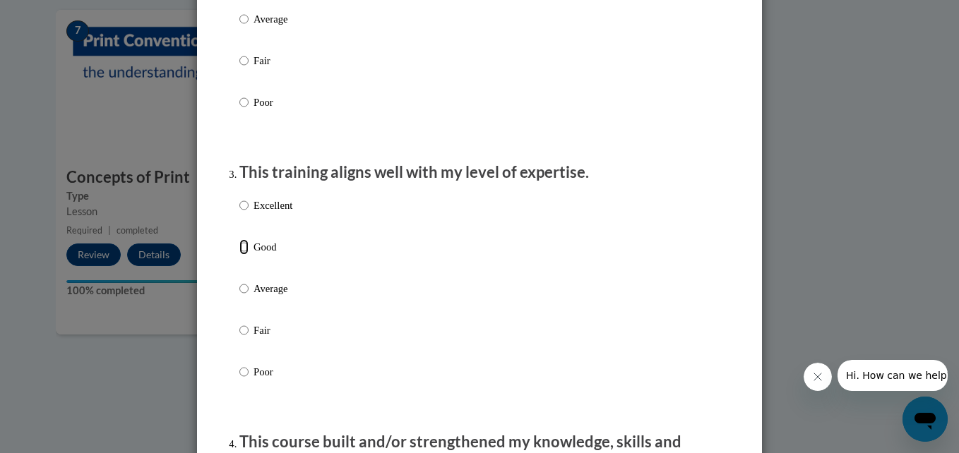
click at [239, 255] on input "Good" at bounding box center [243, 247] width 9 height 16
radio input "true"
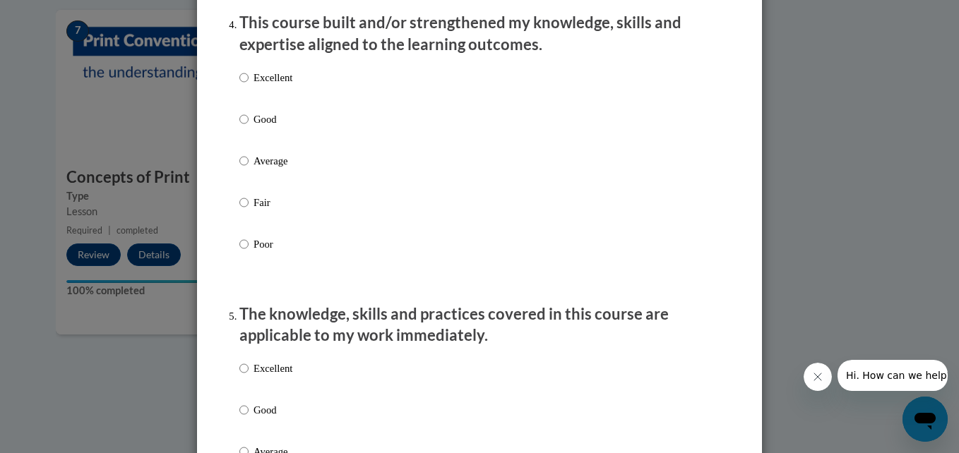
scroll to position [1021, 0]
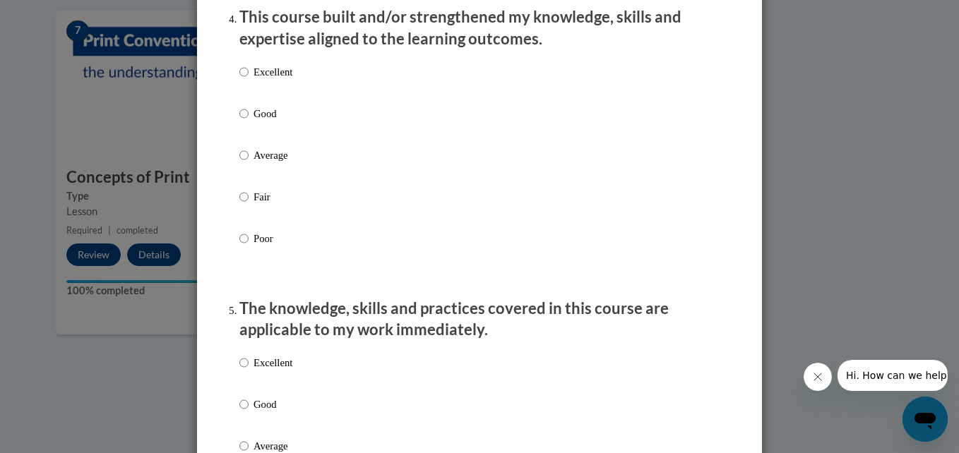
click at [241, 121] on input "Good" at bounding box center [243, 114] width 9 height 16
radio input "true"
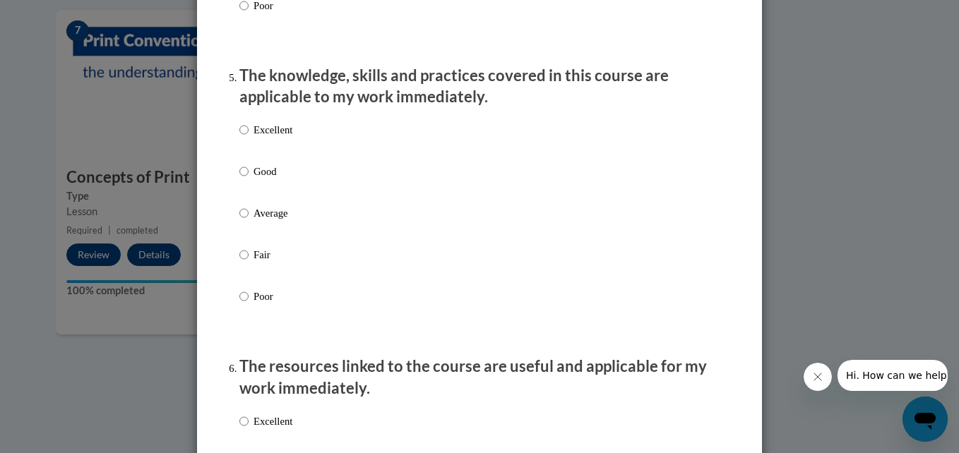
scroll to position [1256, 0]
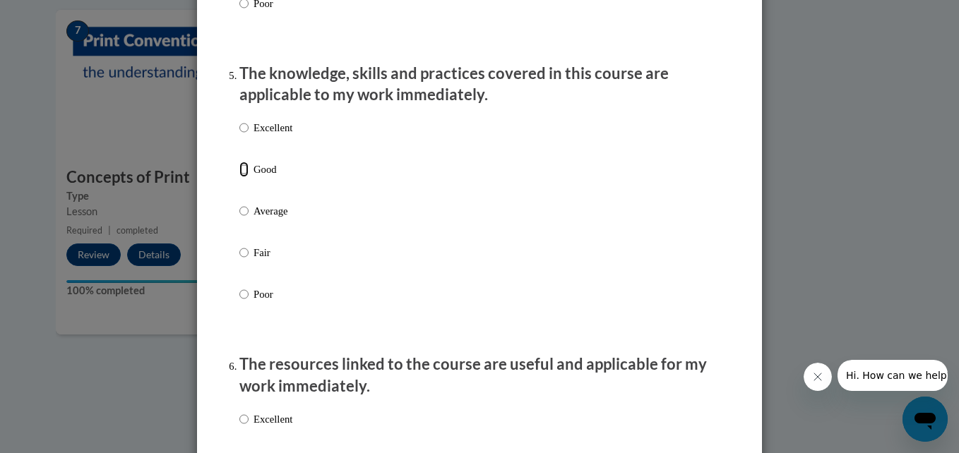
click at [241, 175] on input "Good" at bounding box center [243, 170] width 9 height 16
radio input "true"
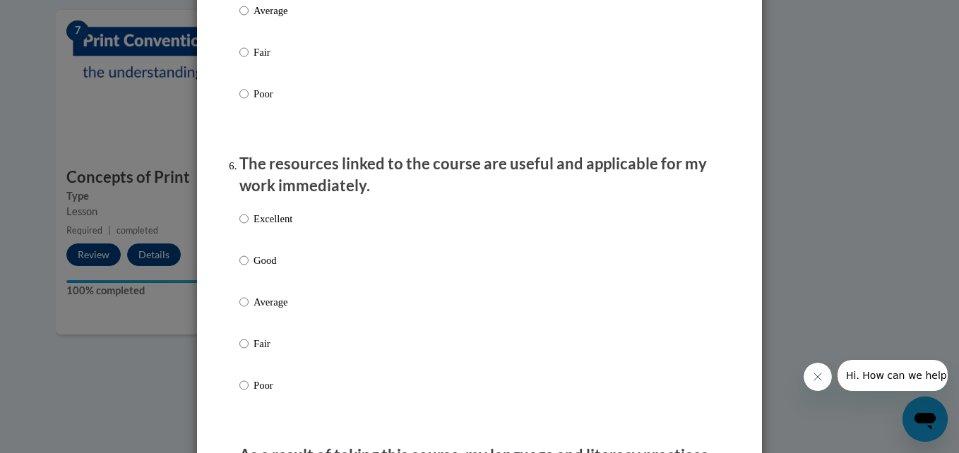
scroll to position [1467, 0]
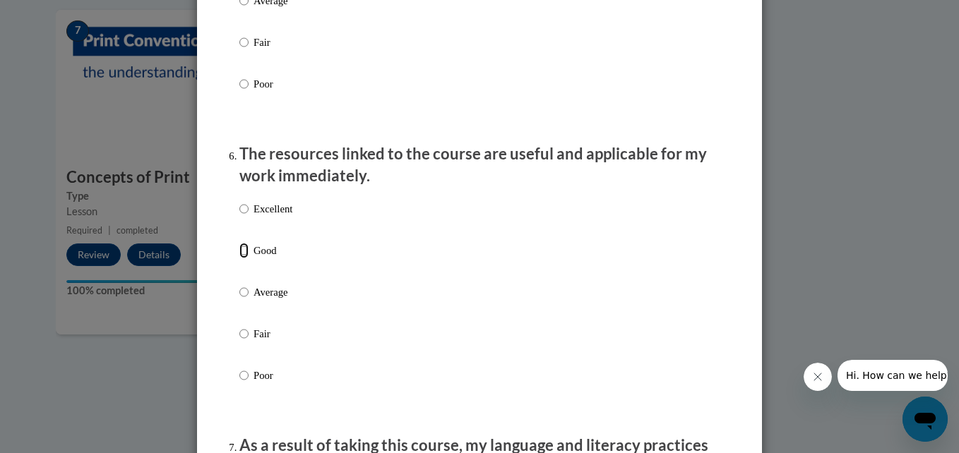
click at [239, 258] on input "Good" at bounding box center [243, 251] width 9 height 16
radio input "true"
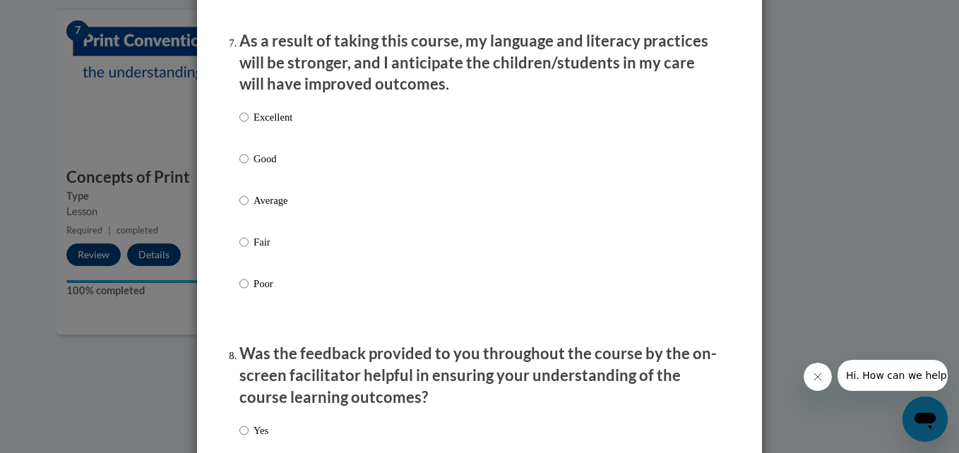
scroll to position [1874, 0]
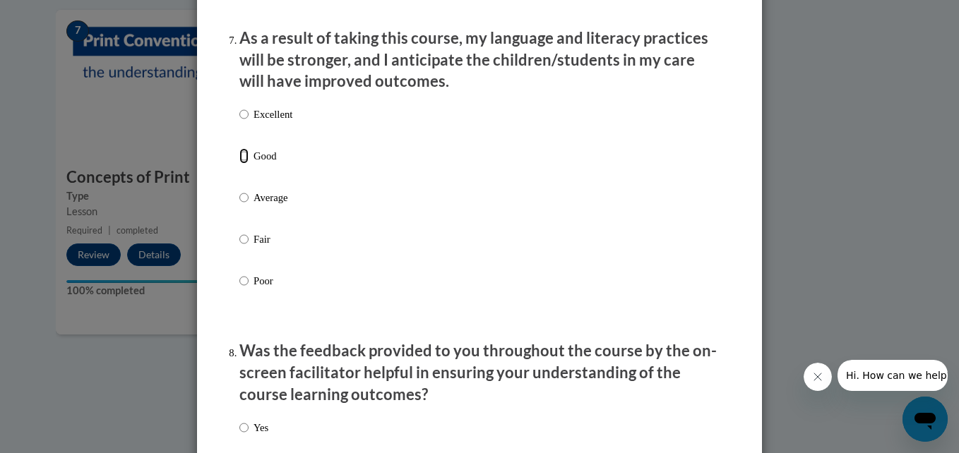
click at [241, 160] on input "Good" at bounding box center [243, 156] width 9 height 16
radio input "true"
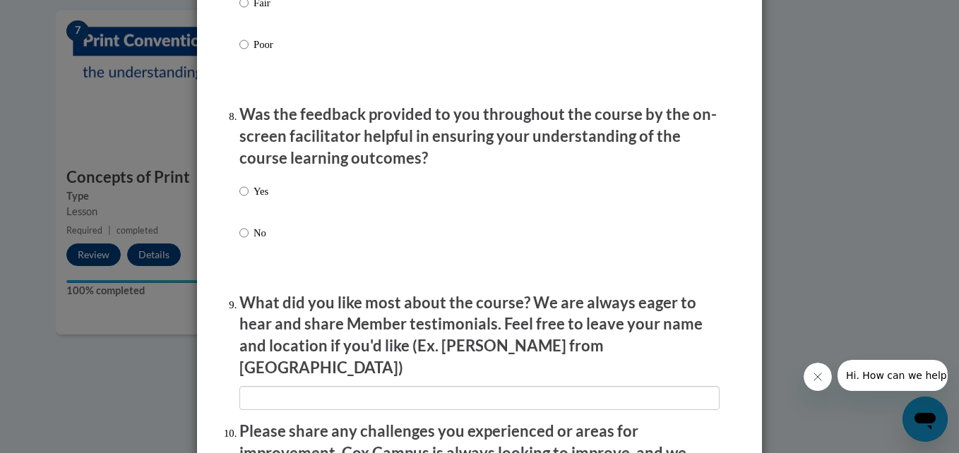
scroll to position [2126, 0]
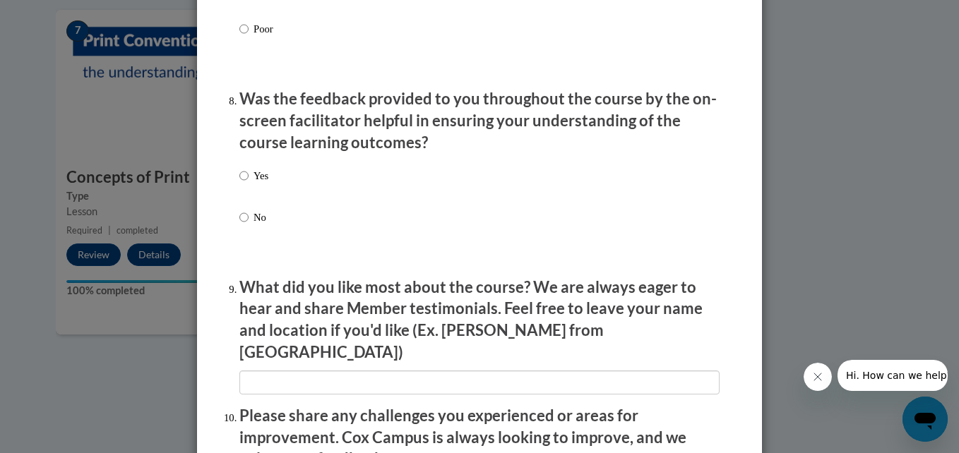
click at [256, 184] on p "Yes" at bounding box center [260, 176] width 15 height 16
click at [249, 184] on input "Yes" at bounding box center [243, 176] width 9 height 16
radio input "true"
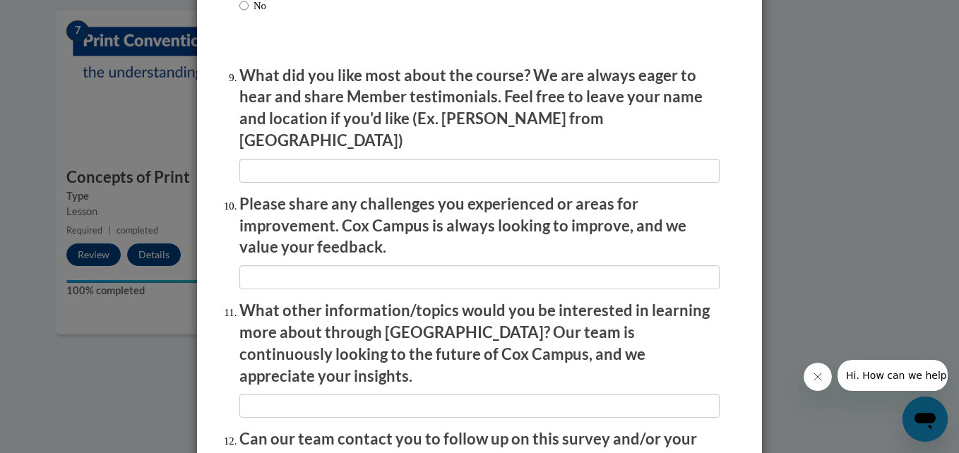
scroll to position [2344, 0]
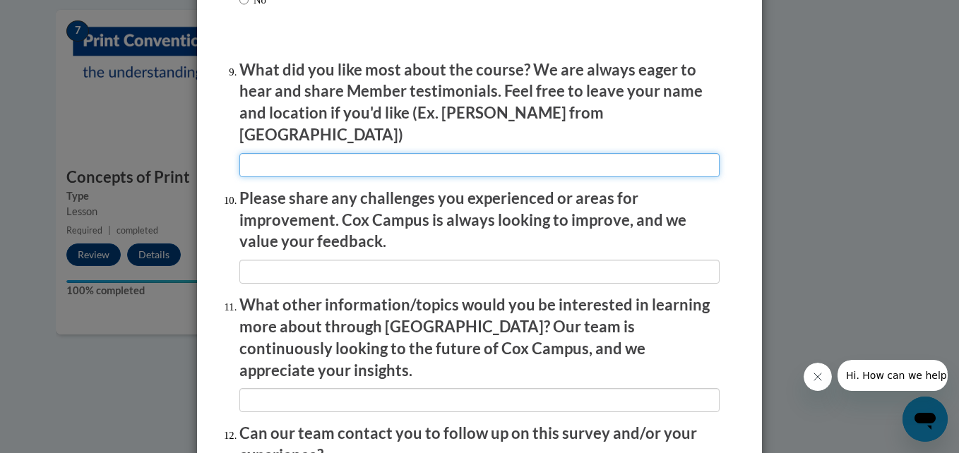
click at [405, 153] on input "textbox" at bounding box center [479, 165] width 480 height 24
type input "Phonological sensitivity"
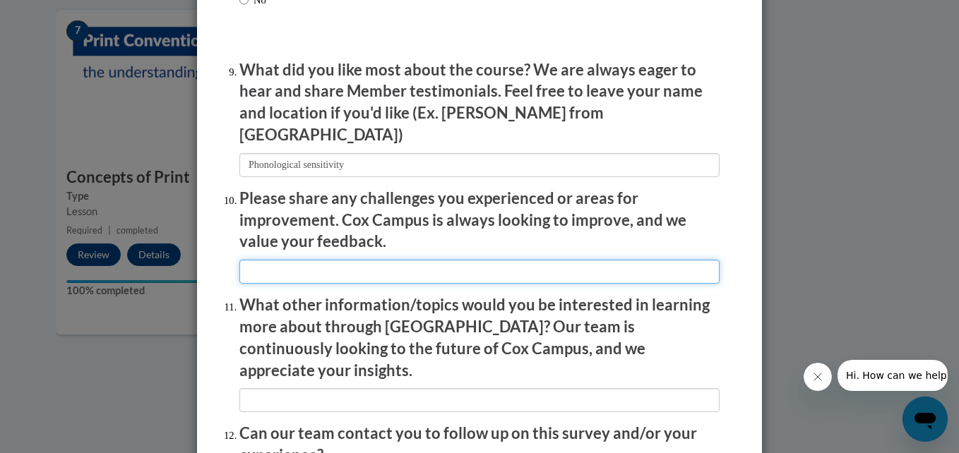
click at [434, 262] on input "textbox" at bounding box center [479, 272] width 480 height 24
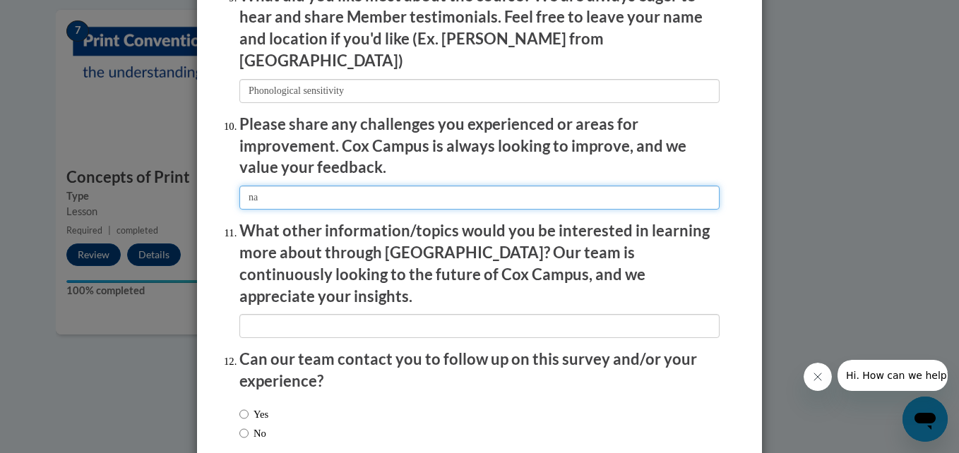
scroll to position [2481, 0]
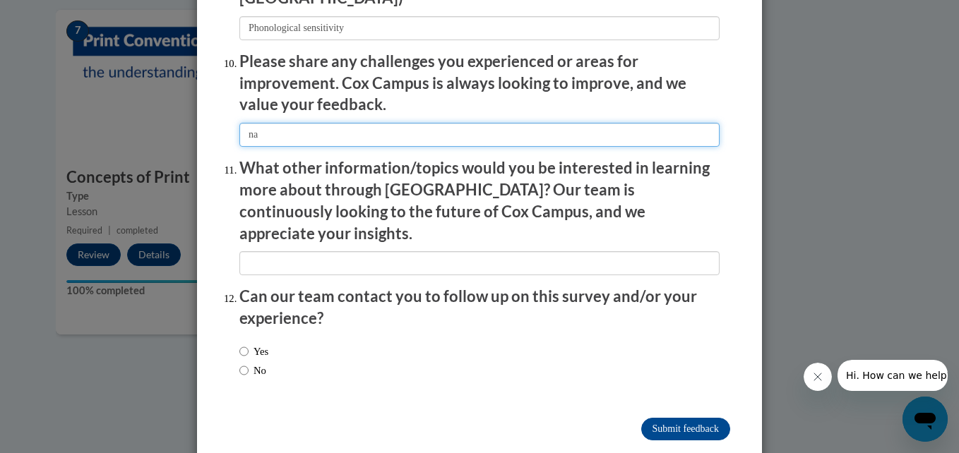
type input "na"
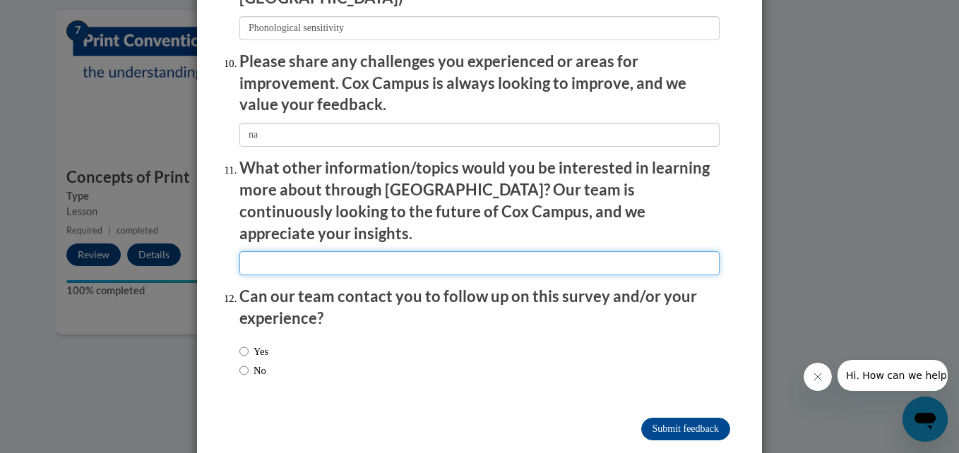
click at [405, 251] on input "textbox" at bounding box center [479, 263] width 480 height 24
type input "na"
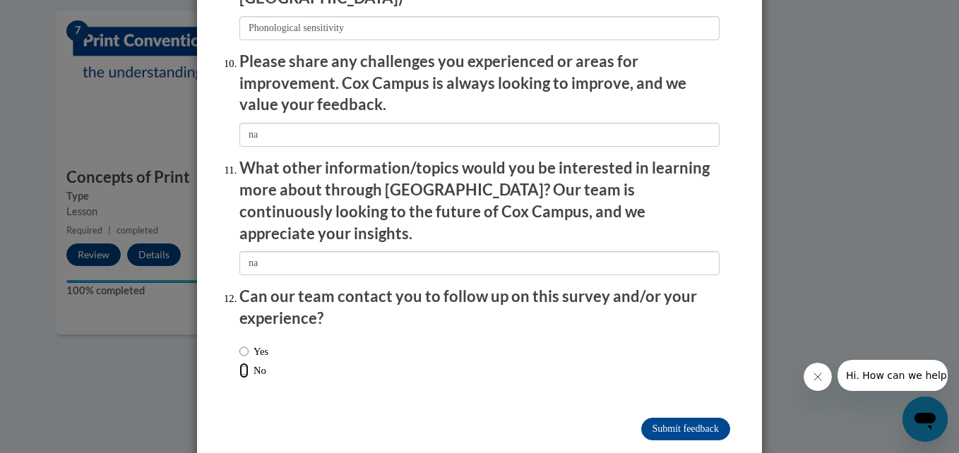
click at [239, 363] on input "No" at bounding box center [243, 371] width 9 height 16
radio input "true"
click at [239, 344] on input "Yes" at bounding box center [243, 352] width 9 height 16
radio input "true"
click at [689, 418] on input "Submit feedback" at bounding box center [685, 429] width 89 height 23
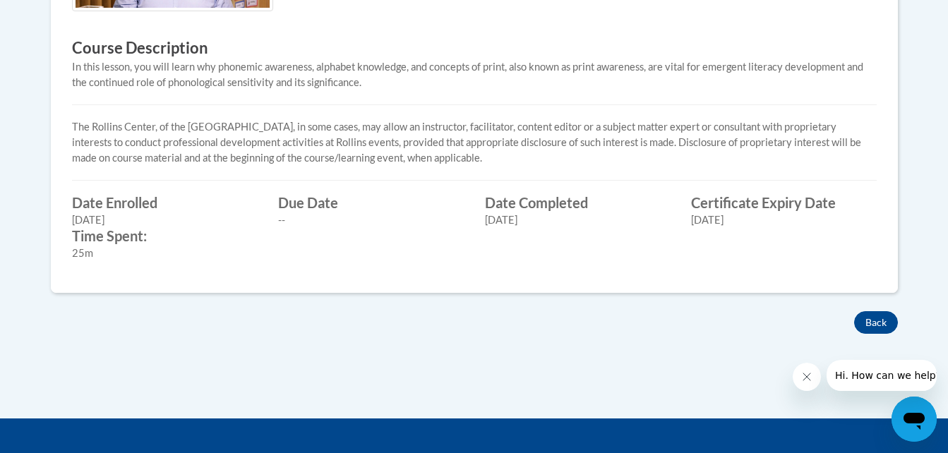
scroll to position [572, 0]
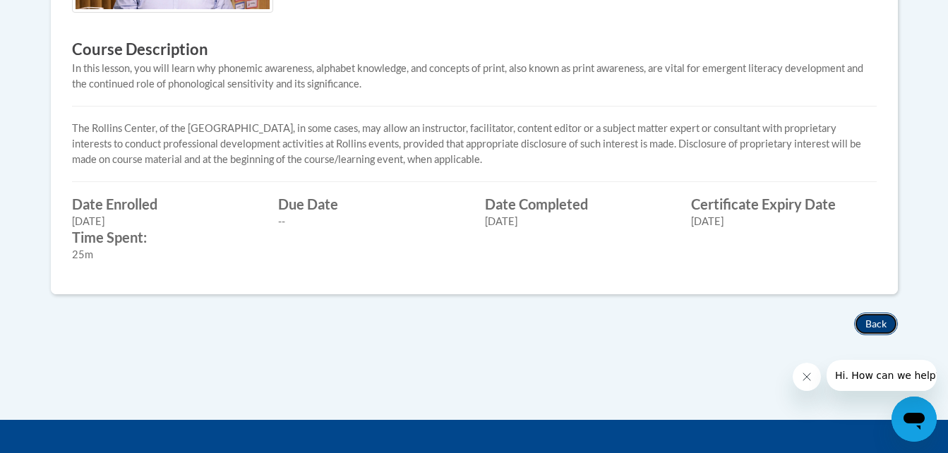
click at [869, 326] on button "Back" at bounding box center [876, 324] width 44 height 23
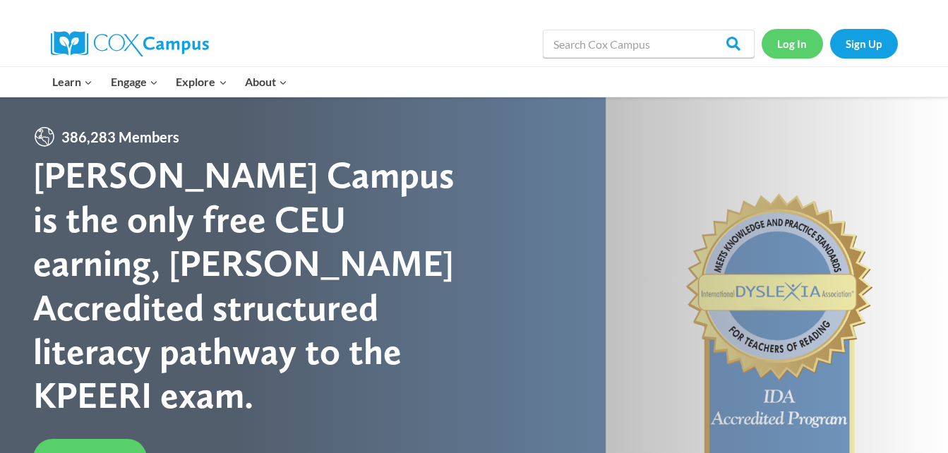
click at [794, 54] on link "Log In" at bounding box center [792, 43] width 61 height 29
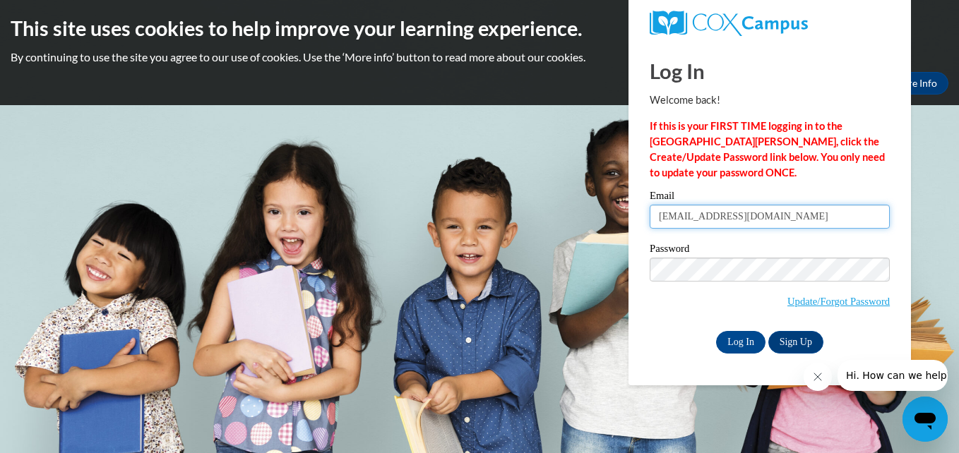
click at [780, 219] on input "[EMAIL_ADDRESS][DOMAIN_NAME]" at bounding box center [770, 217] width 240 height 24
type input "t"
type input "[EMAIL_ADDRESS][DOMAIN_NAME]"
click at [656, 325] on div "Password Update/Forgot Password" at bounding box center [770, 285] width 240 height 83
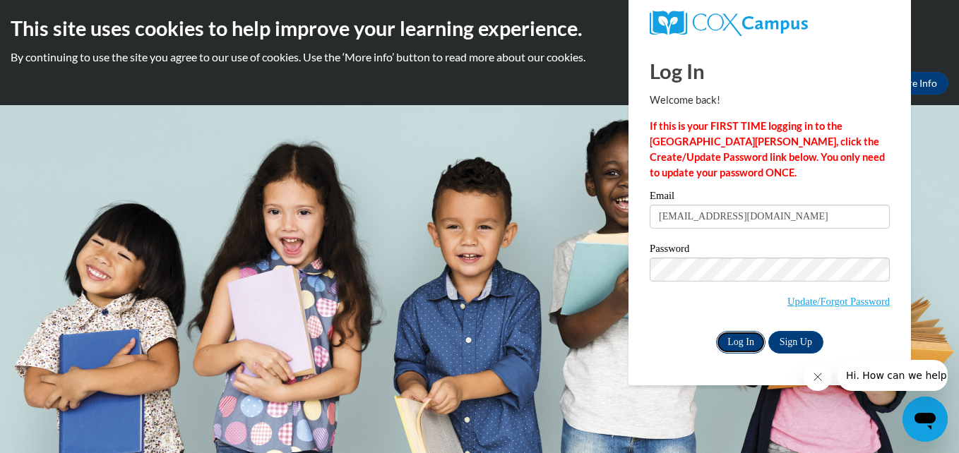
click at [740, 337] on input "Log In" at bounding box center [740, 342] width 49 height 23
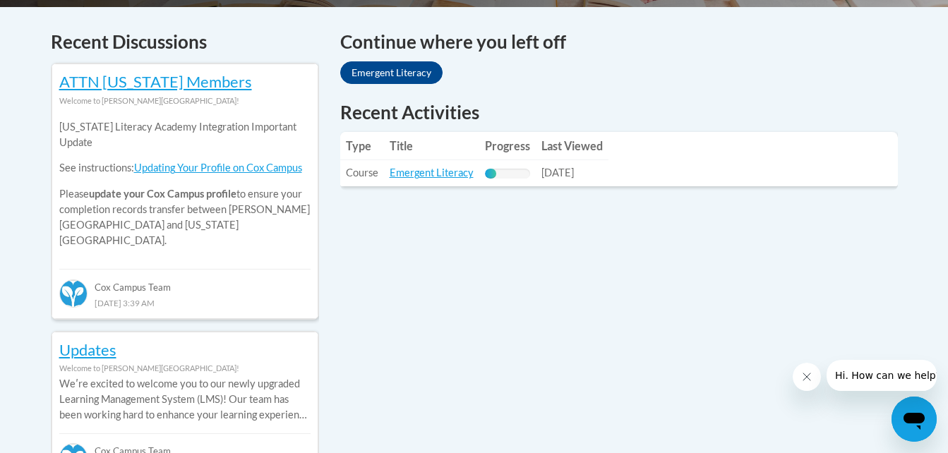
scroll to position [596, 0]
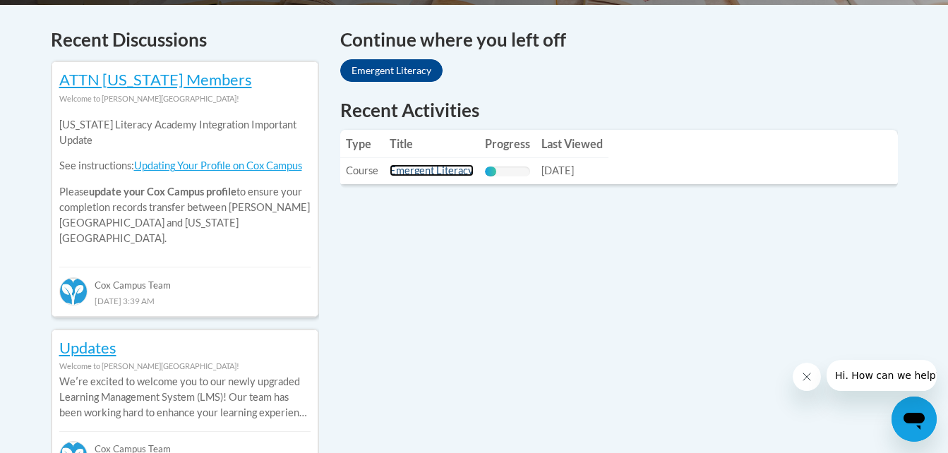
click at [419, 175] on link "Emergent Literacy" at bounding box center [432, 171] width 84 height 12
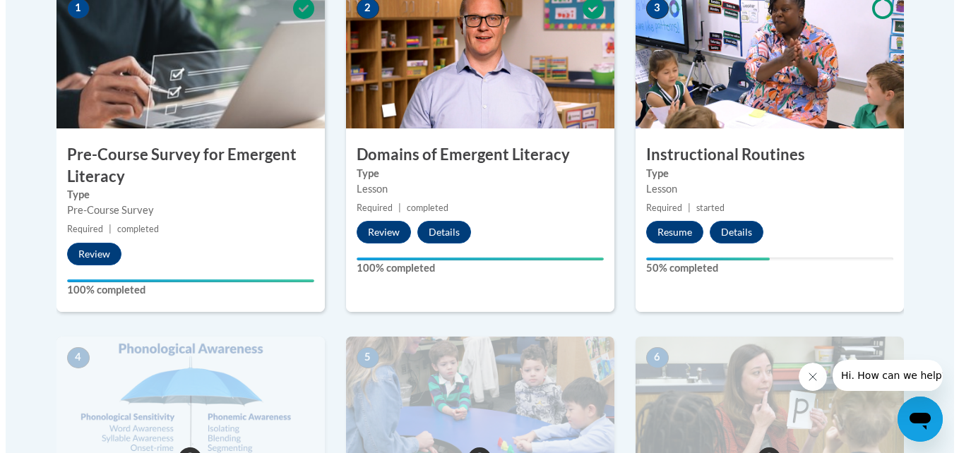
scroll to position [479, 0]
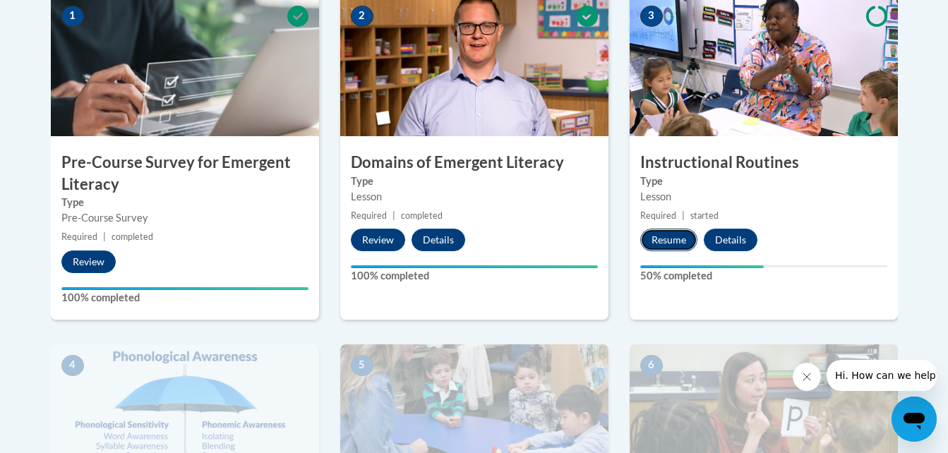
click at [660, 233] on button "Resume" at bounding box center [668, 240] width 57 height 23
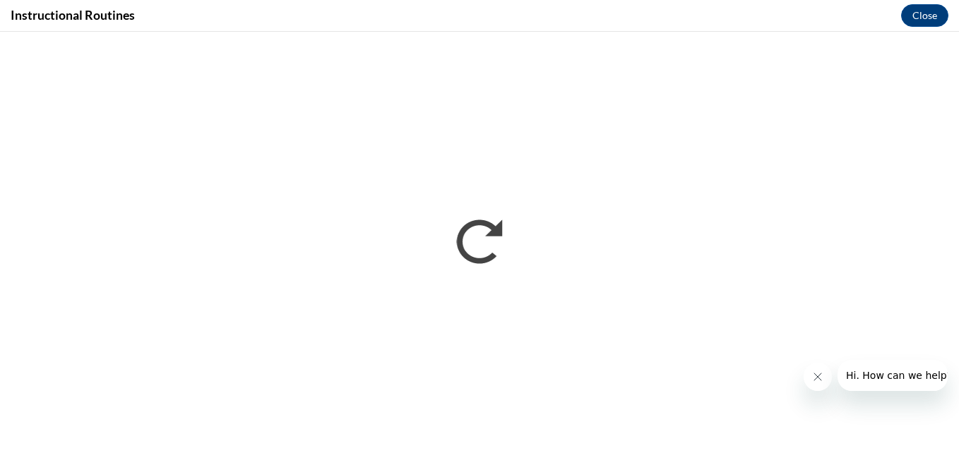
scroll to position [0, 0]
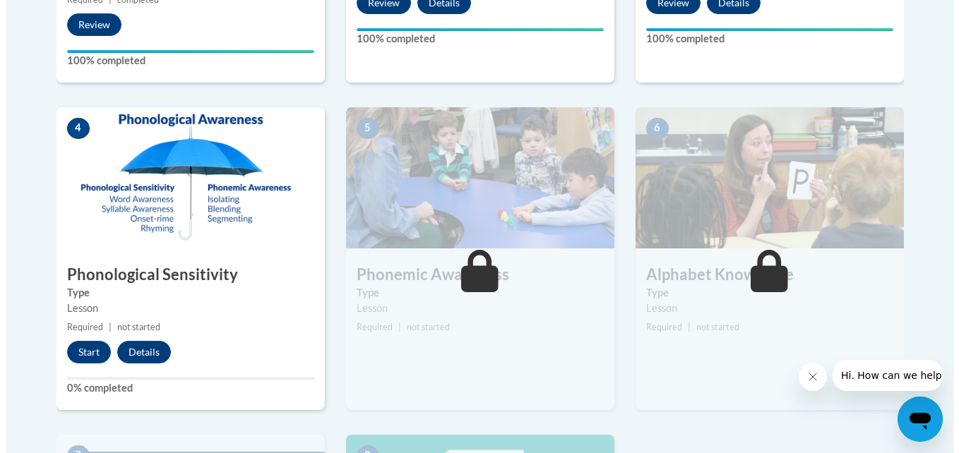
scroll to position [729, 0]
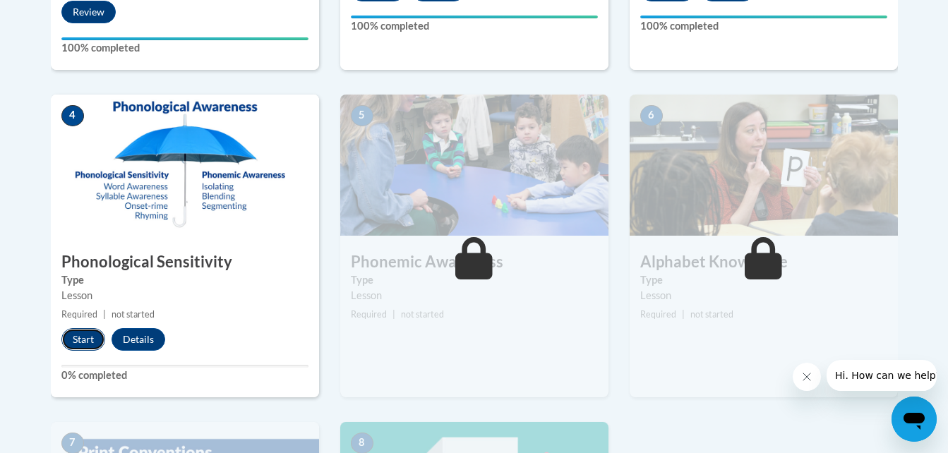
click at [78, 350] on button "Start" at bounding box center [83, 339] width 44 height 23
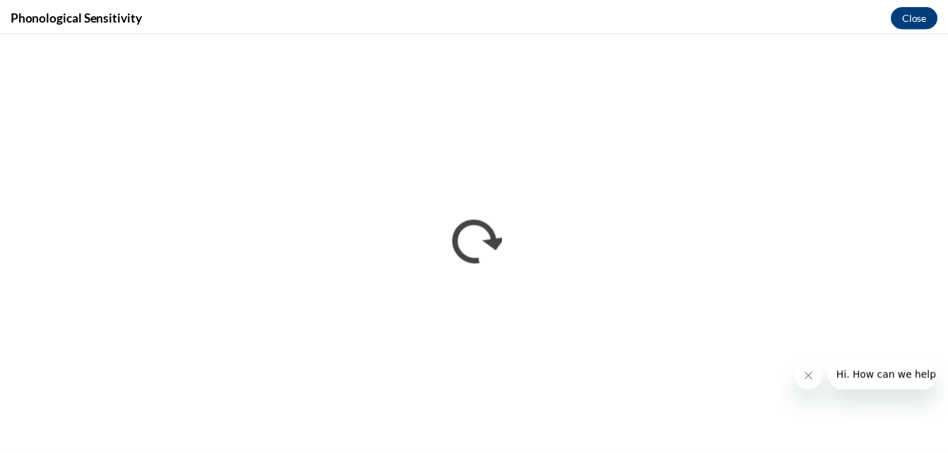
scroll to position [0, 0]
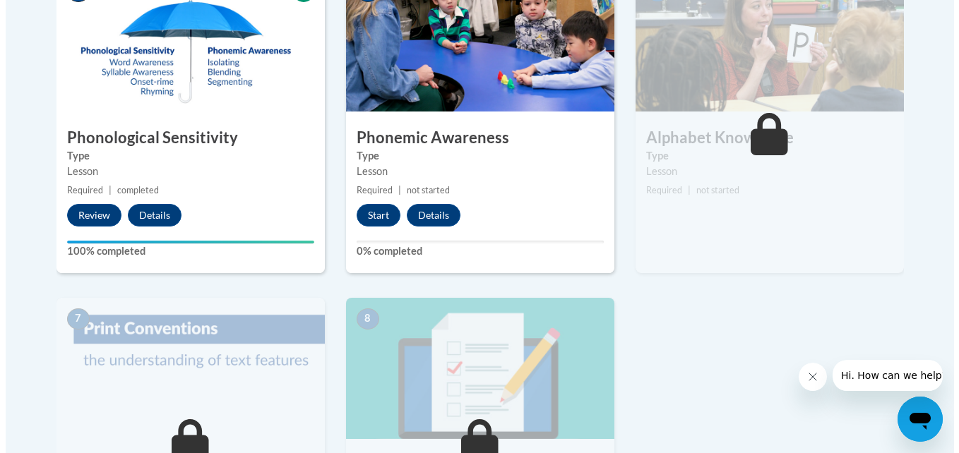
scroll to position [854, 0]
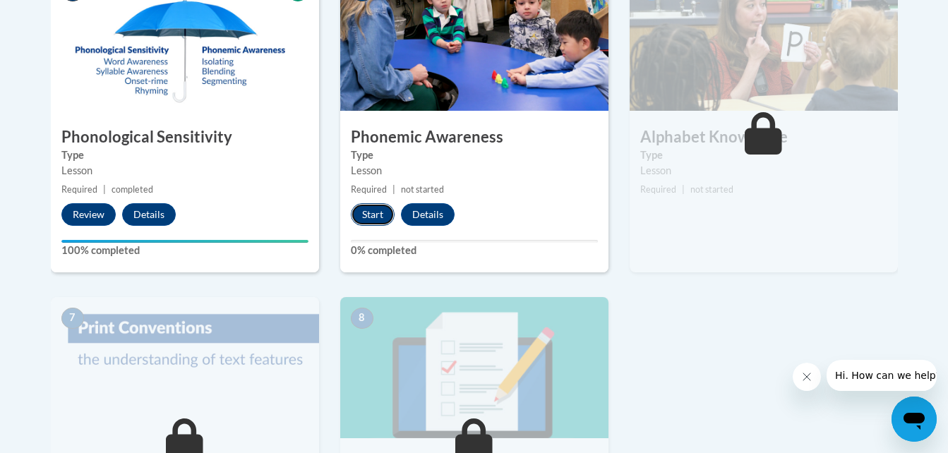
click at [369, 220] on button "Start" at bounding box center [373, 214] width 44 height 23
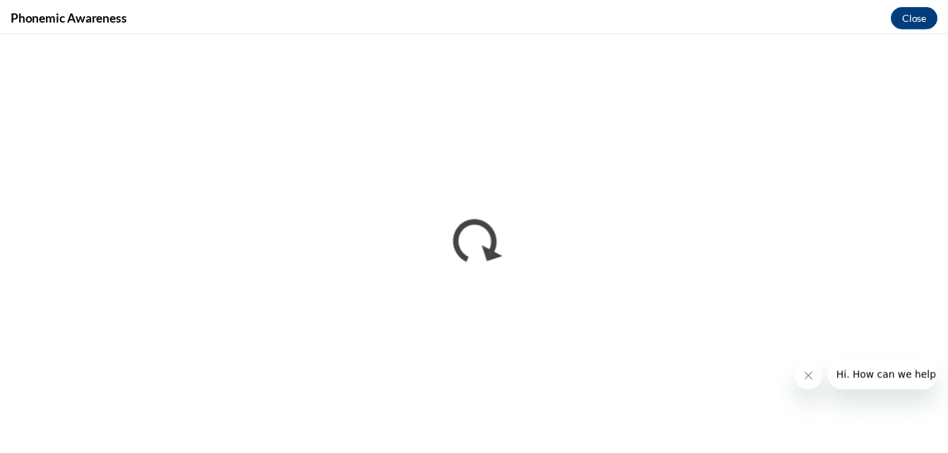
scroll to position [0, 0]
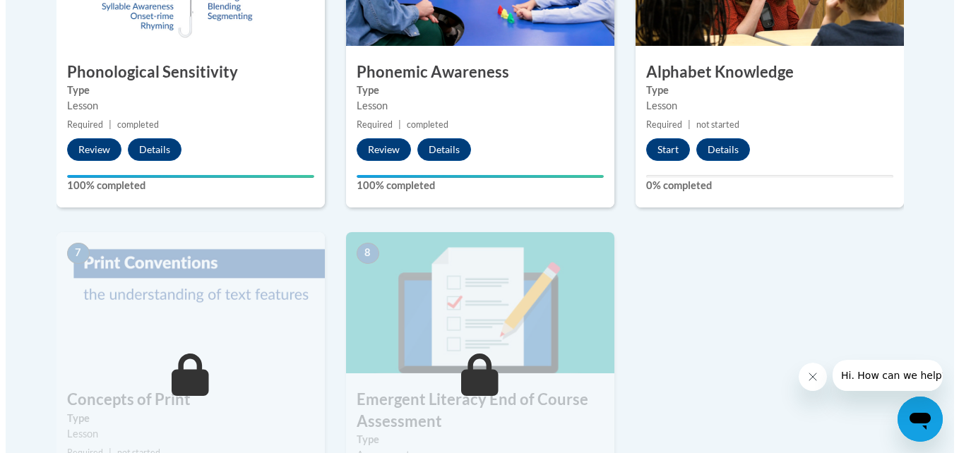
scroll to position [931, 0]
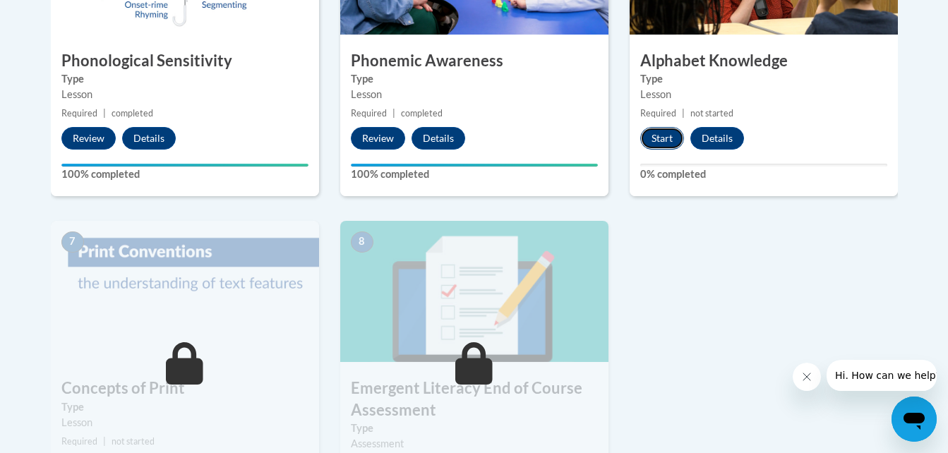
click at [662, 133] on button "Start" at bounding box center [662, 138] width 44 height 23
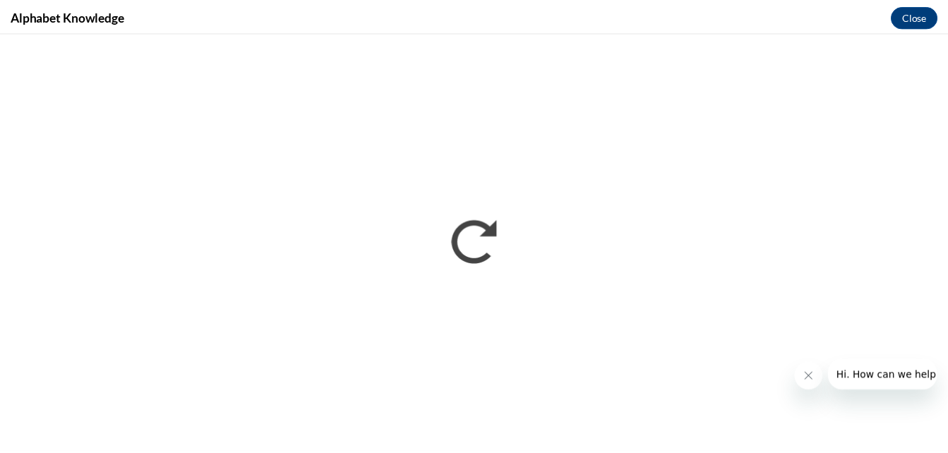
scroll to position [0, 0]
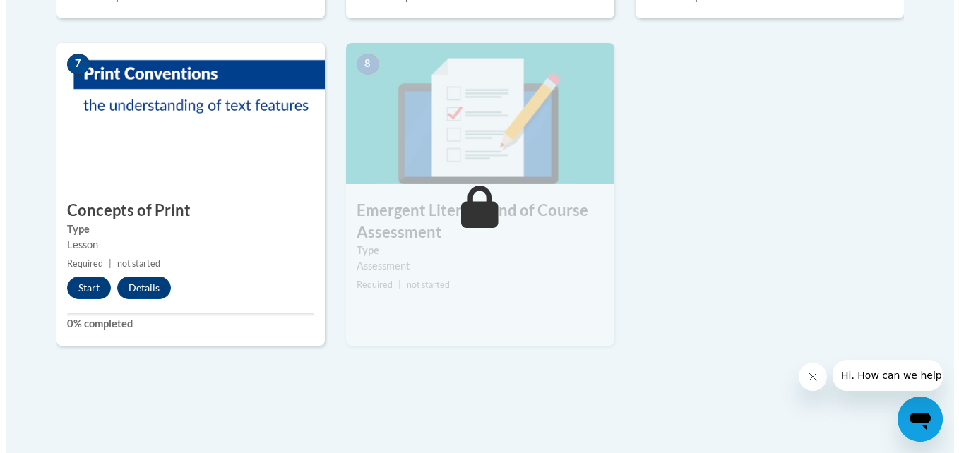
scroll to position [1112, 0]
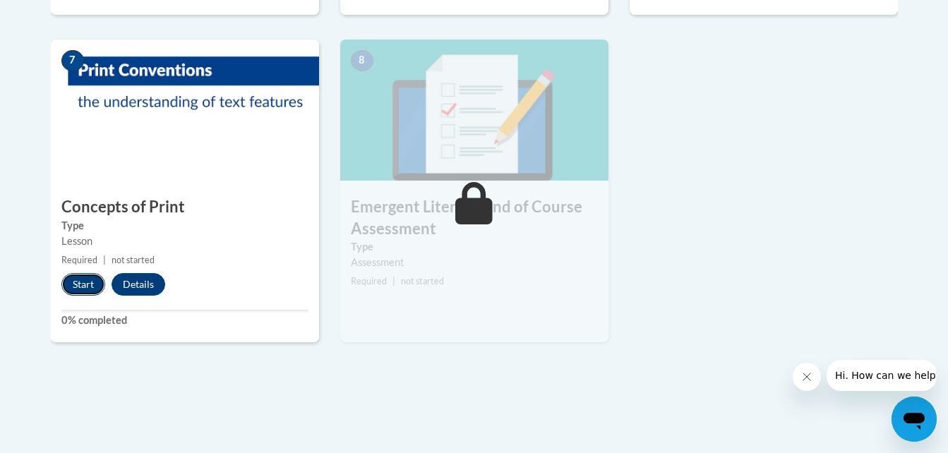
click at [76, 286] on button "Start" at bounding box center [83, 284] width 44 height 23
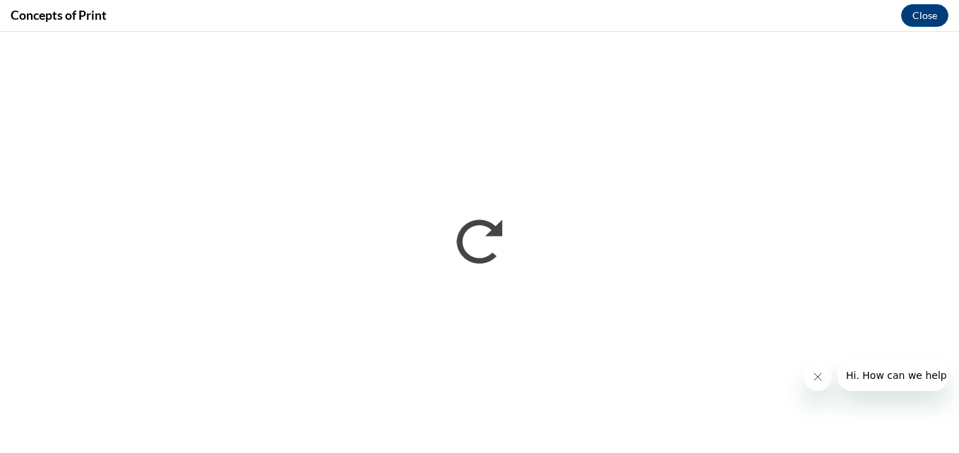
scroll to position [0, 0]
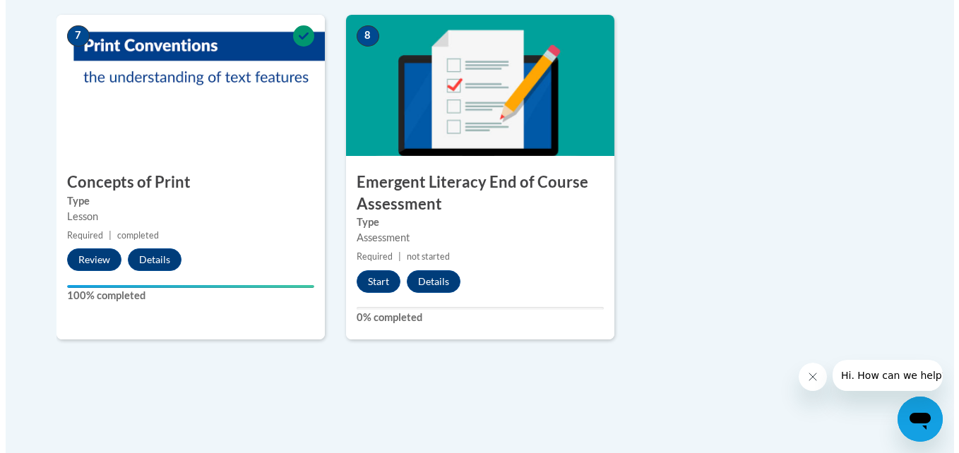
scroll to position [1147, 0]
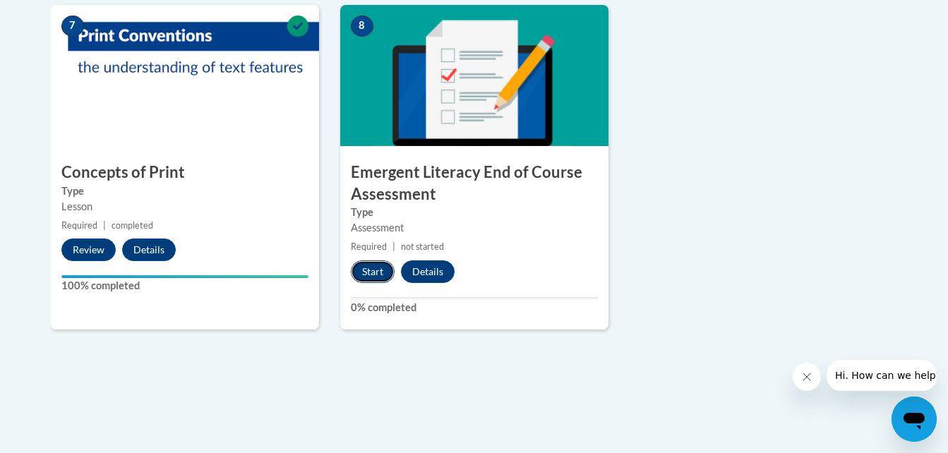
click at [370, 273] on button "Start" at bounding box center [373, 272] width 44 height 23
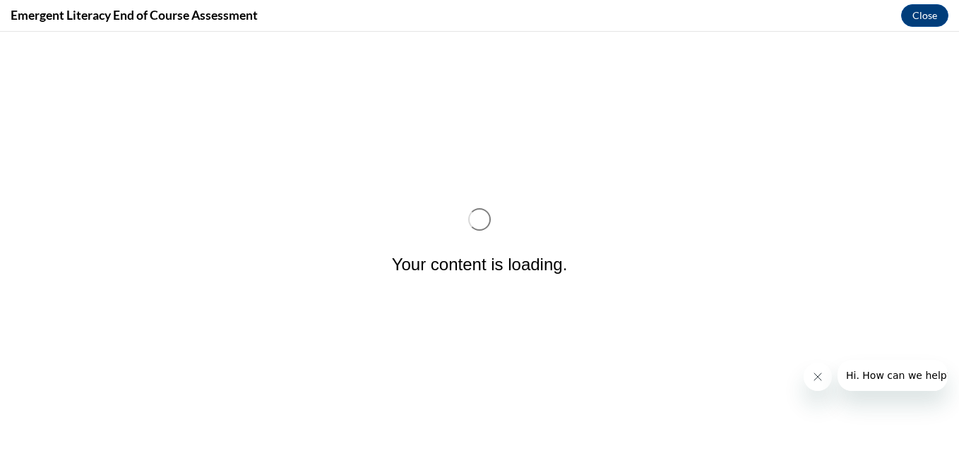
scroll to position [0, 0]
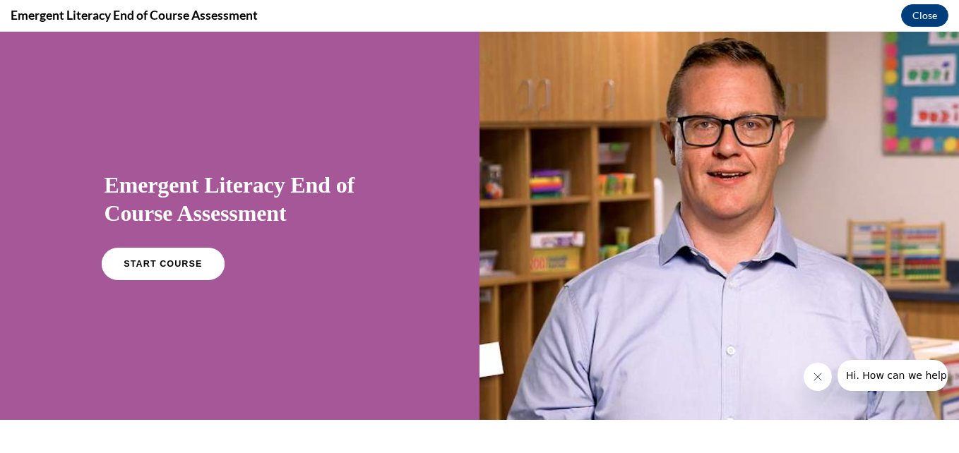
click at [164, 264] on span "START COURSE" at bounding box center [163, 264] width 78 height 11
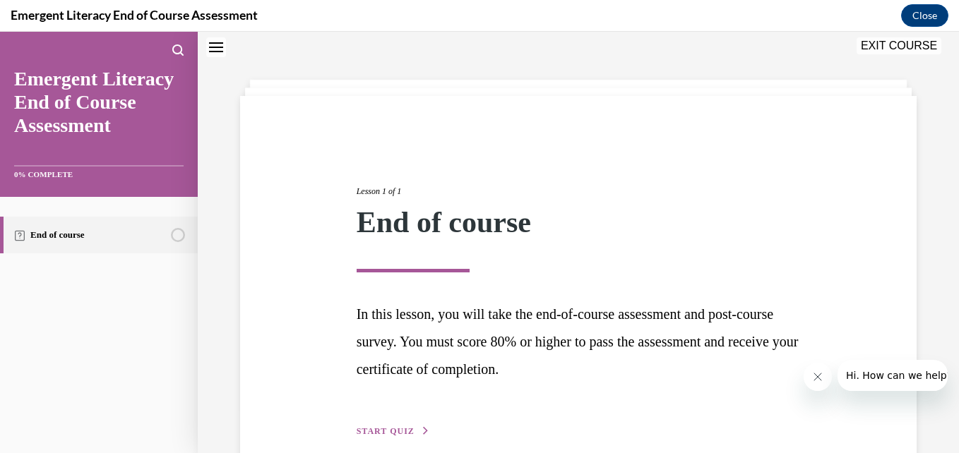
scroll to position [114, 0]
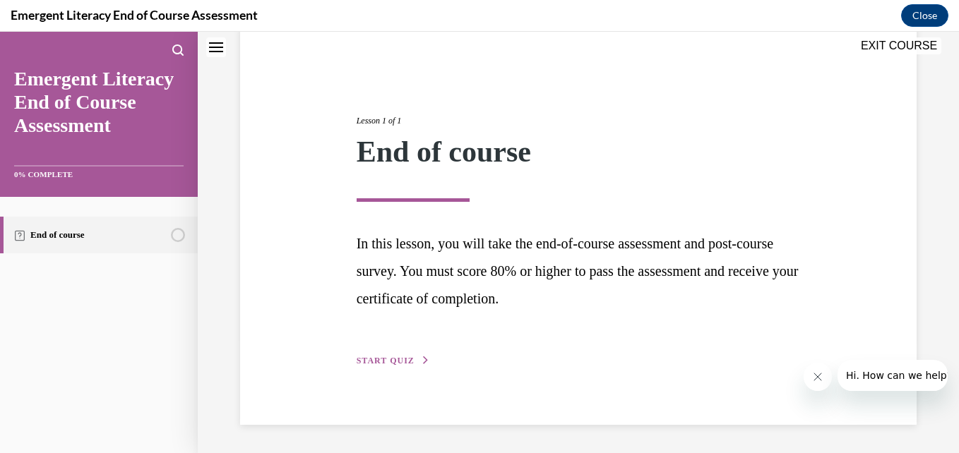
click at [395, 365] on span "START QUIZ" at bounding box center [386, 361] width 58 height 10
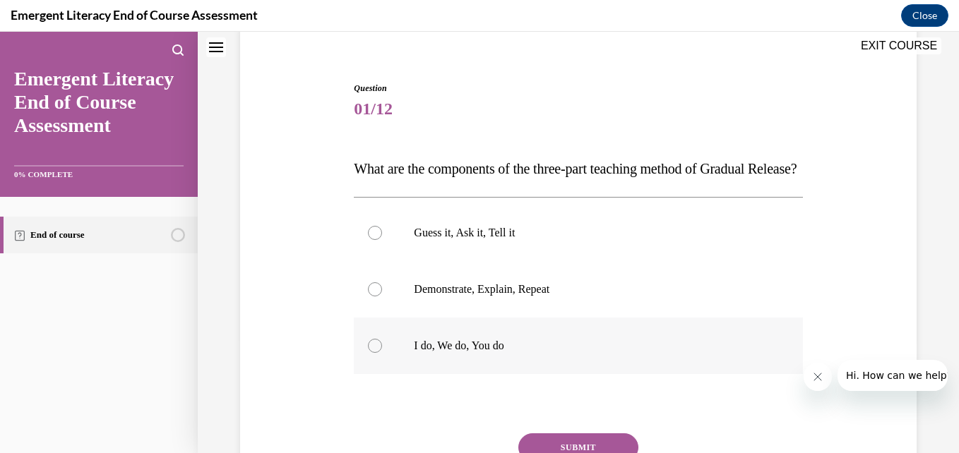
click at [388, 374] on label "I do, We do, You do" at bounding box center [578, 346] width 448 height 56
click at [382, 353] on input "I do, We do, You do" at bounding box center [375, 346] width 14 height 14
radio input "true"
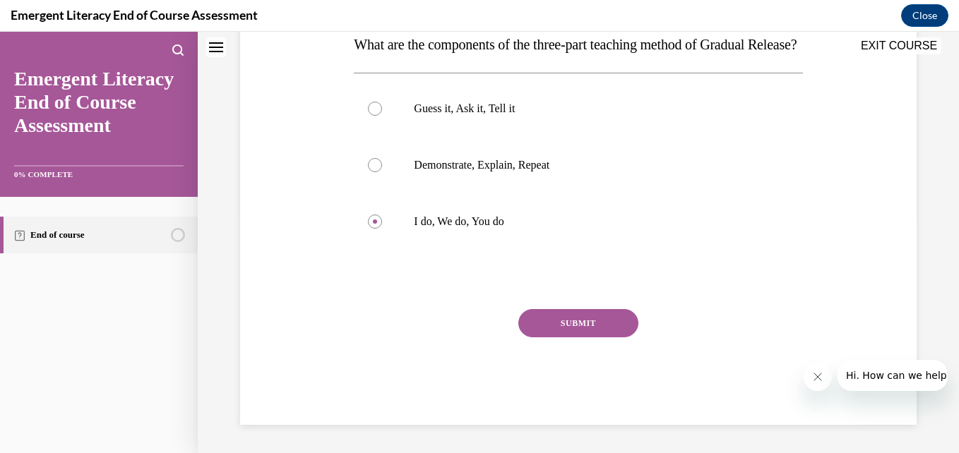
click at [592, 322] on button "SUBMIT" at bounding box center [578, 323] width 120 height 28
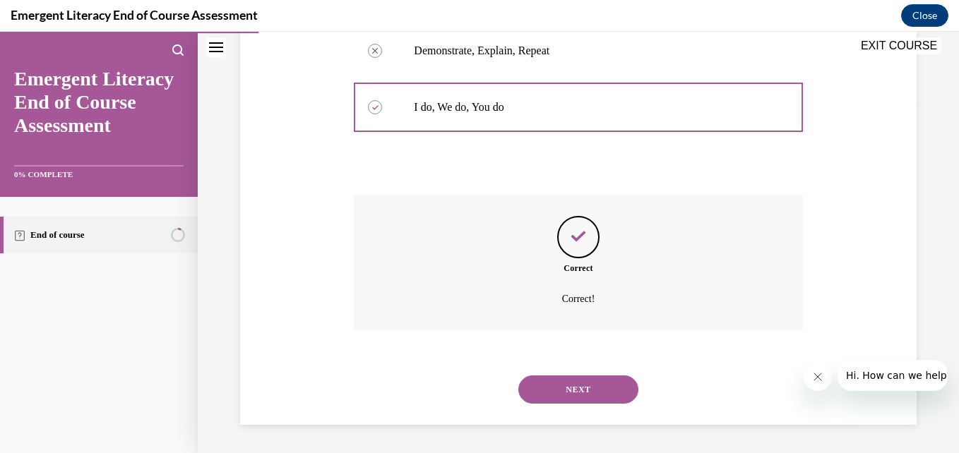
scroll to position [381, 0]
click at [559, 388] on button "NEXT" at bounding box center [578, 390] width 120 height 28
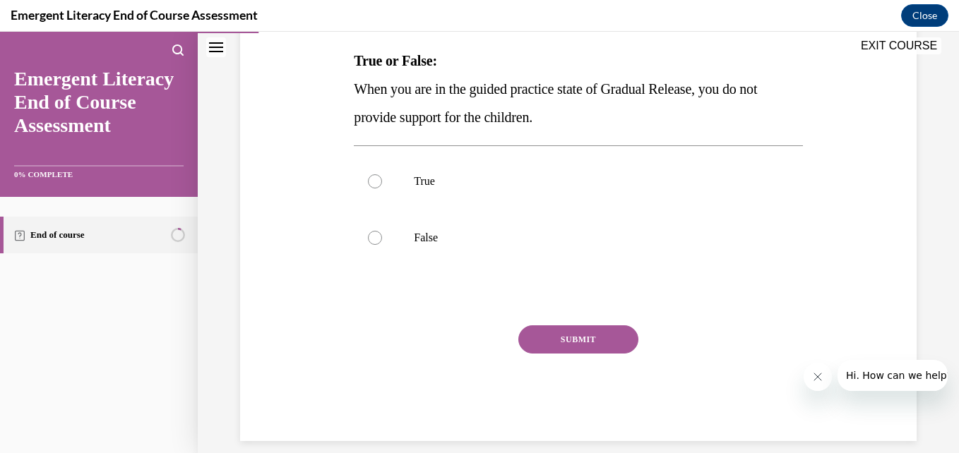
scroll to position [239, 0]
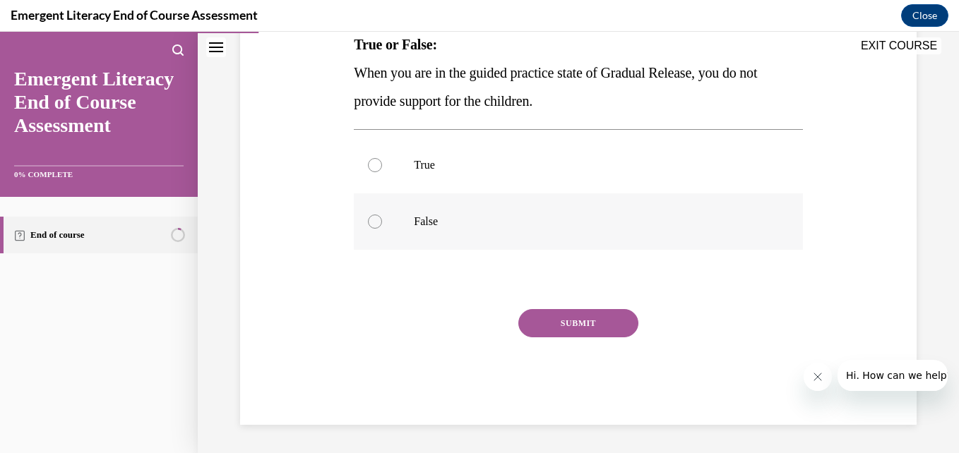
click at [363, 226] on label "False" at bounding box center [578, 221] width 448 height 56
click at [368, 226] on input "False" at bounding box center [375, 222] width 14 height 14
radio input "true"
click at [599, 323] on button "SUBMIT" at bounding box center [578, 323] width 120 height 28
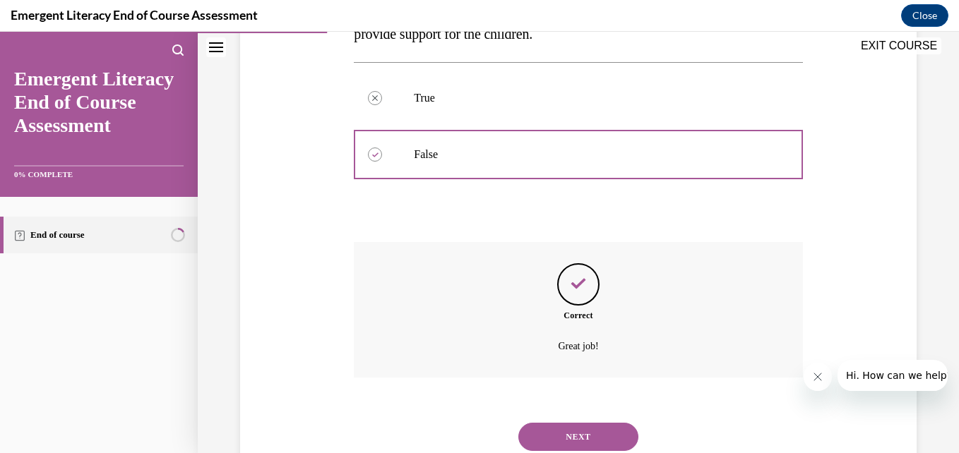
scroll to position [353, 0]
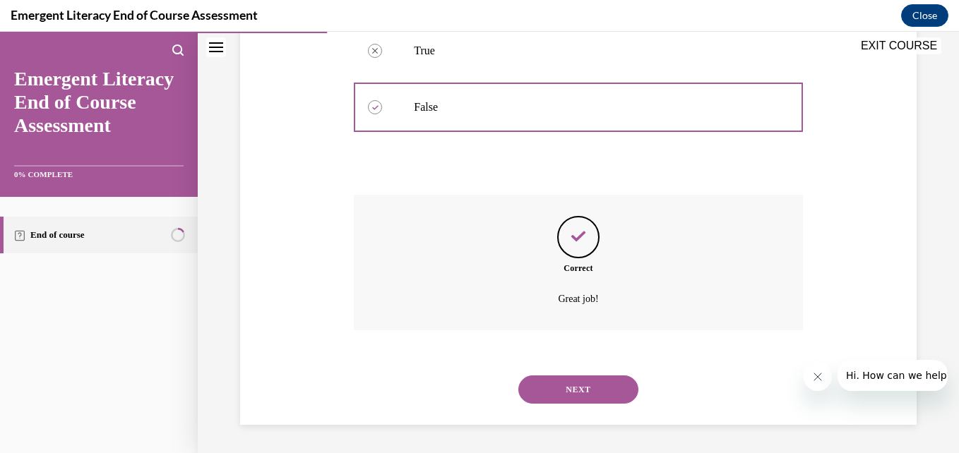
click at [599, 395] on button "NEXT" at bounding box center [578, 390] width 120 height 28
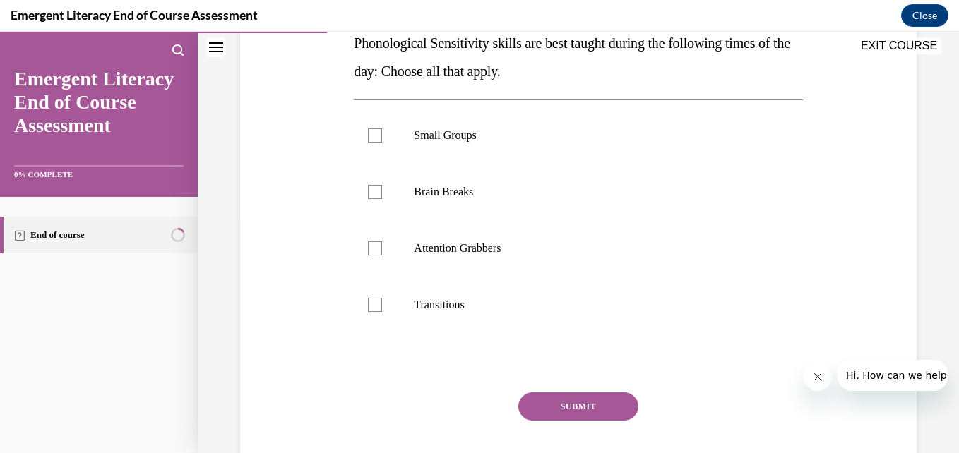
scroll to position [242, 0]
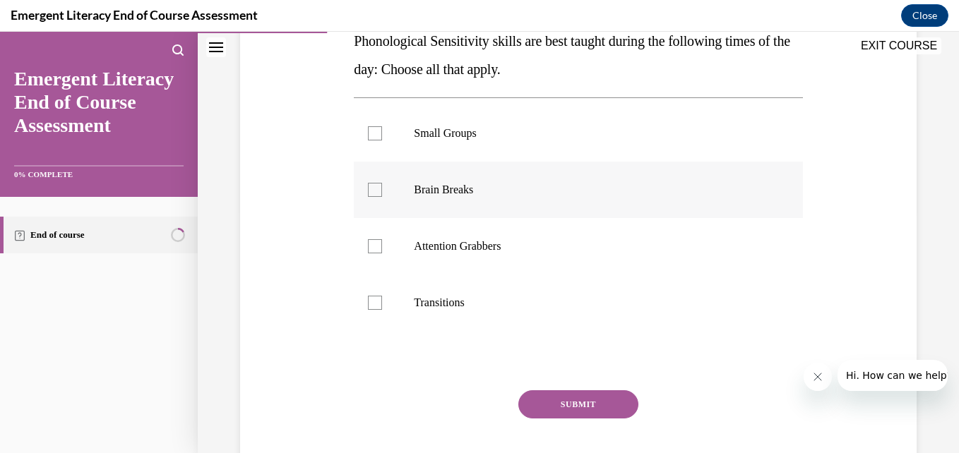
click at [387, 189] on label "Brain Breaks" at bounding box center [578, 190] width 448 height 56
click at [382, 189] on input "Brain Breaks" at bounding box center [375, 190] width 14 height 14
checkbox input "true"
click at [382, 255] on label "Attention Grabbers" at bounding box center [578, 246] width 448 height 56
click at [382, 253] on input "Attention Grabbers" at bounding box center [375, 246] width 14 height 14
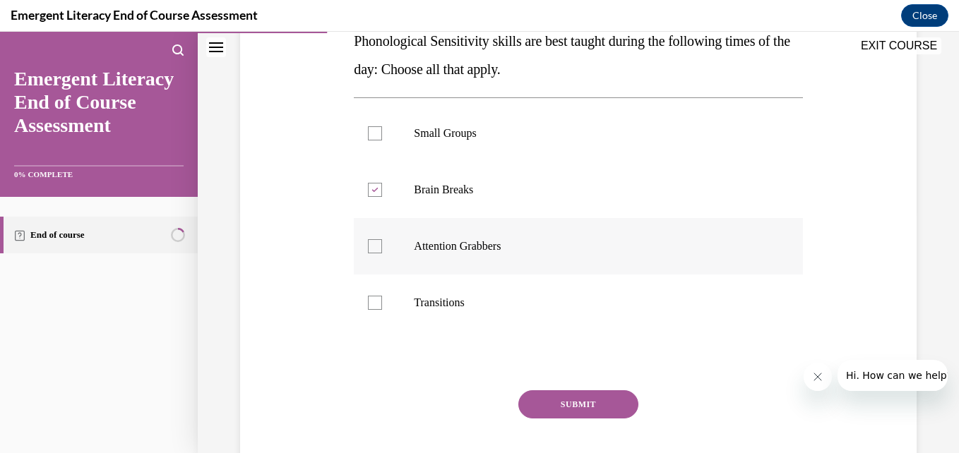
checkbox input "true"
click at [376, 310] on label "Transitions" at bounding box center [578, 303] width 448 height 56
click at [376, 310] on input "Transitions" at bounding box center [375, 303] width 14 height 14
checkbox input "true"
click at [578, 404] on button "SUBMIT" at bounding box center [578, 404] width 120 height 28
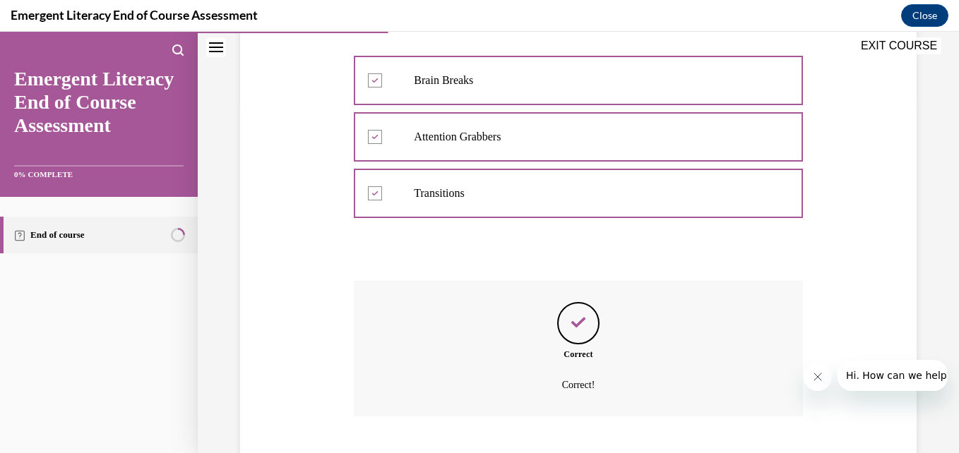
scroll to position [438, 0]
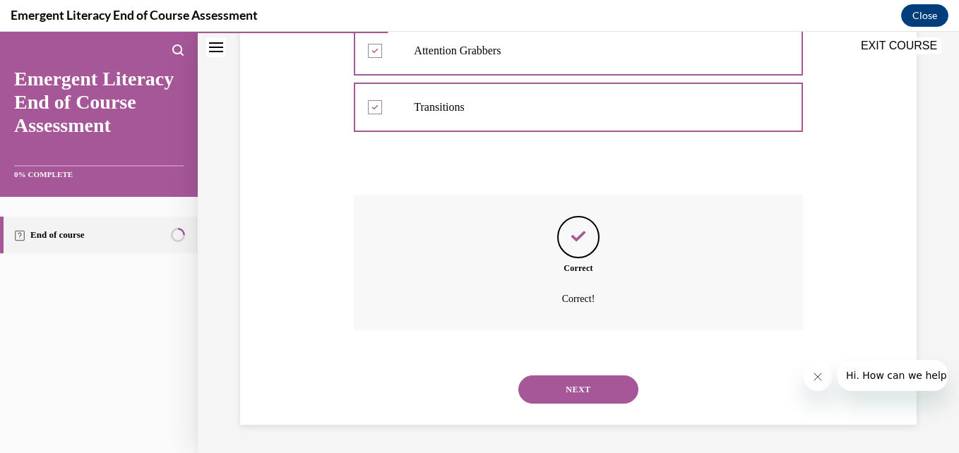
click at [560, 392] on button "NEXT" at bounding box center [578, 390] width 120 height 28
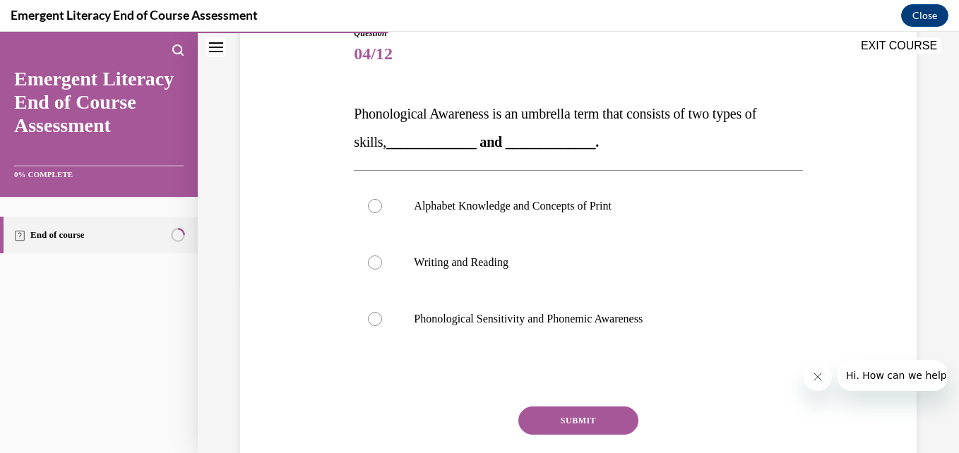
scroll to position [173, 0]
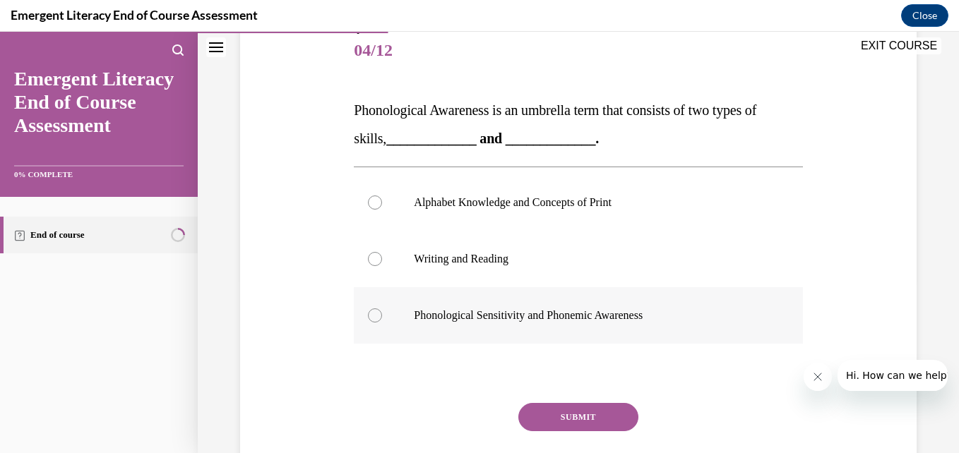
click at [386, 319] on label "Phonological Sensitivity and Phonemic Awareness" at bounding box center [578, 315] width 448 height 56
click at [382, 319] on input "Phonological Sensitivity and Phonemic Awareness" at bounding box center [375, 316] width 14 height 14
radio input "true"
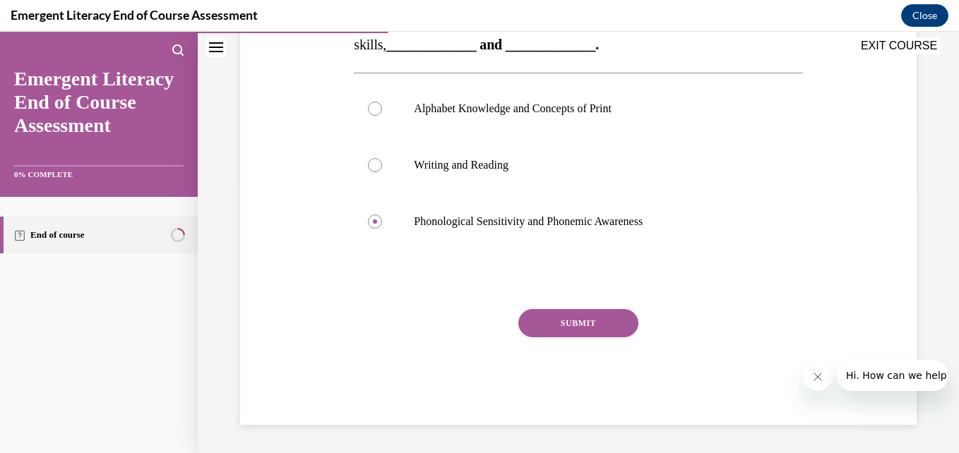
click at [582, 329] on button "SUBMIT" at bounding box center [578, 323] width 120 height 28
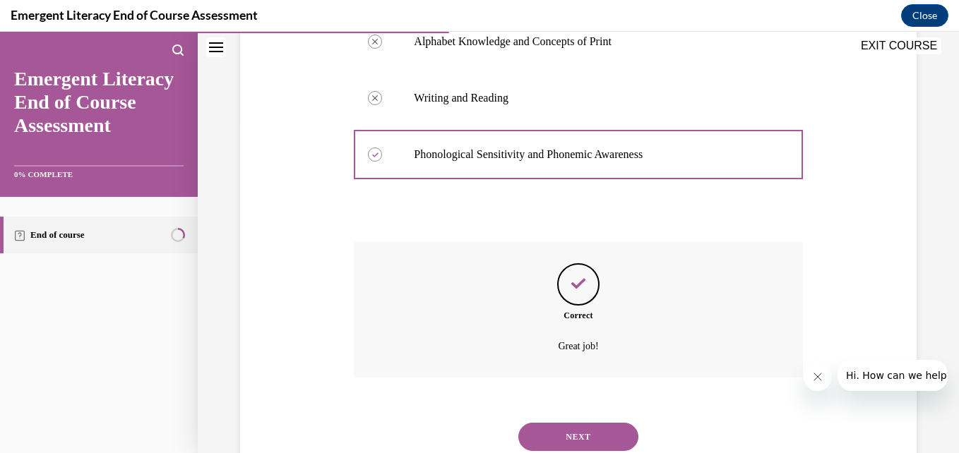
scroll to position [381, 0]
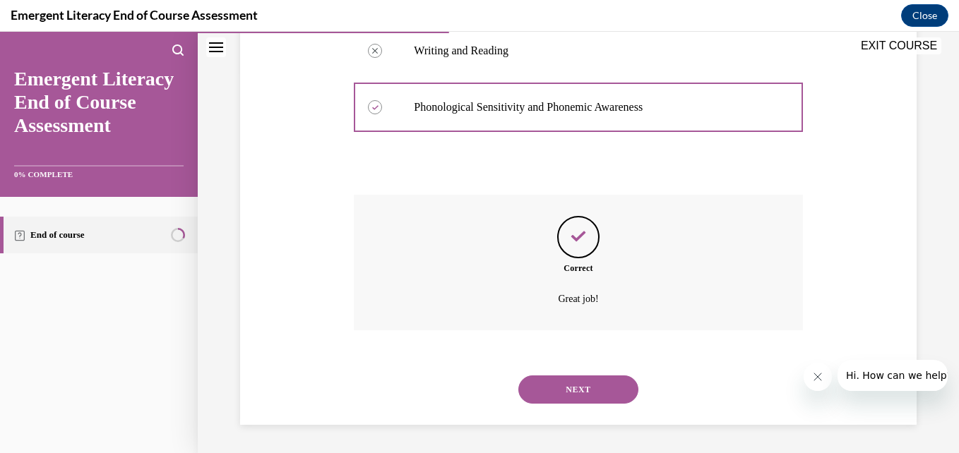
click at [605, 392] on button "NEXT" at bounding box center [578, 390] width 120 height 28
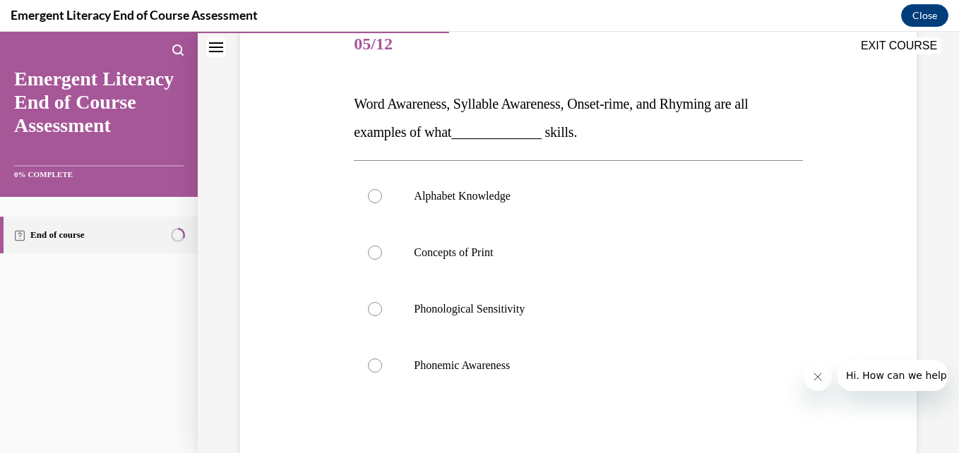
scroll to position [205, 0]
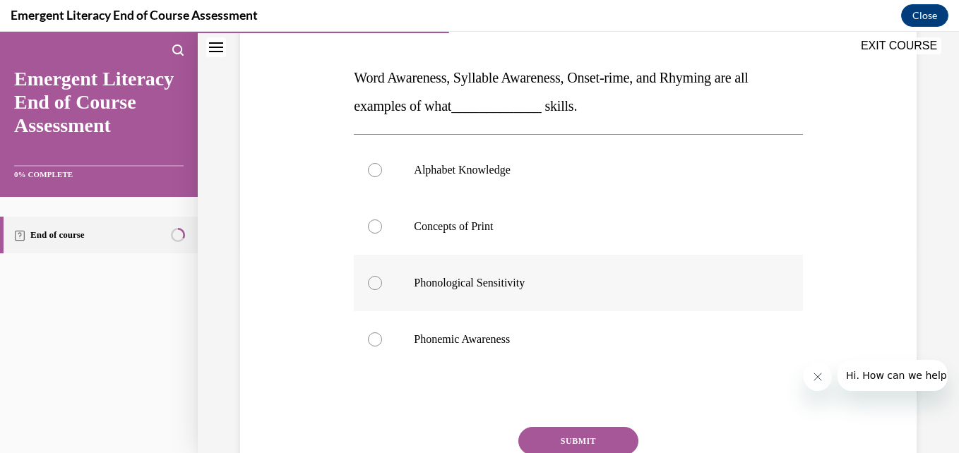
click at [382, 283] on label "Phonological Sensitivity" at bounding box center [578, 283] width 448 height 56
click at [382, 283] on input "Phonological Sensitivity" at bounding box center [375, 283] width 14 height 14
radio input "true"
click at [577, 437] on button "SUBMIT" at bounding box center [578, 441] width 120 height 28
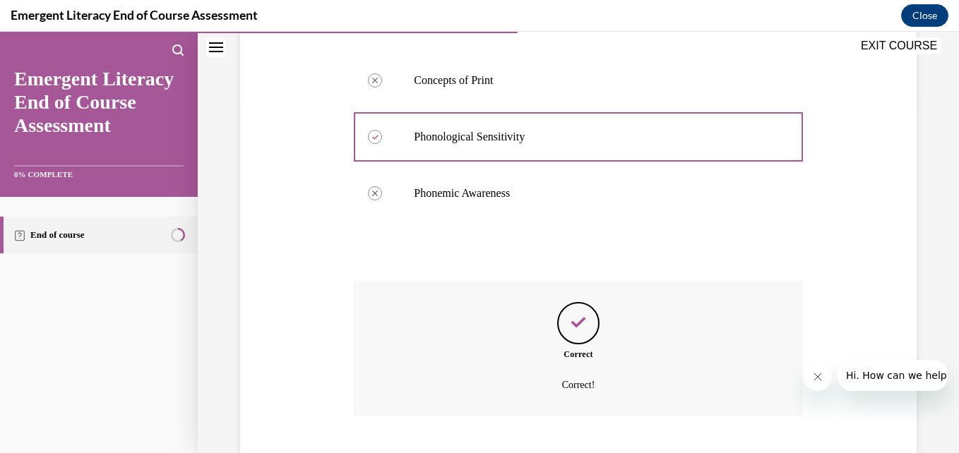
scroll to position [438, 0]
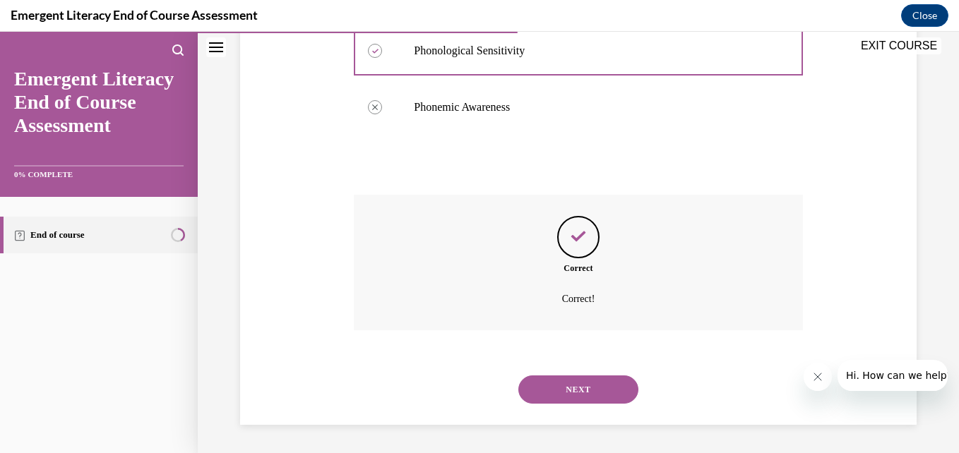
click at [572, 389] on button "NEXT" at bounding box center [578, 390] width 120 height 28
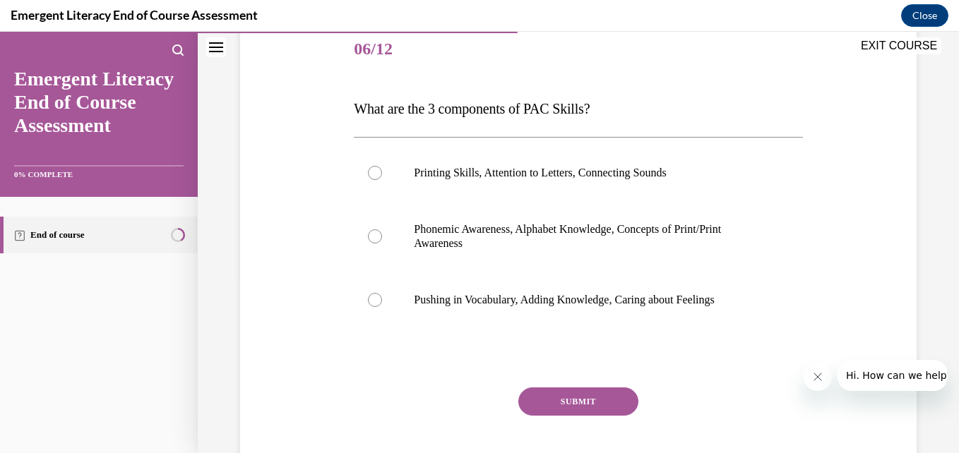
scroll to position [181, 0]
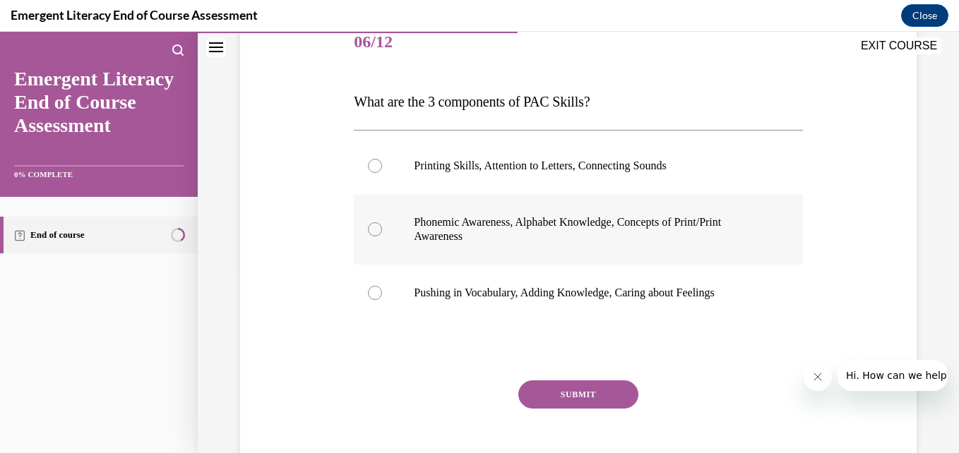
click at [390, 232] on label "Phonemic Awareness, Alphabet Knowledge, Concepts of Print/Print Awareness" at bounding box center [578, 229] width 448 height 71
click at [382, 232] on input "Phonemic Awareness, Alphabet Knowledge, Concepts of Print/Print Awareness" at bounding box center [375, 229] width 14 height 14
radio input "true"
click at [597, 393] on button "SUBMIT" at bounding box center [578, 395] width 120 height 28
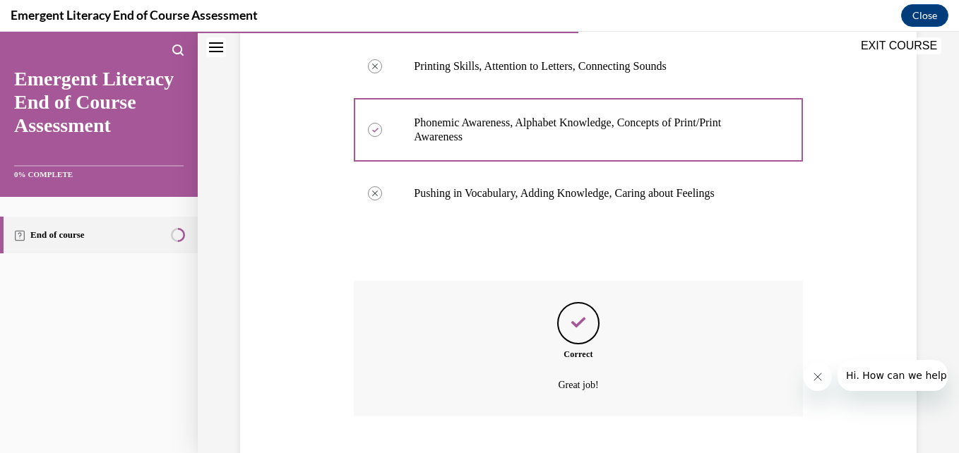
scroll to position [367, 0]
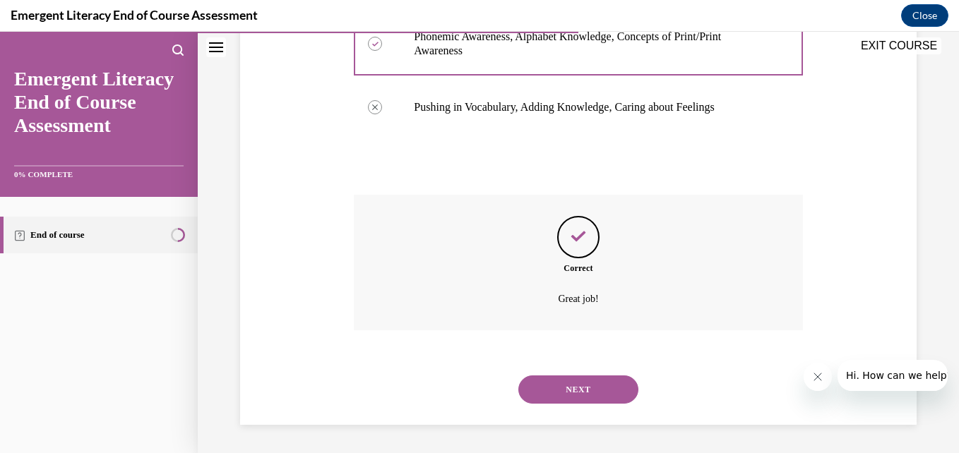
click at [558, 398] on button "NEXT" at bounding box center [578, 390] width 120 height 28
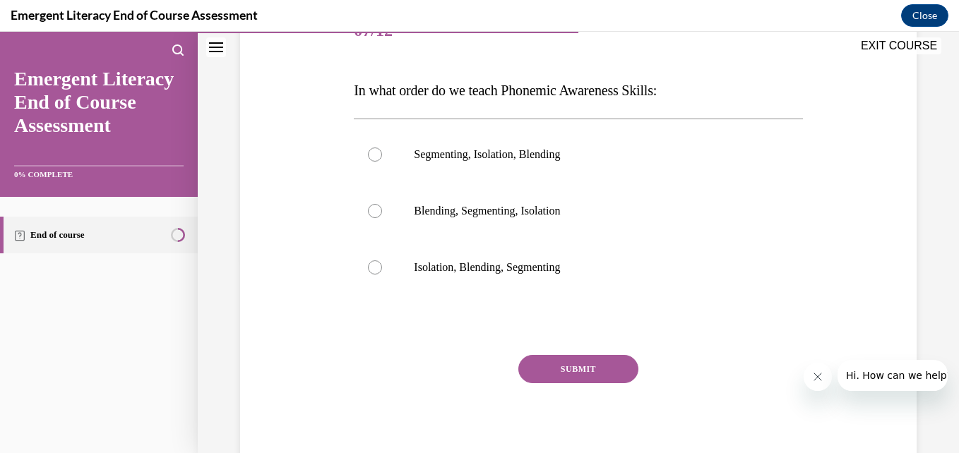
scroll to position [239, 0]
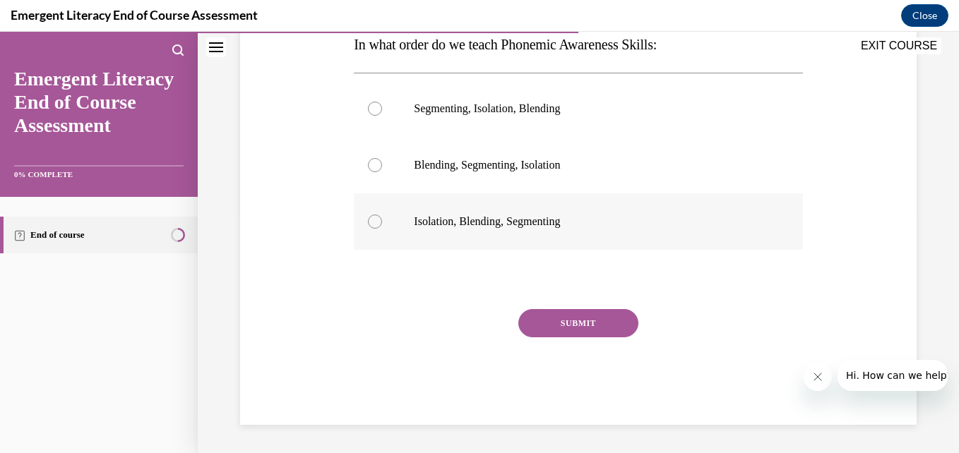
click at [371, 232] on label "Isolation, Blending, Segmenting" at bounding box center [578, 221] width 448 height 56
click at [371, 229] on input "Isolation, Blending, Segmenting" at bounding box center [375, 222] width 14 height 14
radio input "true"
click at [577, 319] on button "SUBMIT" at bounding box center [578, 323] width 120 height 28
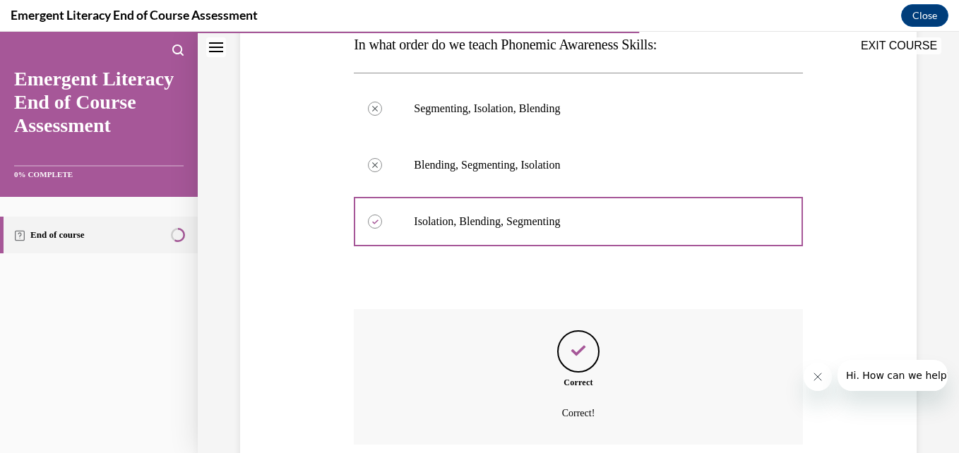
scroll to position [353, 0]
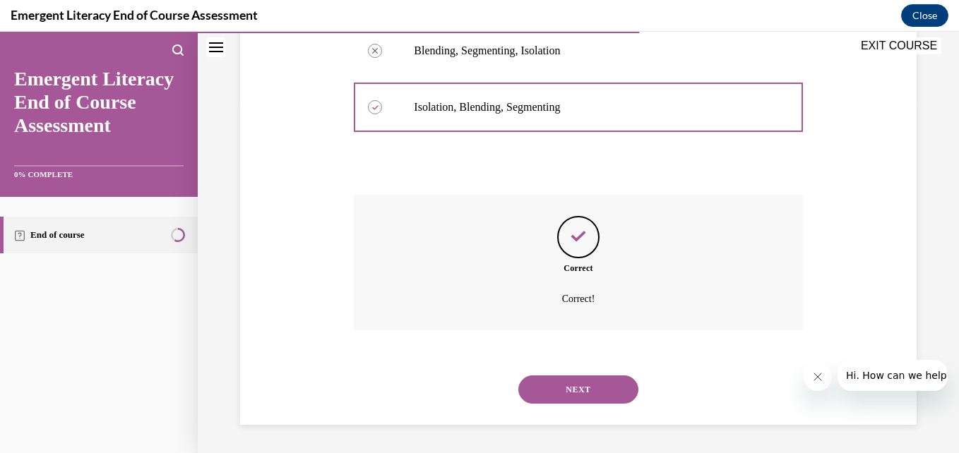
click at [569, 384] on button "NEXT" at bounding box center [578, 390] width 120 height 28
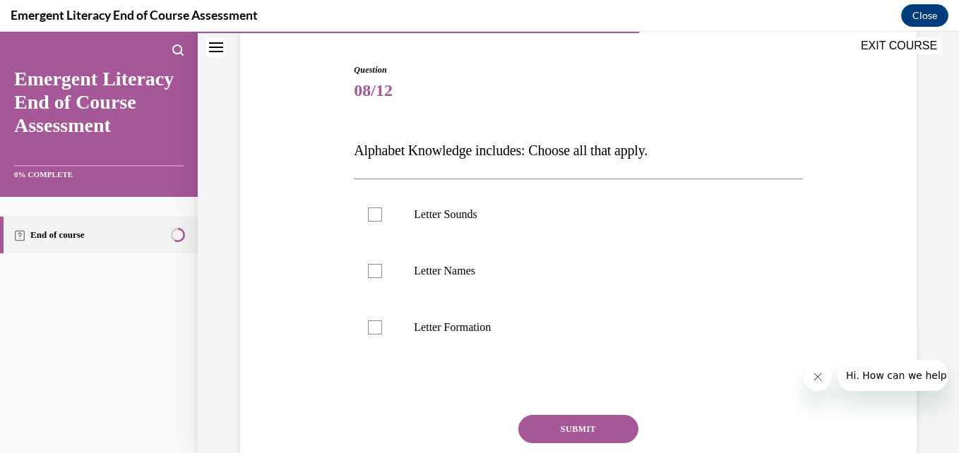
scroll to position [139, 0]
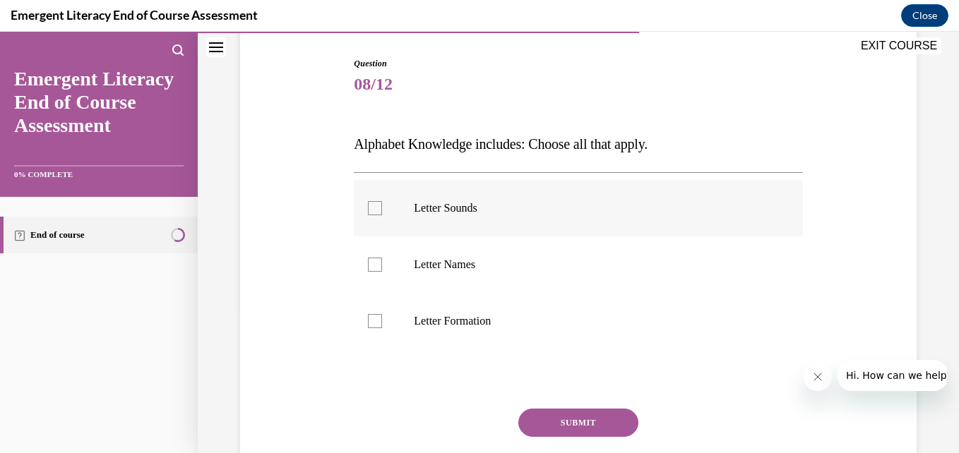
click at [371, 210] on div at bounding box center [375, 208] width 14 height 14
click at [371, 210] on input "Letter Sounds" at bounding box center [375, 208] width 14 height 14
checkbox input "true"
click at [375, 264] on div at bounding box center [375, 265] width 14 height 14
click at [375, 264] on input "Letter Names" at bounding box center [375, 265] width 14 height 14
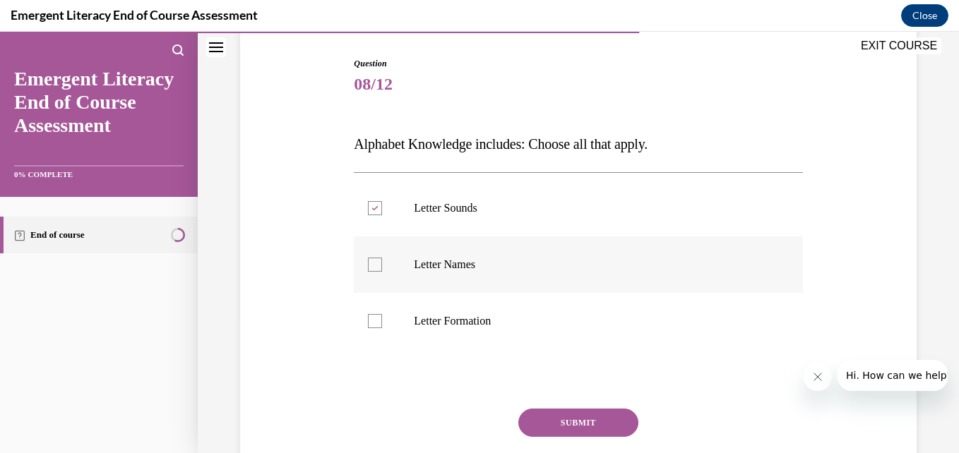
checkbox input "true"
click at [374, 335] on label "Letter Formation" at bounding box center [578, 321] width 448 height 56
click at [374, 328] on input "Letter Formation" at bounding box center [375, 321] width 14 height 14
checkbox input "true"
click at [541, 417] on button "SUBMIT" at bounding box center [578, 423] width 120 height 28
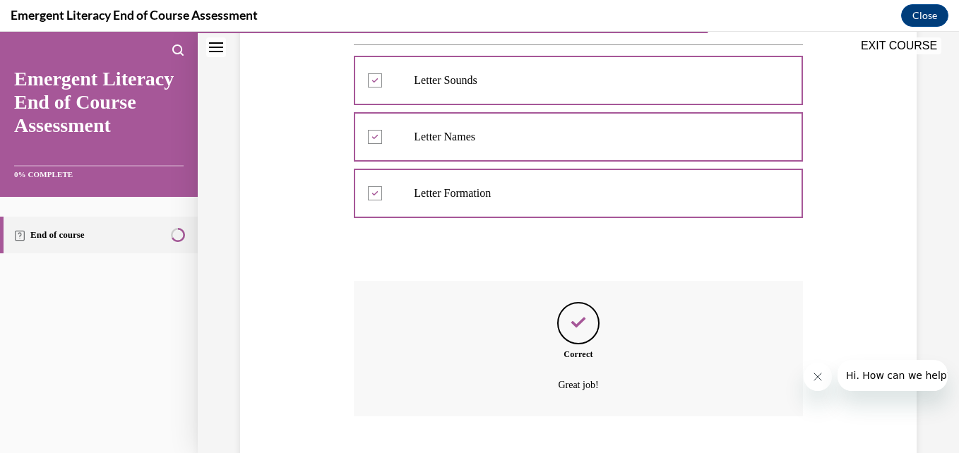
scroll to position [353, 0]
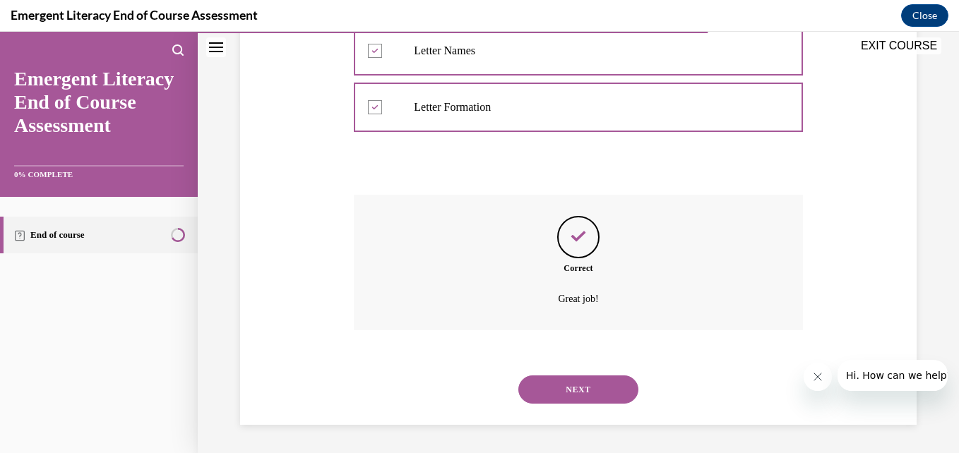
click at [573, 402] on button "NEXT" at bounding box center [578, 390] width 120 height 28
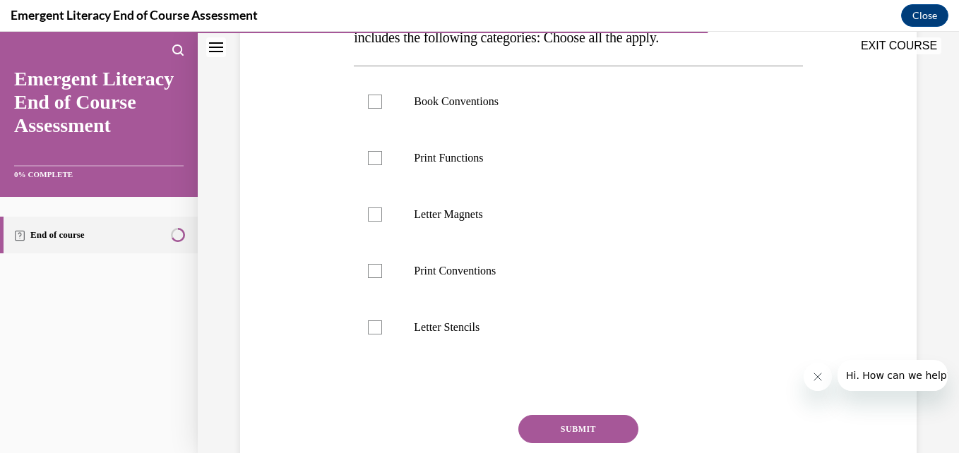
scroll to position [275, 0]
click at [384, 94] on label "Book Conventions" at bounding box center [578, 100] width 448 height 56
click at [382, 94] on input "Book Conventions" at bounding box center [375, 100] width 14 height 14
checkbox input "true"
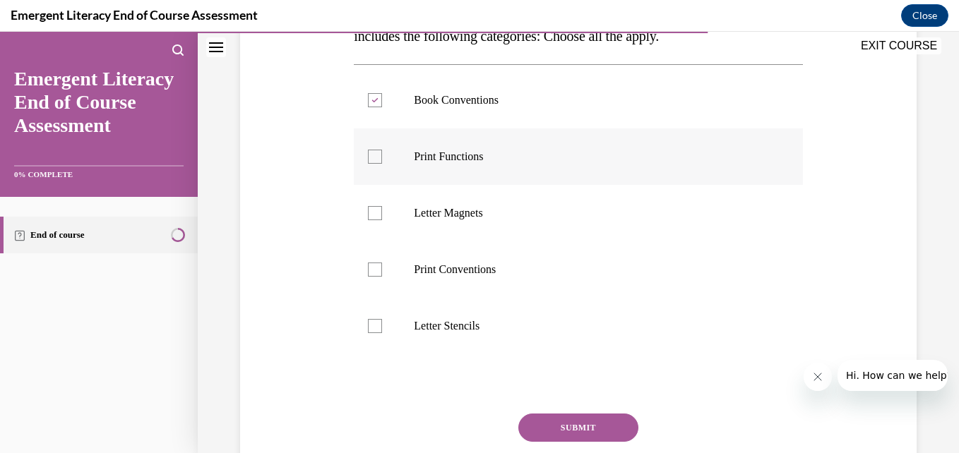
click at [384, 163] on label "Print Functions" at bounding box center [578, 157] width 448 height 56
click at [382, 163] on input "Print Functions" at bounding box center [375, 157] width 14 height 14
checkbox input "true"
click at [389, 275] on label "Print Conventions" at bounding box center [578, 269] width 448 height 56
click at [382, 275] on input "Print Conventions" at bounding box center [375, 270] width 14 height 14
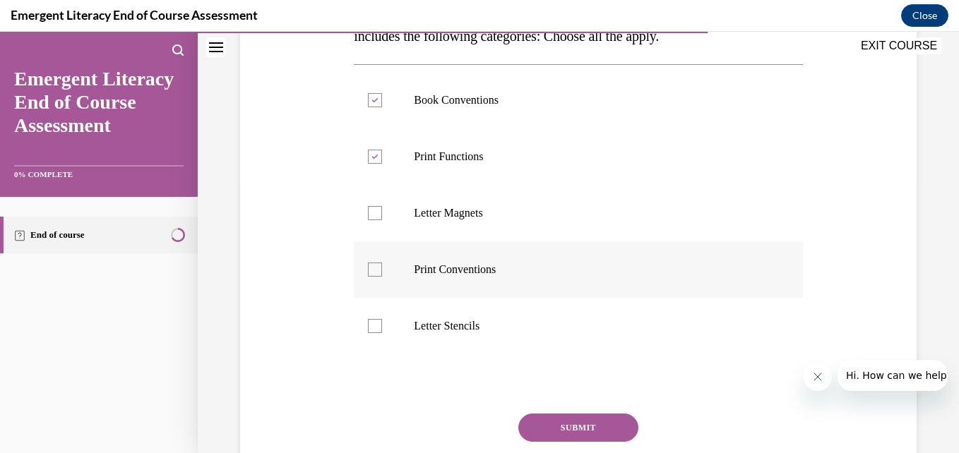
checkbox input "true"
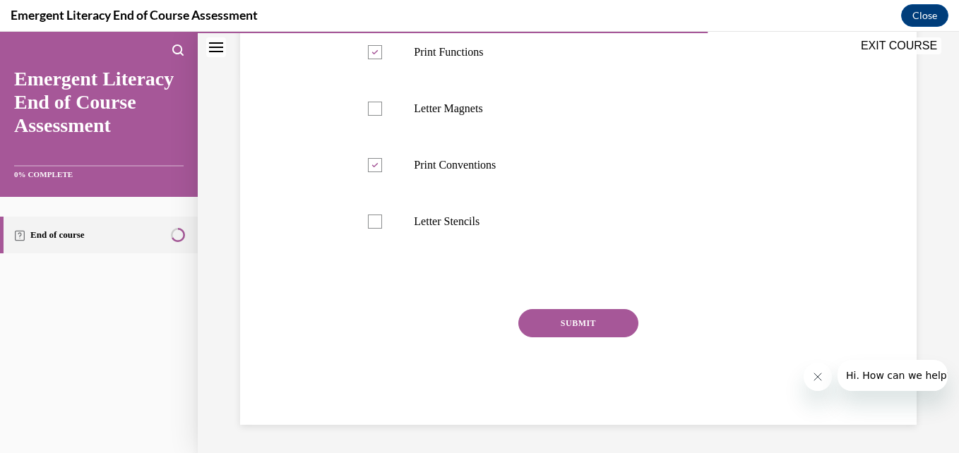
click at [578, 320] on button "SUBMIT" at bounding box center [578, 323] width 120 height 28
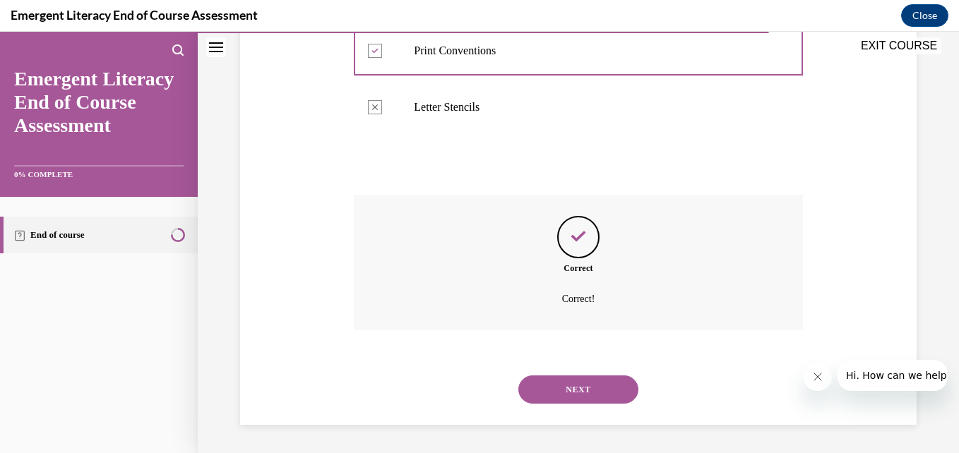
click at [599, 380] on button "NEXT" at bounding box center [578, 390] width 120 height 28
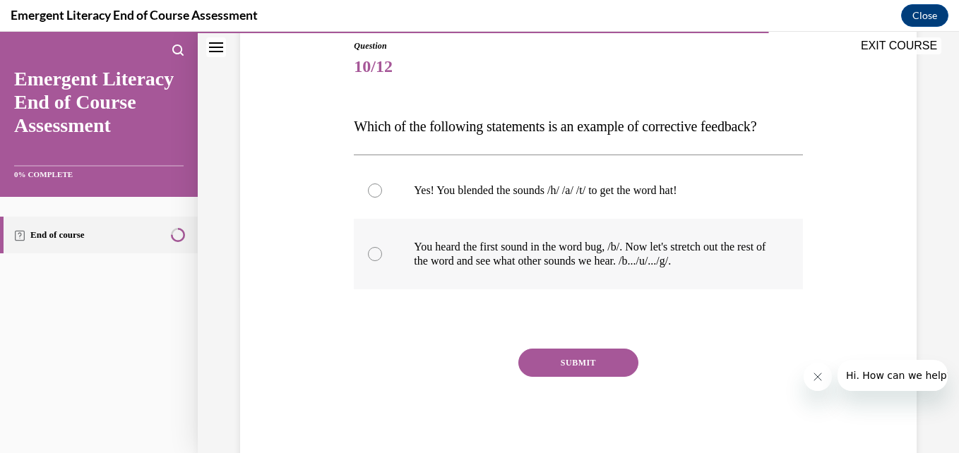
click at [369, 253] on div at bounding box center [375, 254] width 14 height 14
click at [369, 253] on input "You heard the first sound in the word bug, /b/. Now let's stretch out the rest …" at bounding box center [375, 254] width 14 height 14
radio input "true"
click at [594, 366] on button "SUBMIT" at bounding box center [578, 363] width 120 height 28
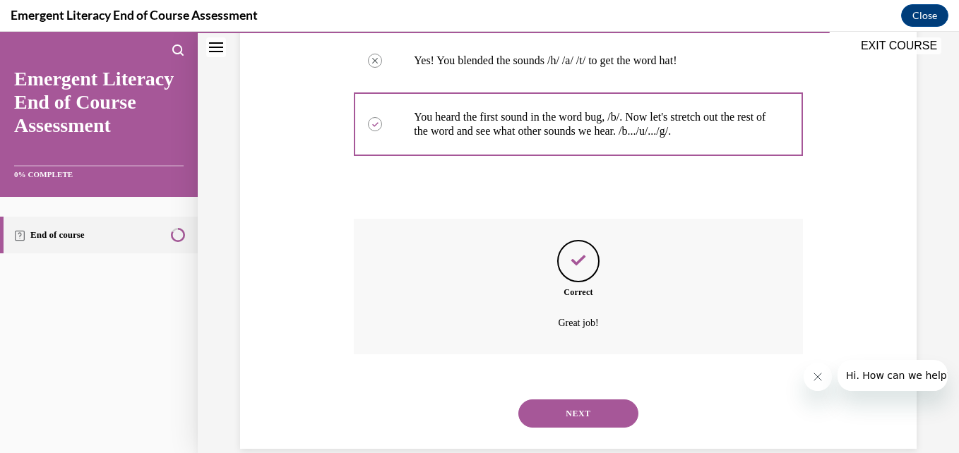
scroll to position [311, 0]
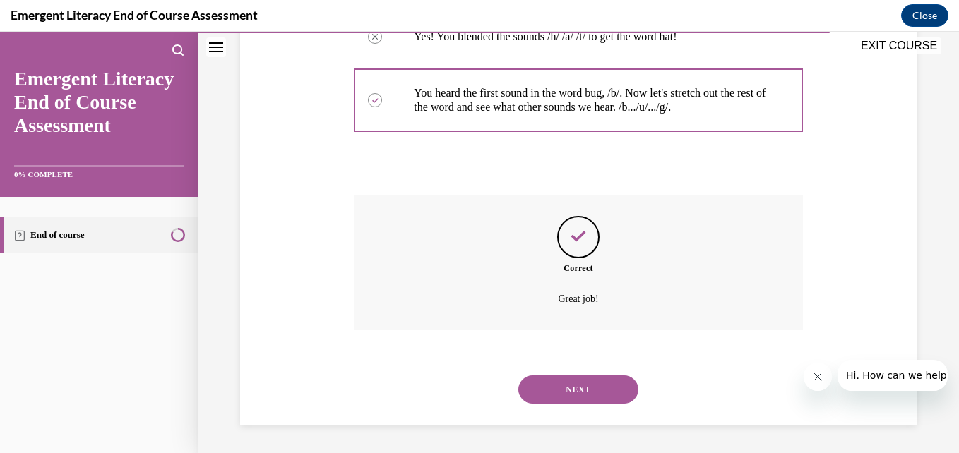
click at [596, 397] on button "NEXT" at bounding box center [578, 390] width 120 height 28
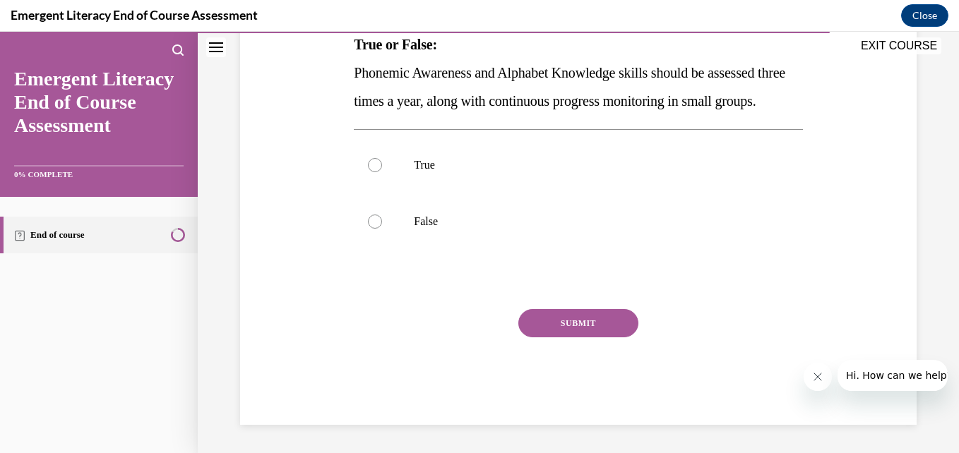
scroll to position [239, 0]
click at [374, 172] on div at bounding box center [375, 165] width 14 height 14
click at [374, 172] on input "True" at bounding box center [375, 165] width 14 height 14
radio input "true"
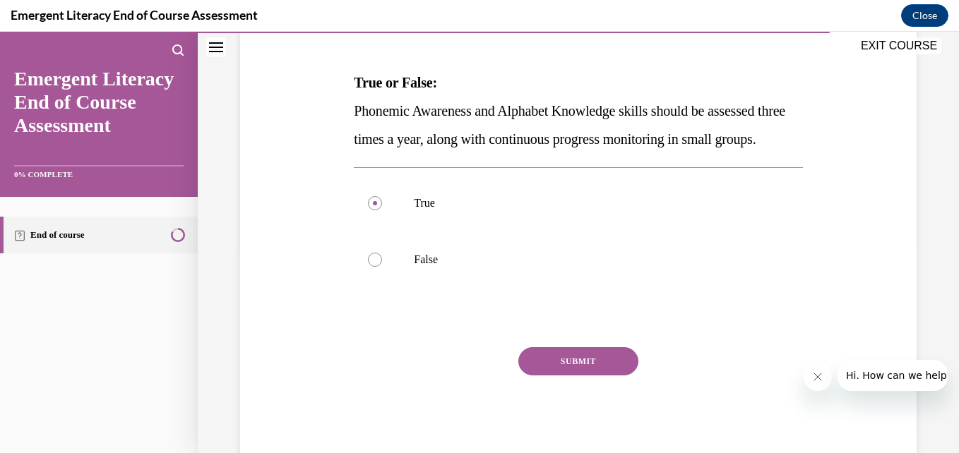
click at [566, 376] on button "SUBMIT" at bounding box center [578, 361] width 120 height 28
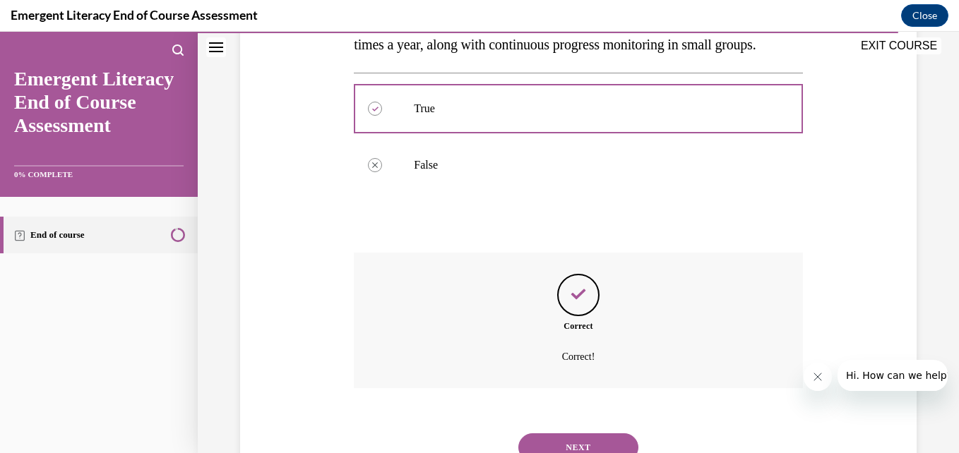
scroll to position [381, 0]
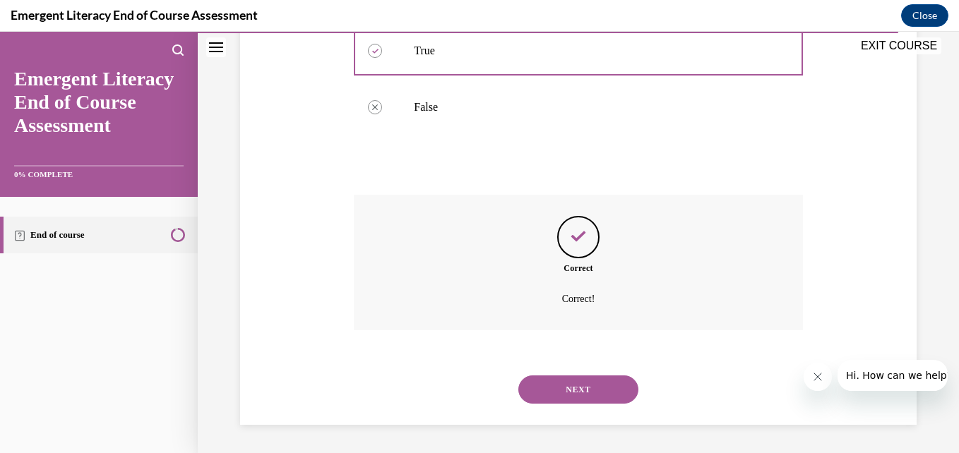
click at [587, 388] on button "NEXT" at bounding box center [578, 390] width 120 height 28
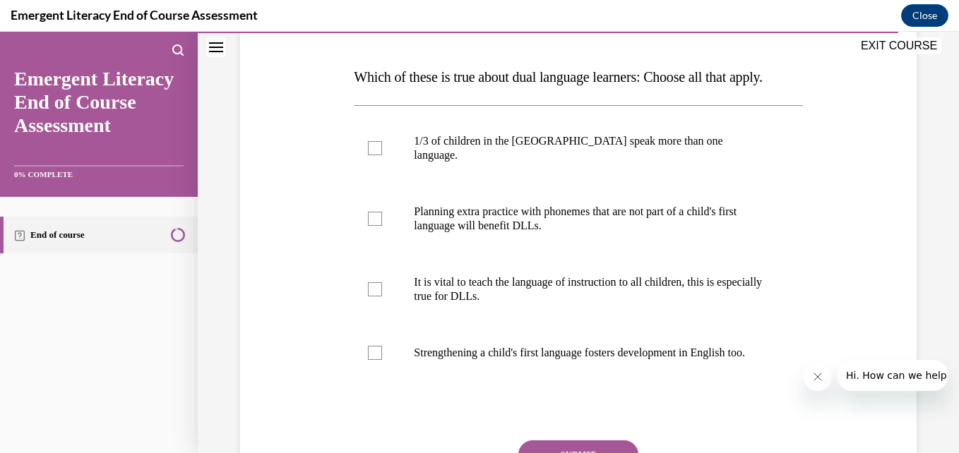
scroll to position [211, 0]
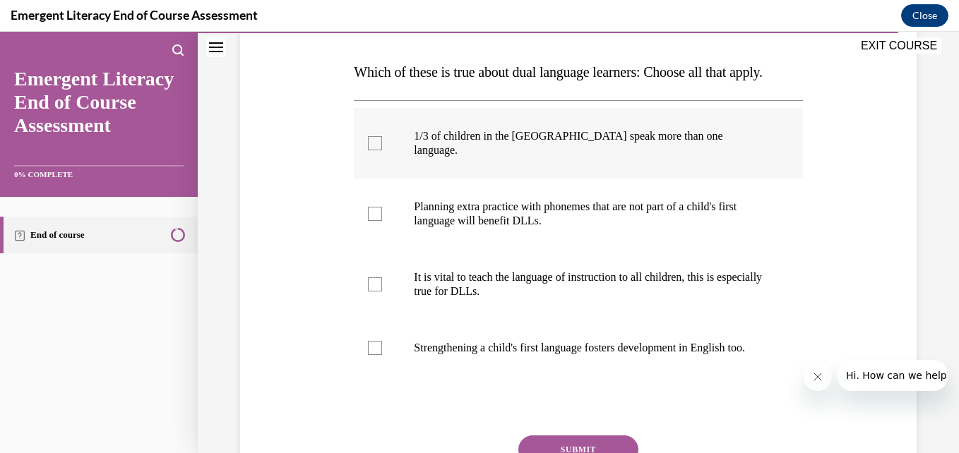
click at [370, 150] on div at bounding box center [375, 143] width 14 height 14
click at [370, 150] on input "1/3 of children in the [GEOGRAPHIC_DATA] speak more than one language." at bounding box center [375, 143] width 14 height 14
checkbox input "true"
click at [375, 221] on div at bounding box center [375, 214] width 14 height 14
click at [375, 221] on input "Planning extra practice with phonemes that are not part of a child's first lang…" at bounding box center [375, 214] width 14 height 14
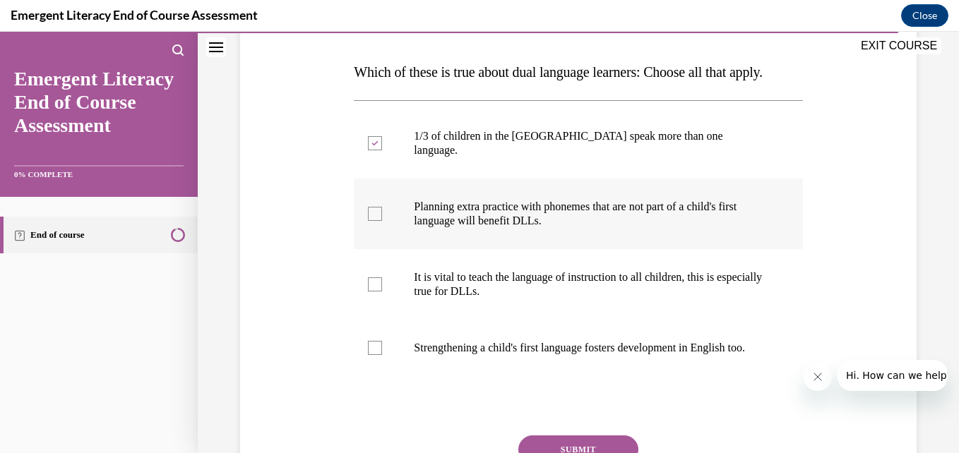
checkbox input "true"
click at [371, 292] on div at bounding box center [375, 285] width 14 height 14
click at [371, 292] on input "It is vital to teach the language of instruction to all children, this is espec…" at bounding box center [375, 285] width 14 height 14
checkbox input "true"
click at [376, 355] on div at bounding box center [375, 348] width 14 height 14
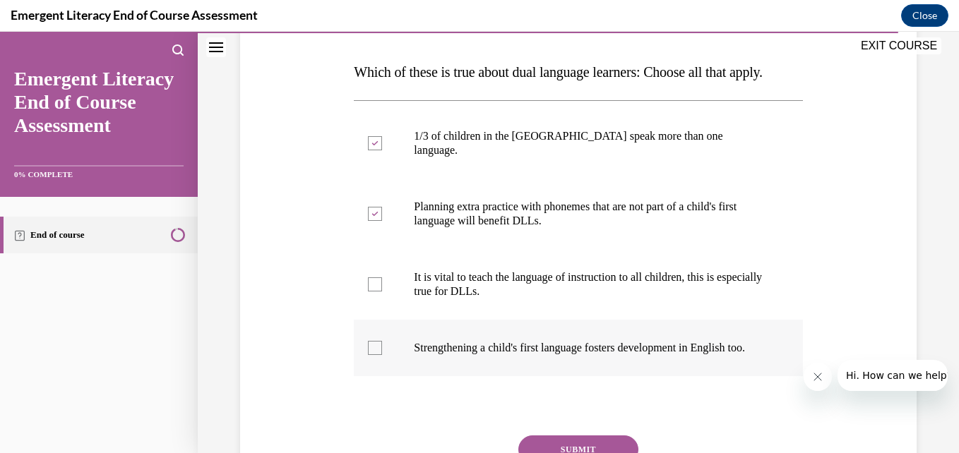
click at [376, 355] on input "Strengthening a child's first language fosters development in English too." at bounding box center [375, 348] width 14 height 14
checkbox input "true"
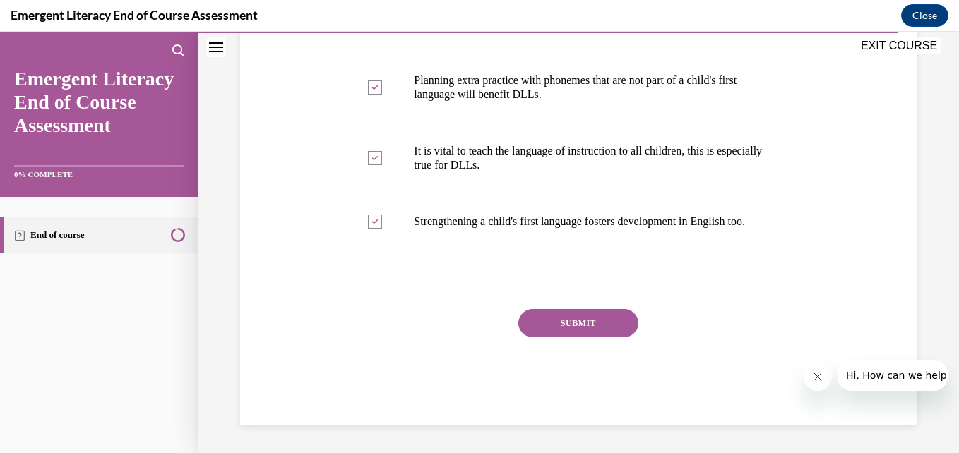
click at [586, 326] on button "SUBMIT" at bounding box center [578, 323] width 120 height 28
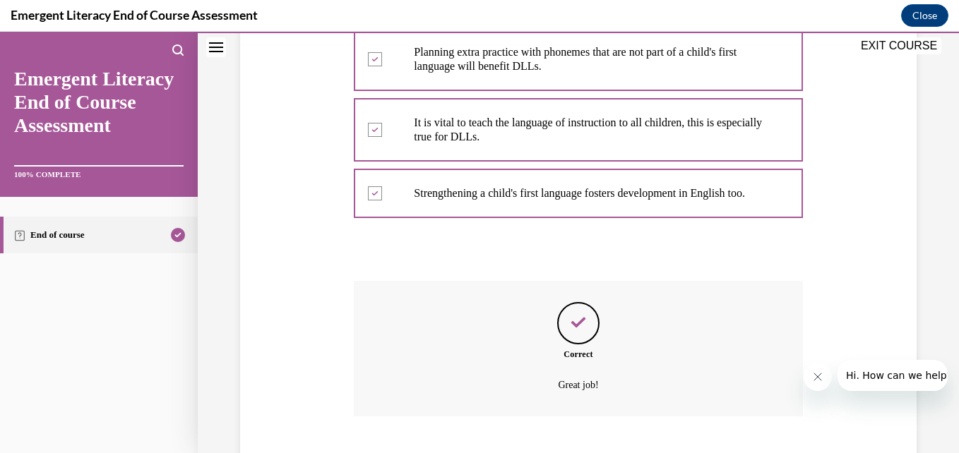
scroll to position [480, 0]
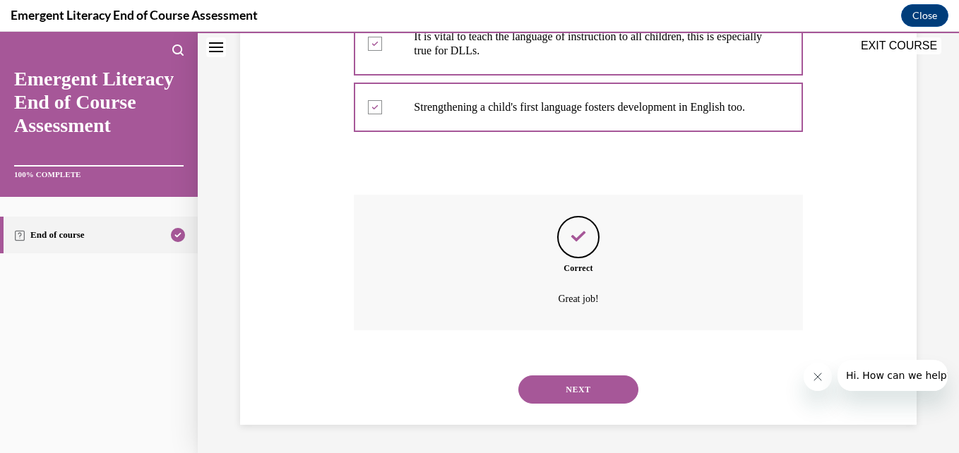
click at [576, 390] on button "NEXT" at bounding box center [578, 390] width 120 height 28
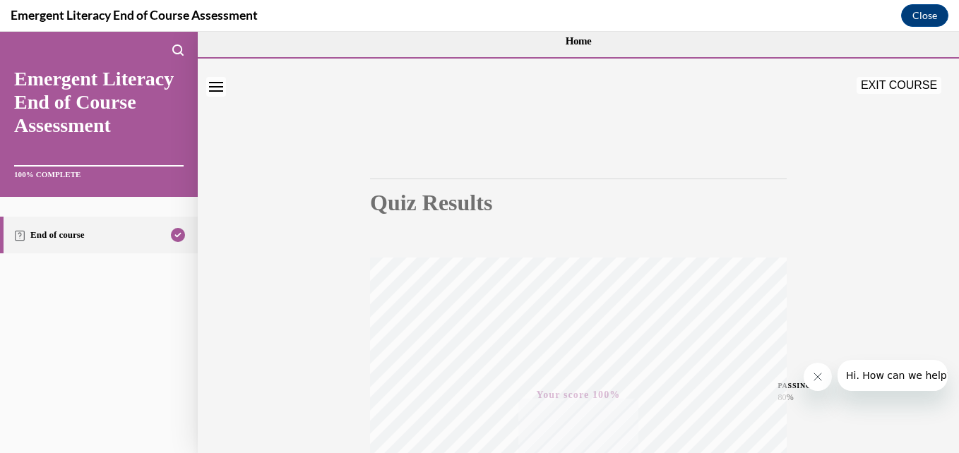
scroll to position [0, 0]
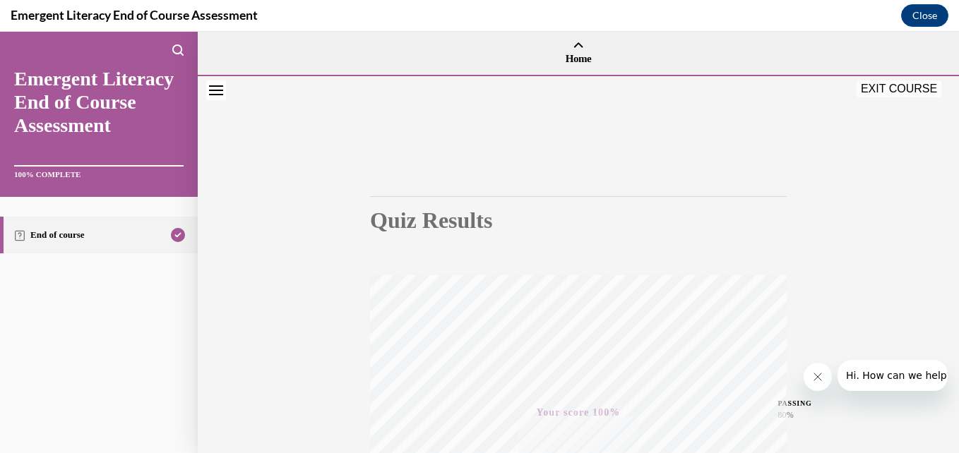
click at [901, 77] on div at bounding box center [578, 77] width 761 height 4
